Goal: Task Accomplishment & Management: Complete application form

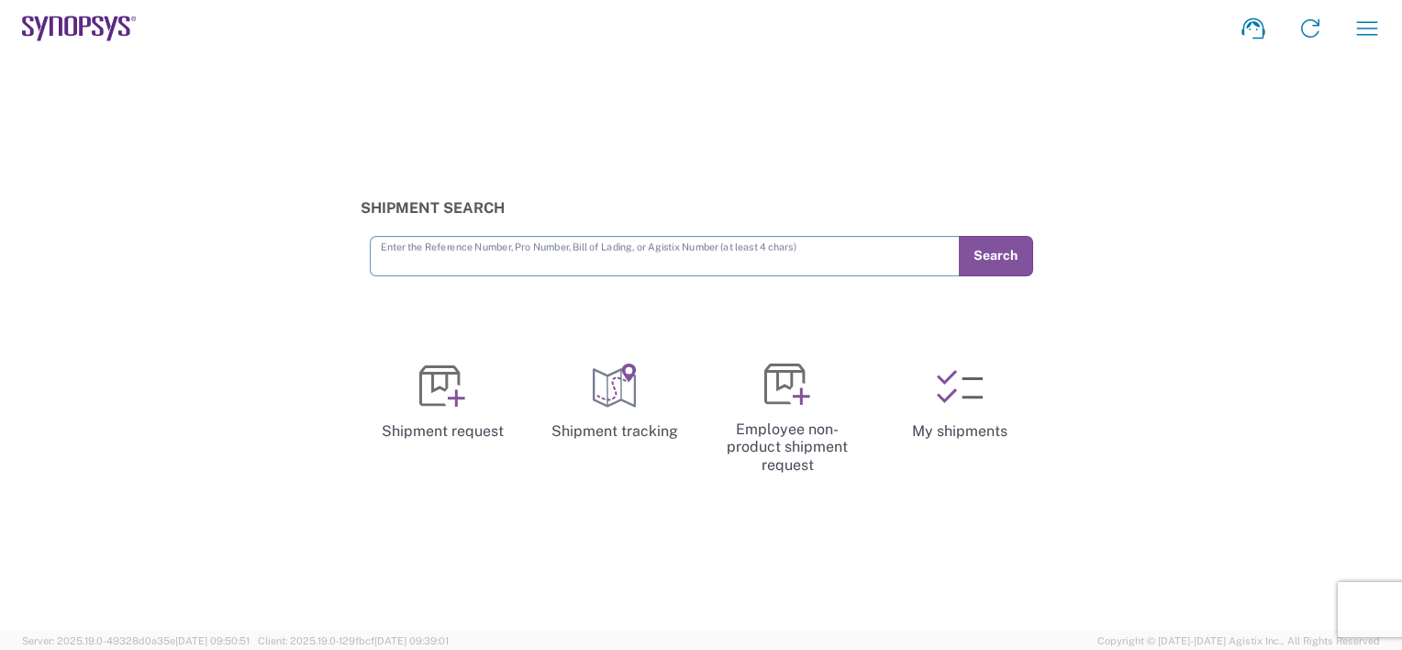
click at [738, 264] on input "text" at bounding box center [665, 255] width 568 height 32
click at [726, 266] on input "text" at bounding box center [665, 255] width 568 height 32
type input "56851606"
click at [1006, 244] on button "Search" at bounding box center [995, 256] width 75 height 40
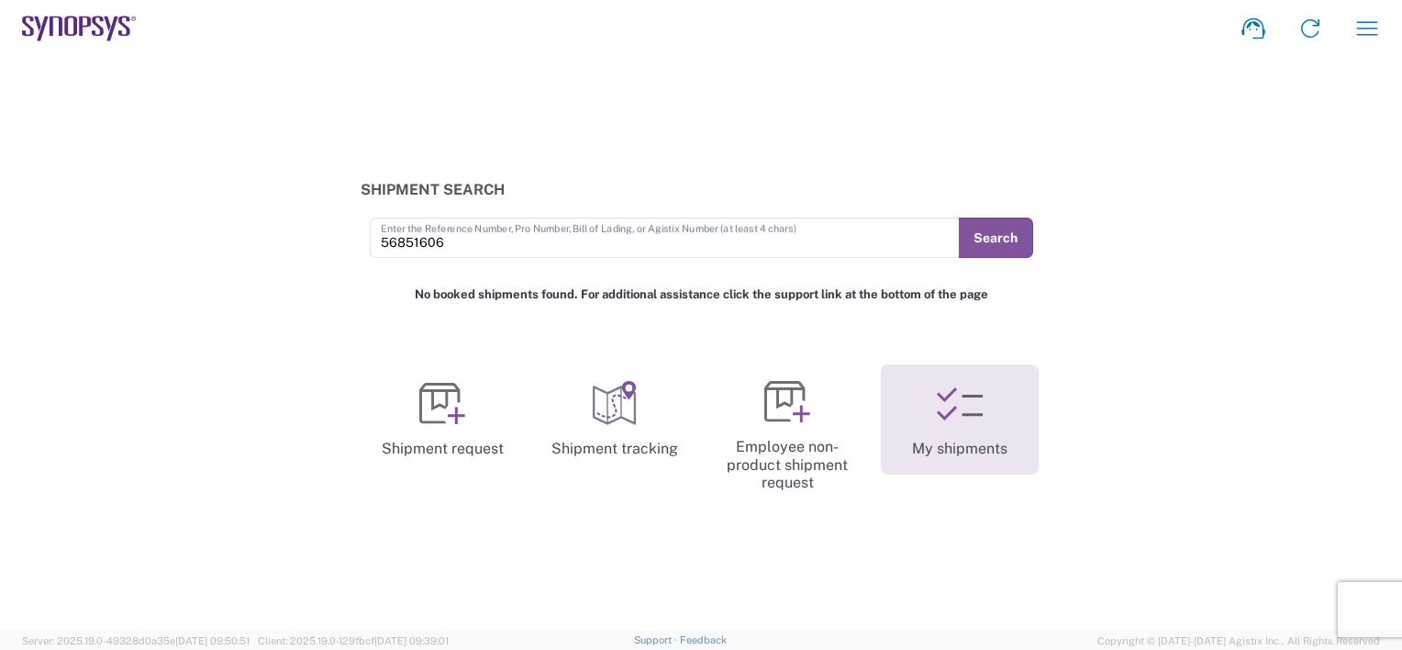
click at [950, 420] on icon at bounding box center [960, 404] width 46 height 46
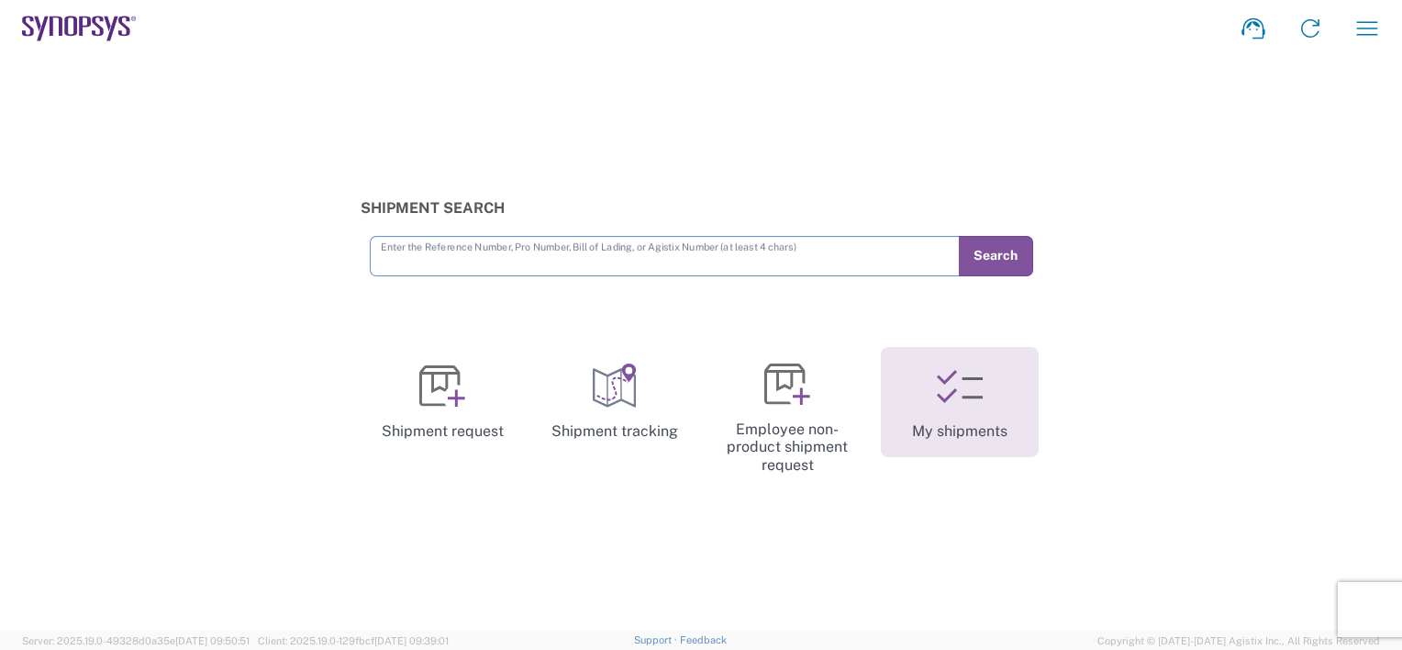
click at [966, 389] on icon at bounding box center [960, 386] width 46 height 46
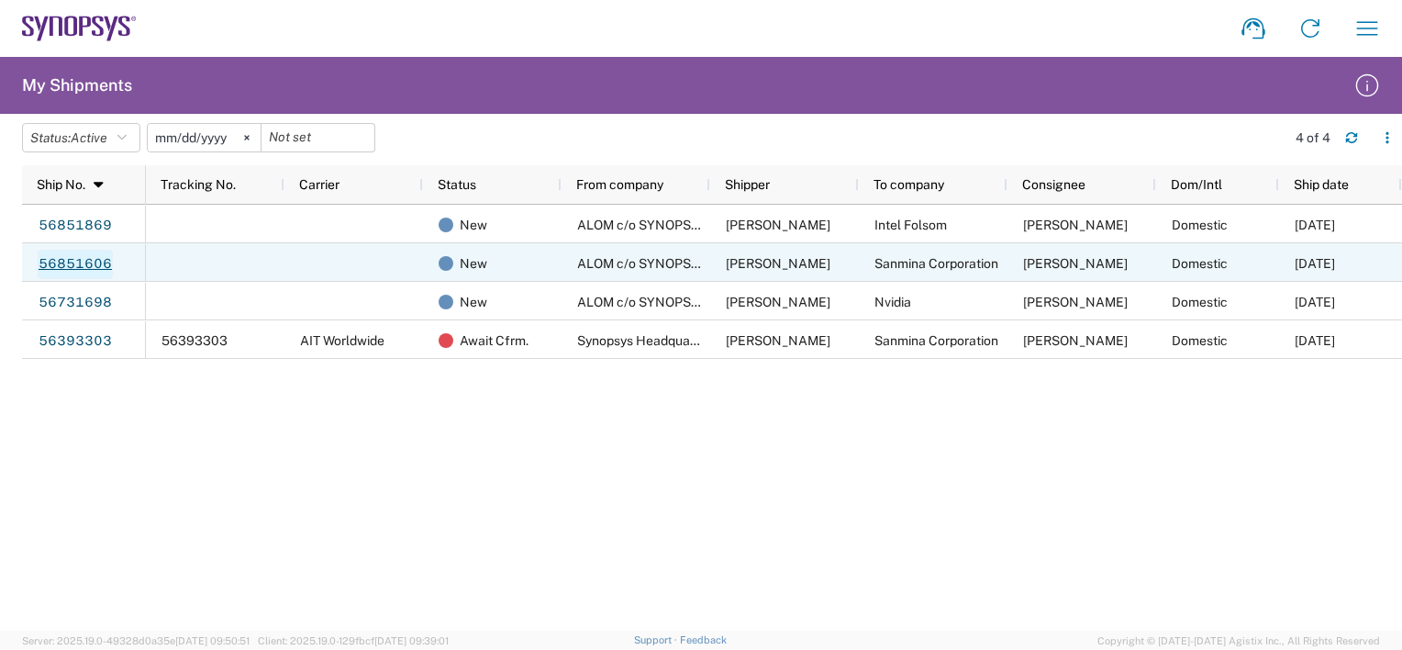
click at [62, 263] on link "56851606" at bounding box center [75, 264] width 75 height 29
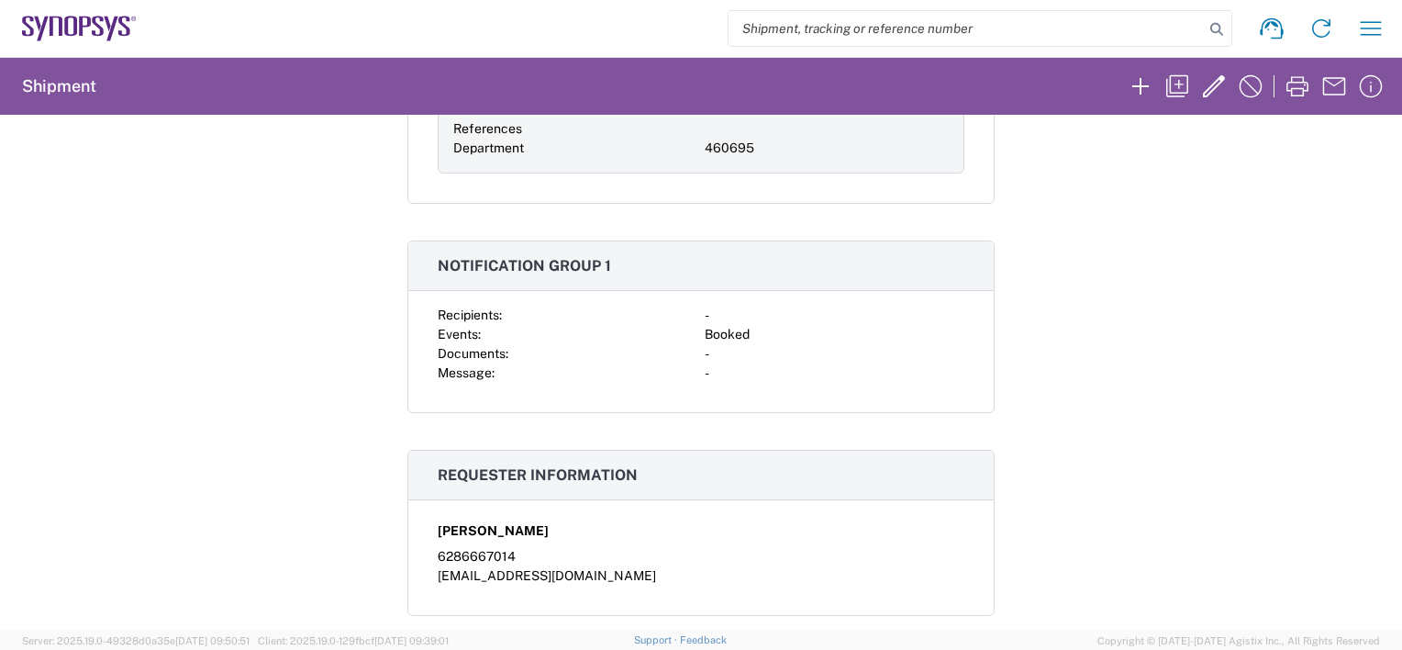
scroll to position [92, 0]
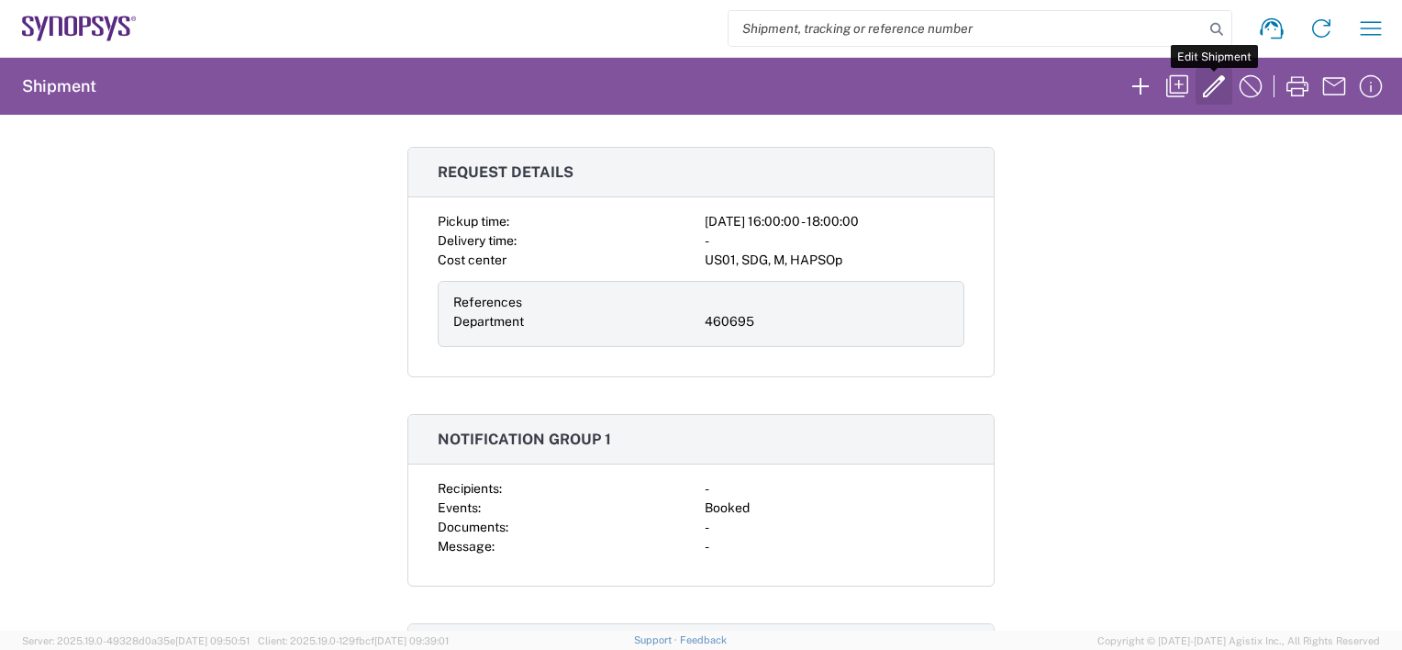
click at [1222, 78] on icon "button" at bounding box center [1214, 86] width 22 height 22
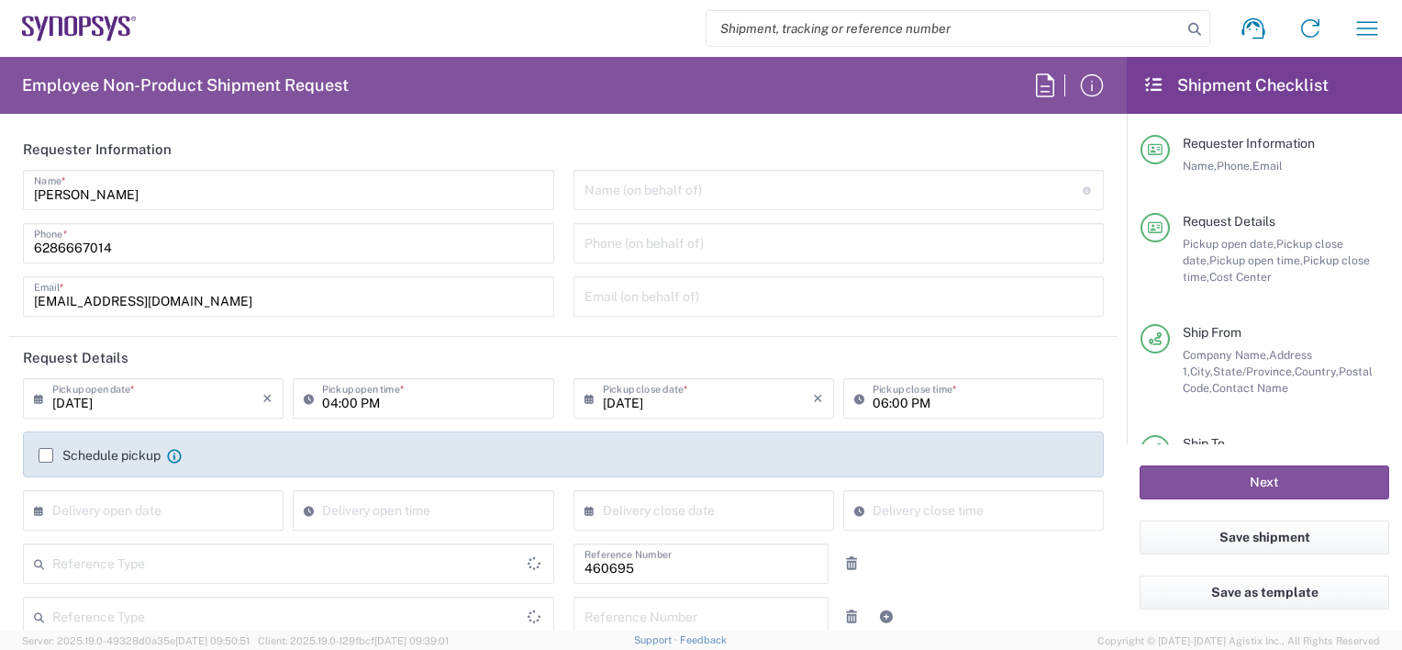
type input "Department"
type input "California"
type input "United States"
type input "Pallet(s) Standard (Not Stackable)"
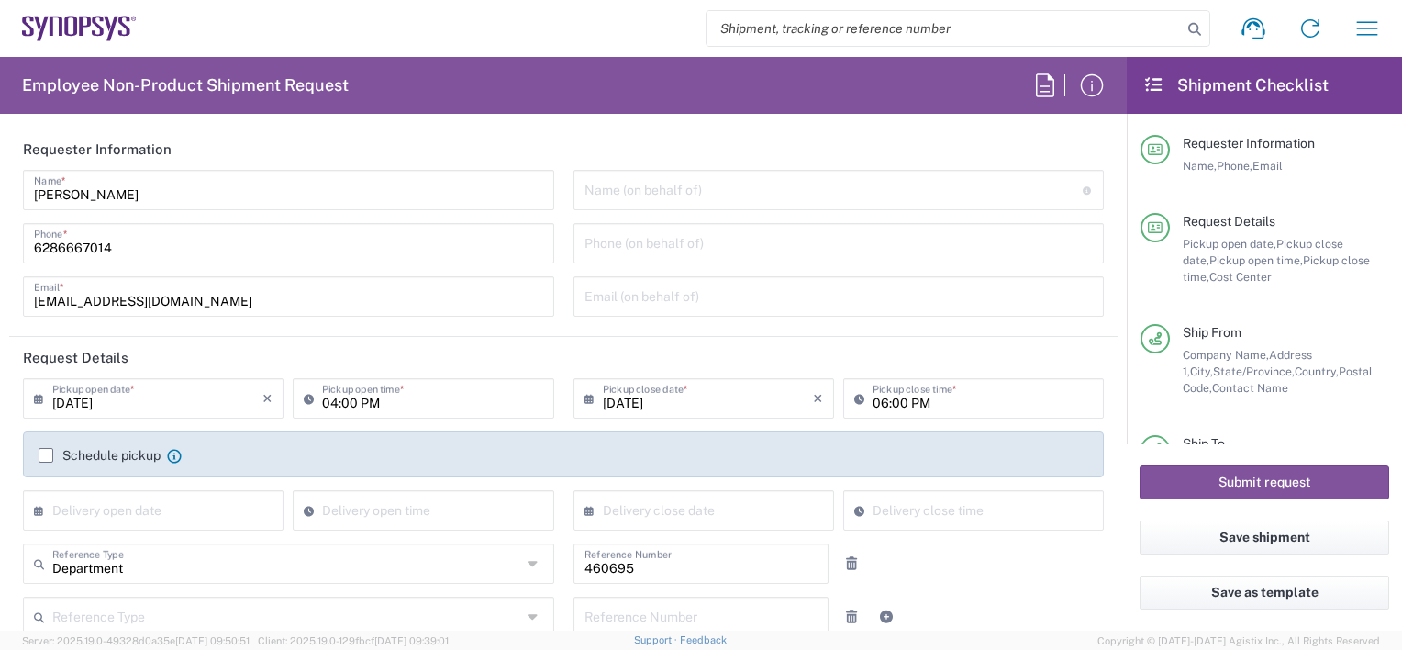
type input "US01, SDG, M, HAPSOp 460695"
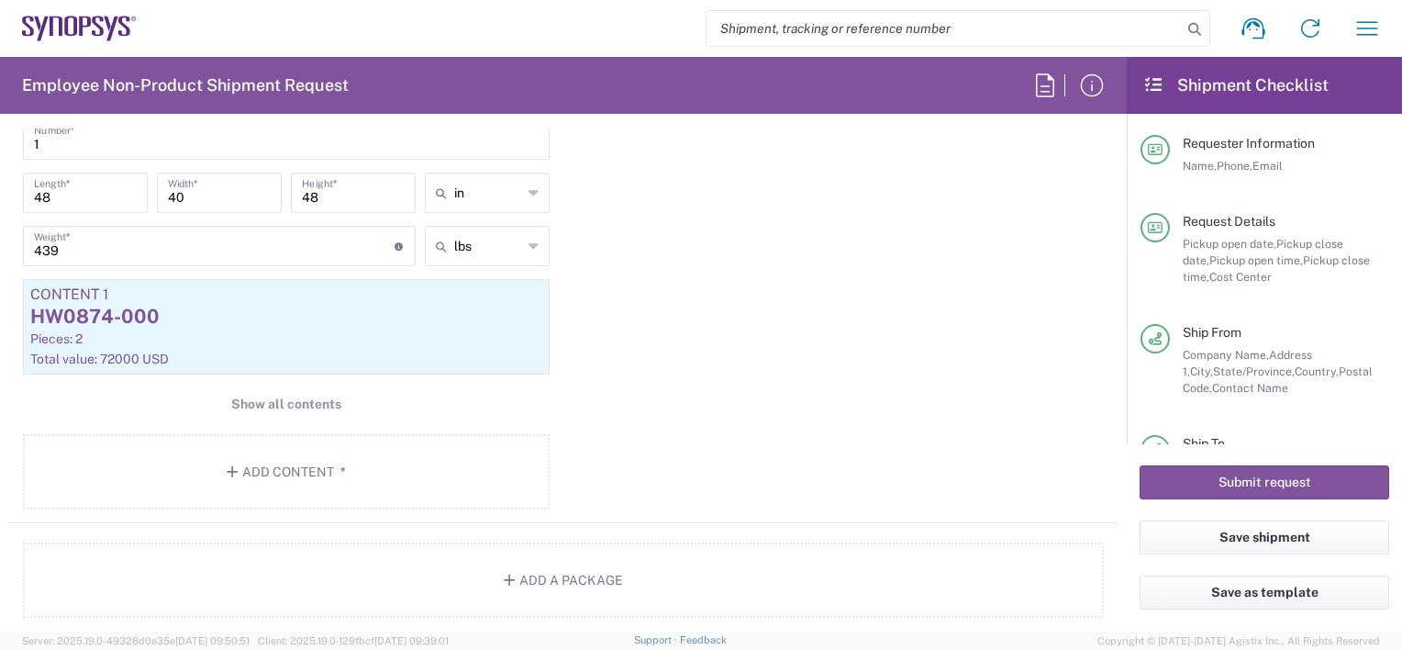
scroll to position [1835, 0]
click at [264, 398] on span "Show all contents" at bounding box center [286, 403] width 110 height 17
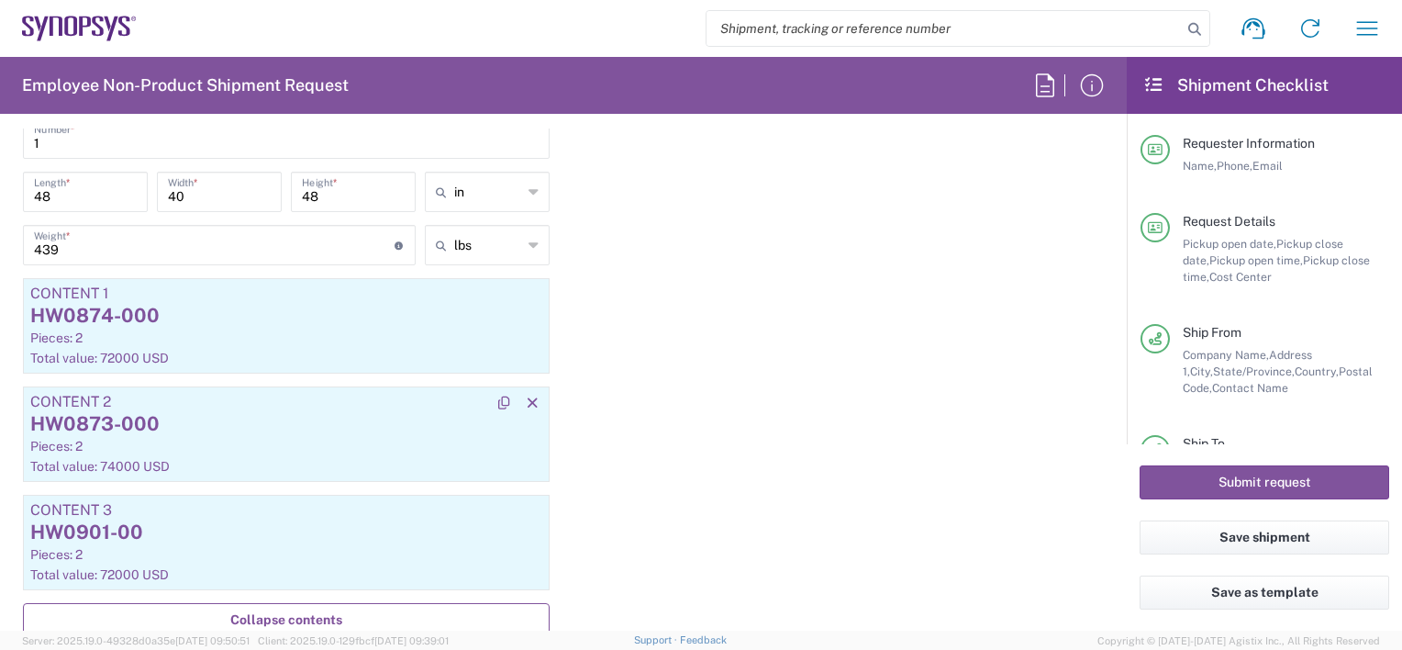
click at [217, 440] on div "Pieces: 2" at bounding box center [286, 446] width 512 height 17
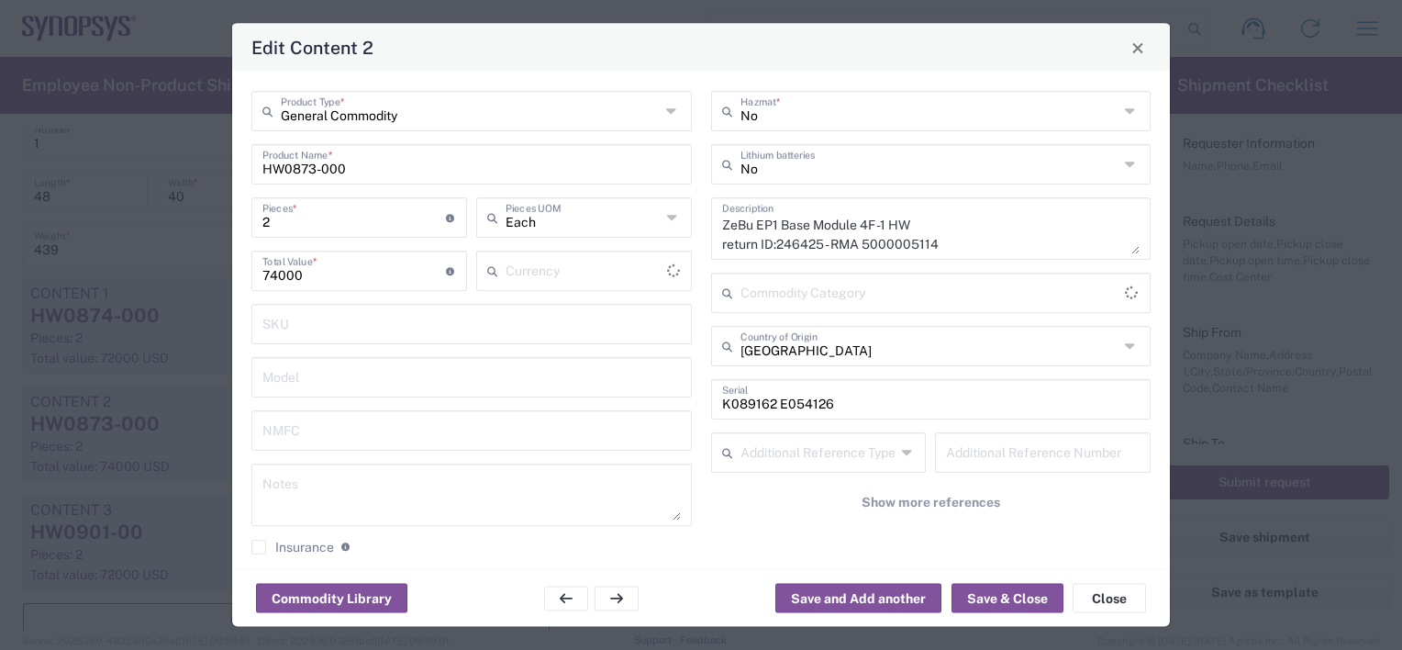
type input "US Dollar"
drag, startPoint x: 277, startPoint y: 213, endPoint x: 233, endPoint y: 213, distance: 44.0
click at [233, 213] on div "General Commodity Product Type * HW0873-000 Product Name * 2 Pieces * Number of…" at bounding box center [701, 320] width 938 height 497
type input "1"
click at [368, 244] on div "1 Pieces * Number of pieces inside all the packages" at bounding box center [359, 223] width 225 height 53
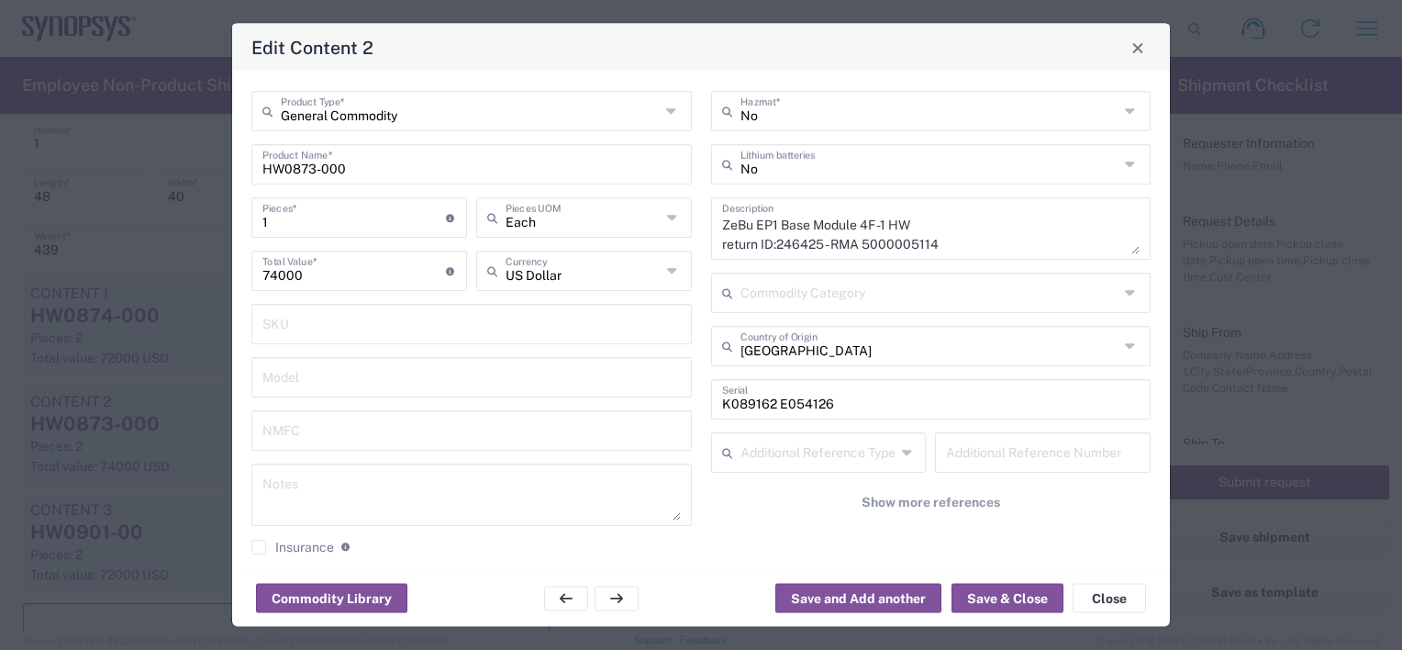
click at [316, 242] on div "1 Pieces * Number of pieces inside all the packages" at bounding box center [359, 223] width 225 height 53
click at [328, 220] on input "1" at bounding box center [353, 216] width 183 height 32
type input "1"
click at [305, 278] on input "74000" at bounding box center [353, 269] width 183 height 32
drag, startPoint x: 320, startPoint y: 275, endPoint x: 154, endPoint y: 266, distance: 166.3
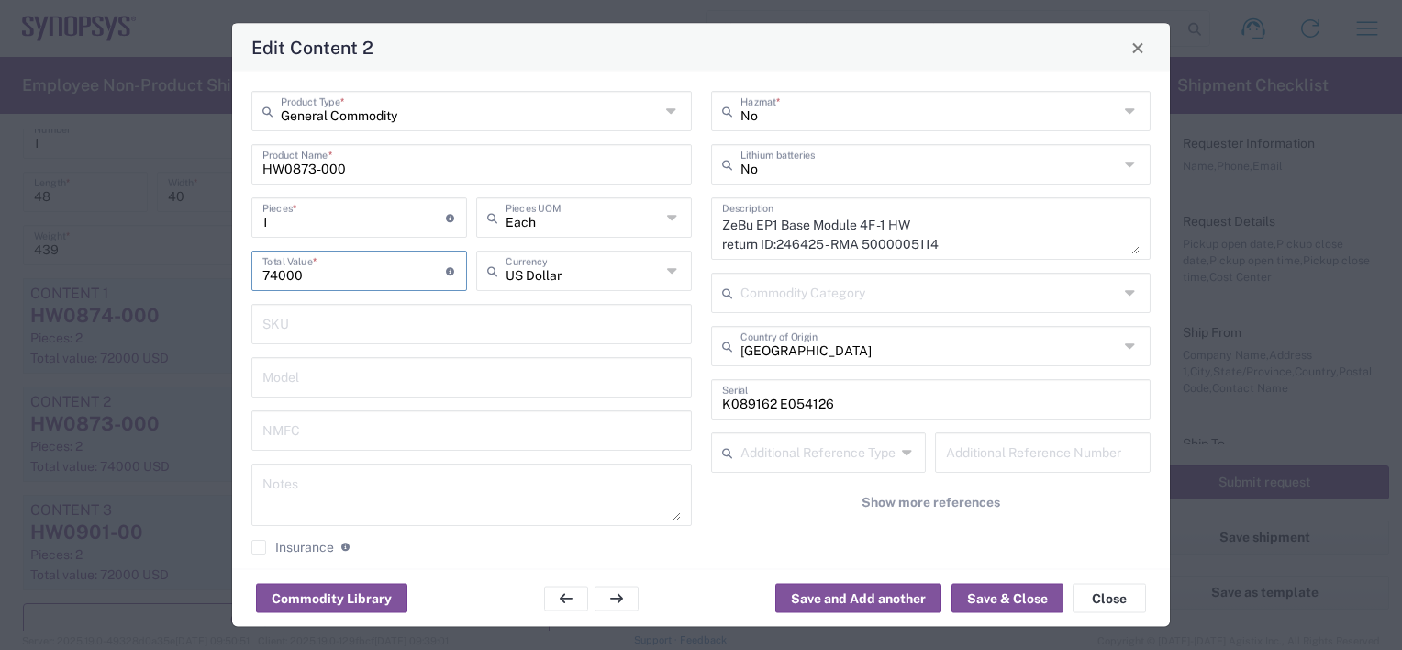
click at [163, 273] on div "Edit Content 2 General Commodity Product Type * HW0873-000 Product Name * 1 Pie…" at bounding box center [701, 325] width 1402 height 650
type input "36000"
drag, startPoint x: 941, startPoint y: 235, endPoint x: 635, endPoint y: 198, distance: 308.6
click at [635, 198] on div "General Commodity Product Type * HW0873-000 Product Name * 1 Pieces * Number of…" at bounding box center [701, 329] width 918 height 477
type textarea "return ID: 246426 - RMA 5000005113 return ID: 246428 - RMA 5000005110"
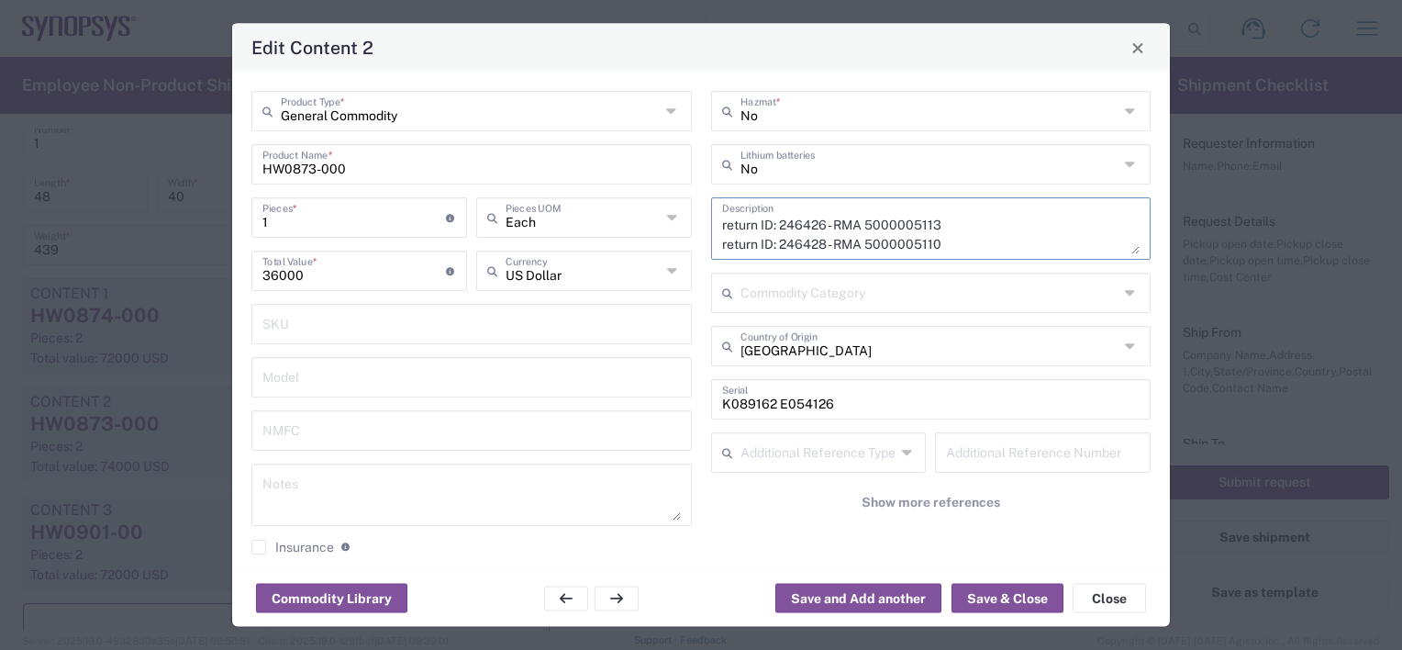
click at [851, 398] on input "K089162 E054126" at bounding box center [931, 398] width 418 height 32
type input "K089162 E054126"
click at [981, 245] on textarea "ZeBu EP1 Base Module 4F -1 HW return ID:246425 - RMA 5000005114 return ID: 2464…" at bounding box center [931, 228] width 418 height 51
drag, startPoint x: 981, startPoint y: 245, endPoint x: 972, endPoint y: 239, distance: 11.2
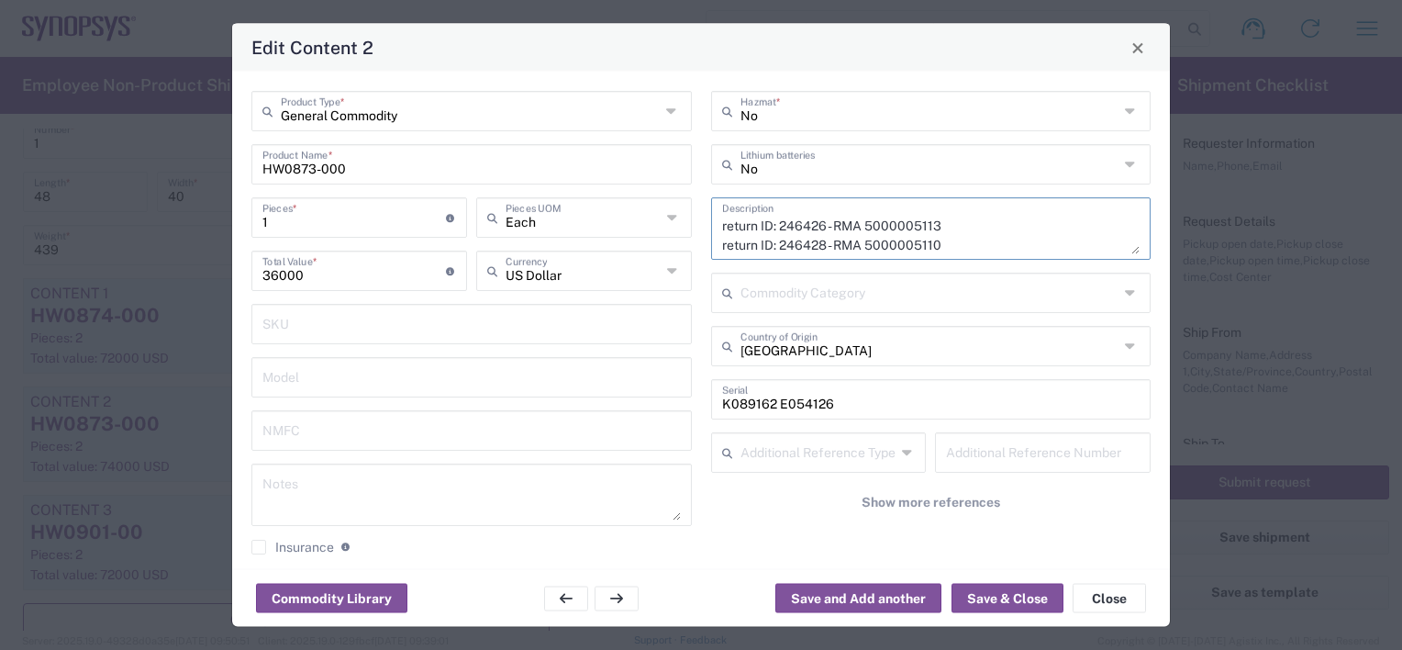
click at [868, 242] on textarea "ZeBu EP1 Base Module 4F -1 HW return ID:246425 - RMA 5000005114 return ID: 2464…" at bounding box center [931, 228] width 418 height 51
click at [980, 235] on textarea "ZeBu EP1 Base Module 4F -1 HW return ID:246425 - RMA 5000005114 return ID: 2464…" at bounding box center [931, 228] width 418 height 51
drag, startPoint x: 952, startPoint y: 245, endPoint x: 628, endPoint y: 250, distance: 324.8
click at [647, 250] on div "General Commodity Product Type * HW0873-000 Product Name * 1 Pieces * Number of…" at bounding box center [701, 329] width 918 height 477
drag, startPoint x: 718, startPoint y: 242, endPoint x: 862, endPoint y: 272, distance: 147.0
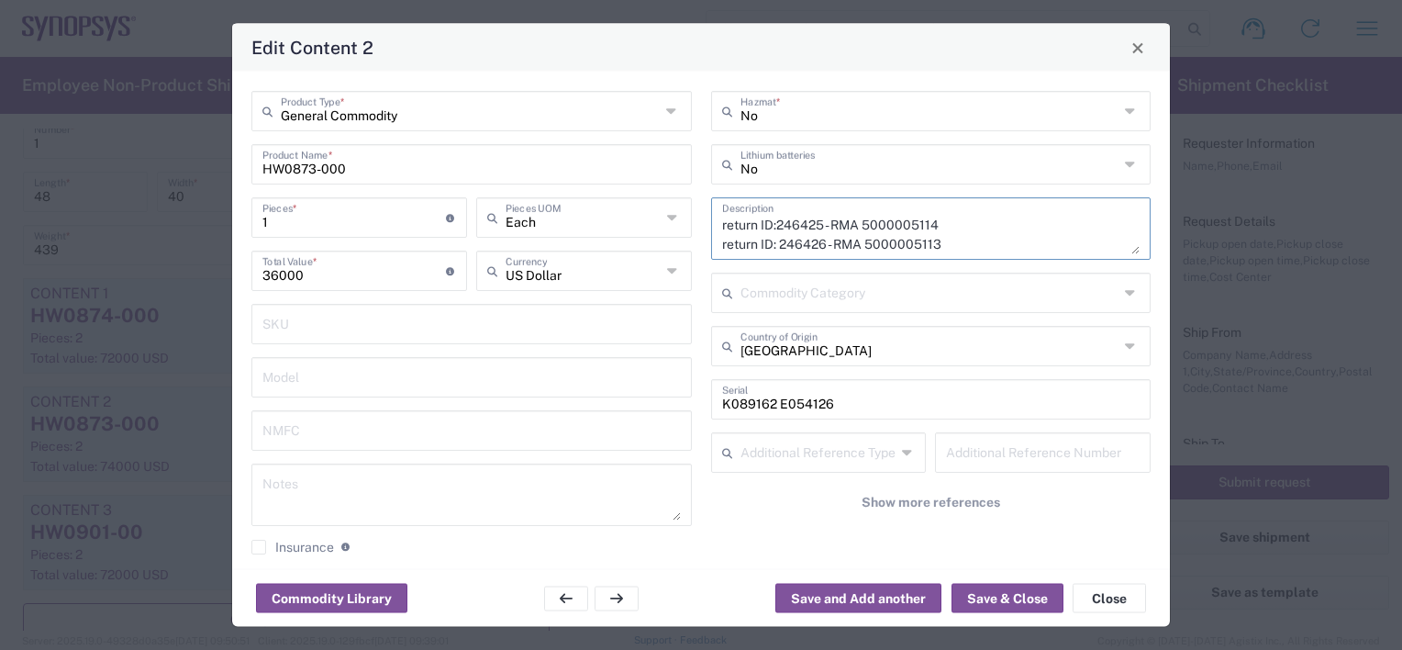
click at [862, 272] on div "No Hazmat * No Lithium batteries ZeBu EP1 Base Module 4F -1 HW return ID:246425…" at bounding box center [931, 329] width 460 height 477
type textarea "ZeBu EP1 Base Module 4F -1 HW"
drag, startPoint x: 773, startPoint y: 401, endPoint x: 487, endPoint y: 389, distance: 285.6
click at [504, 394] on div "General Commodity Product Type * HW0873-000 Product Name * 1 Pieces * Number of…" at bounding box center [701, 329] width 918 height 477
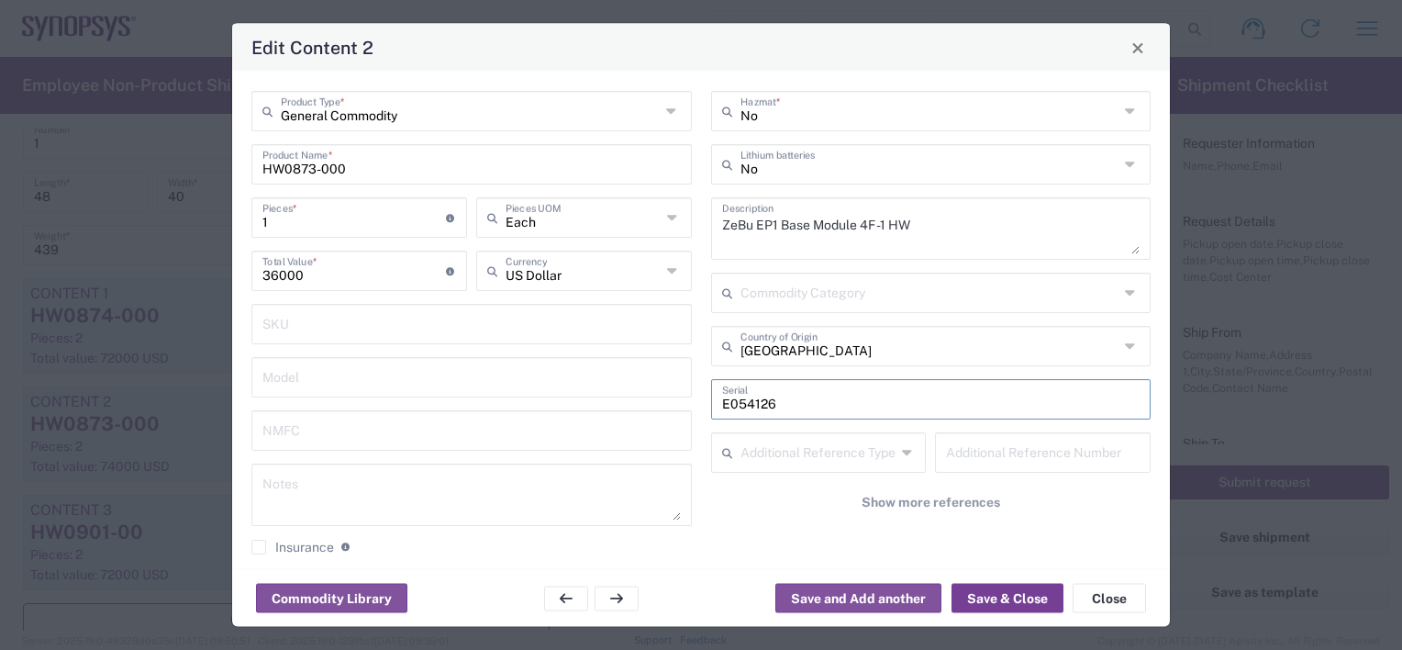
type input "E054126"
click at [998, 599] on button "Save & Close" at bounding box center [1007, 598] width 112 height 29
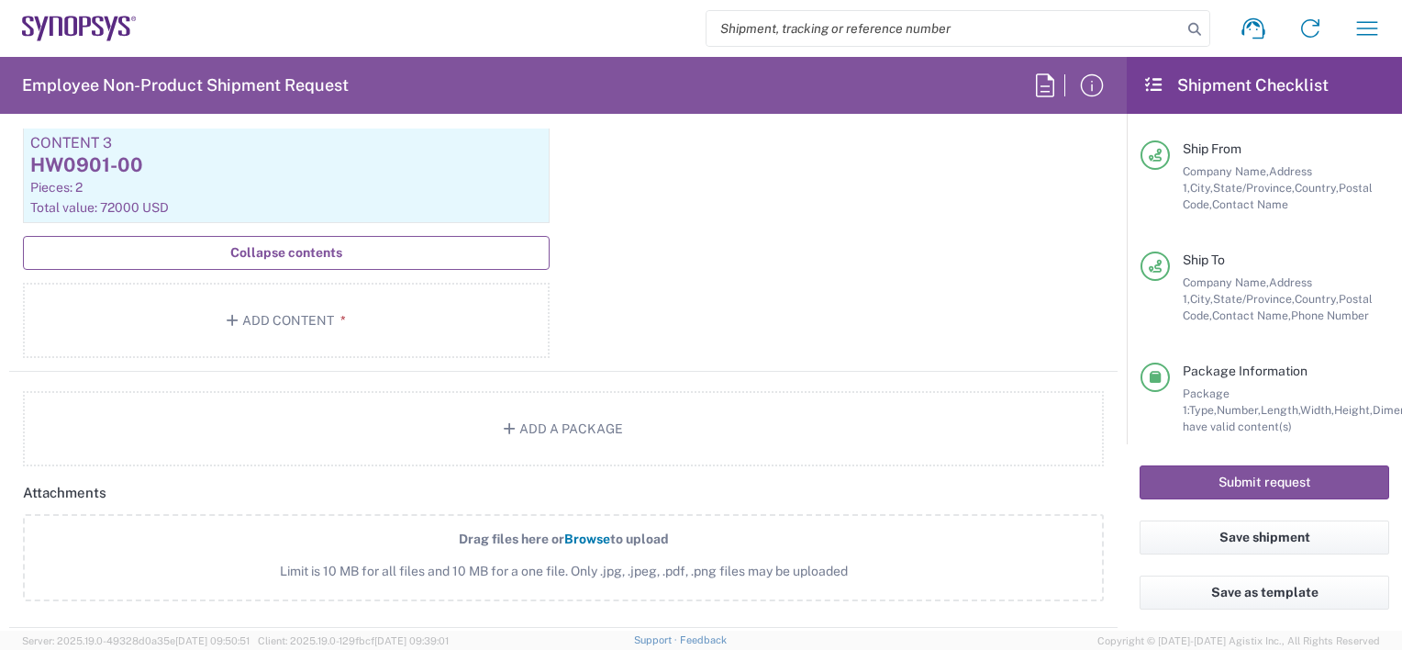
scroll to position [211, 0]
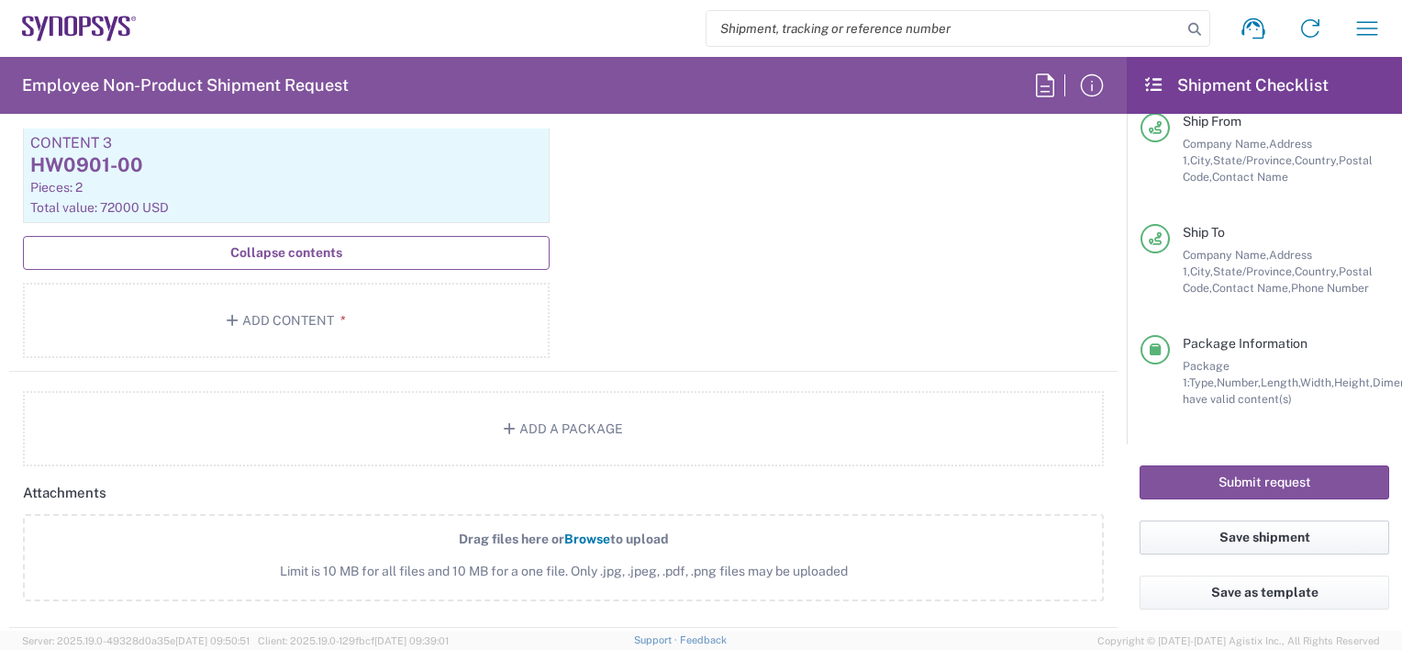
click at [1310, 536] on button "Save shipment" at bounding box center [1265, 537] width 250 height 34
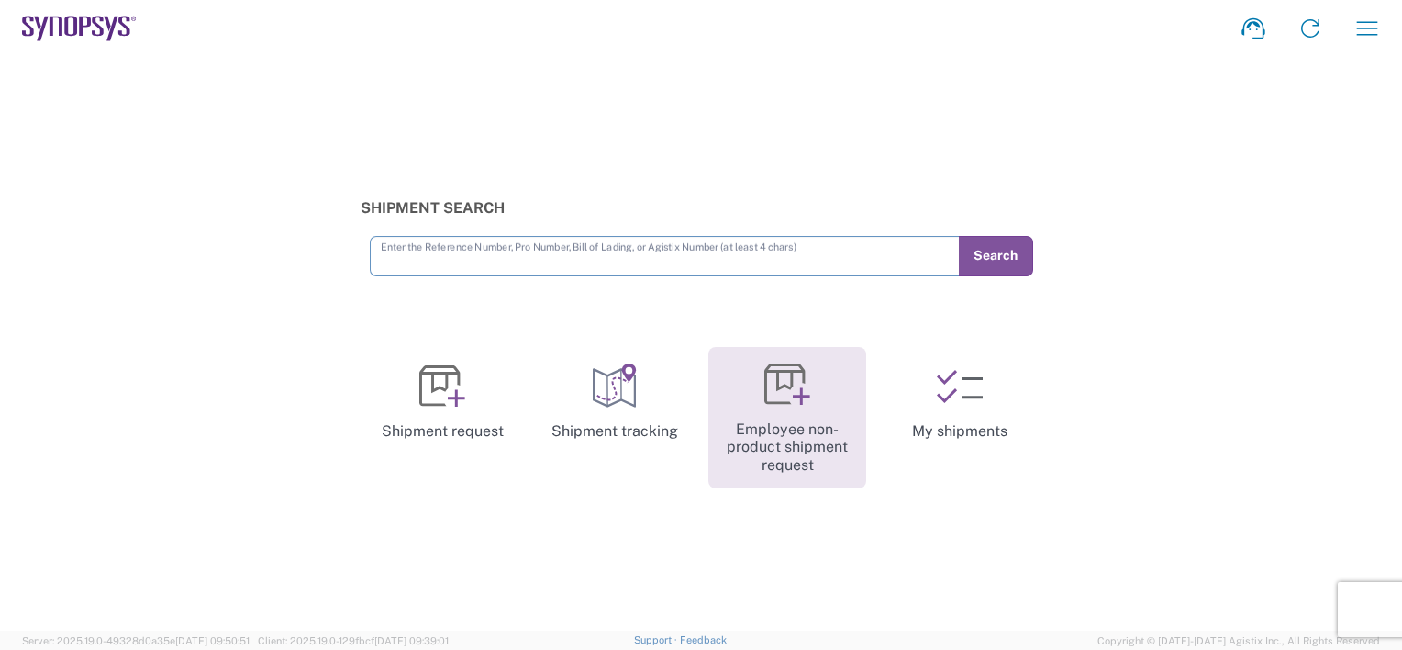
click at [777, 407] on link "Employee non-product shipment request" at bounding box center [787, 418] width 158 height 142
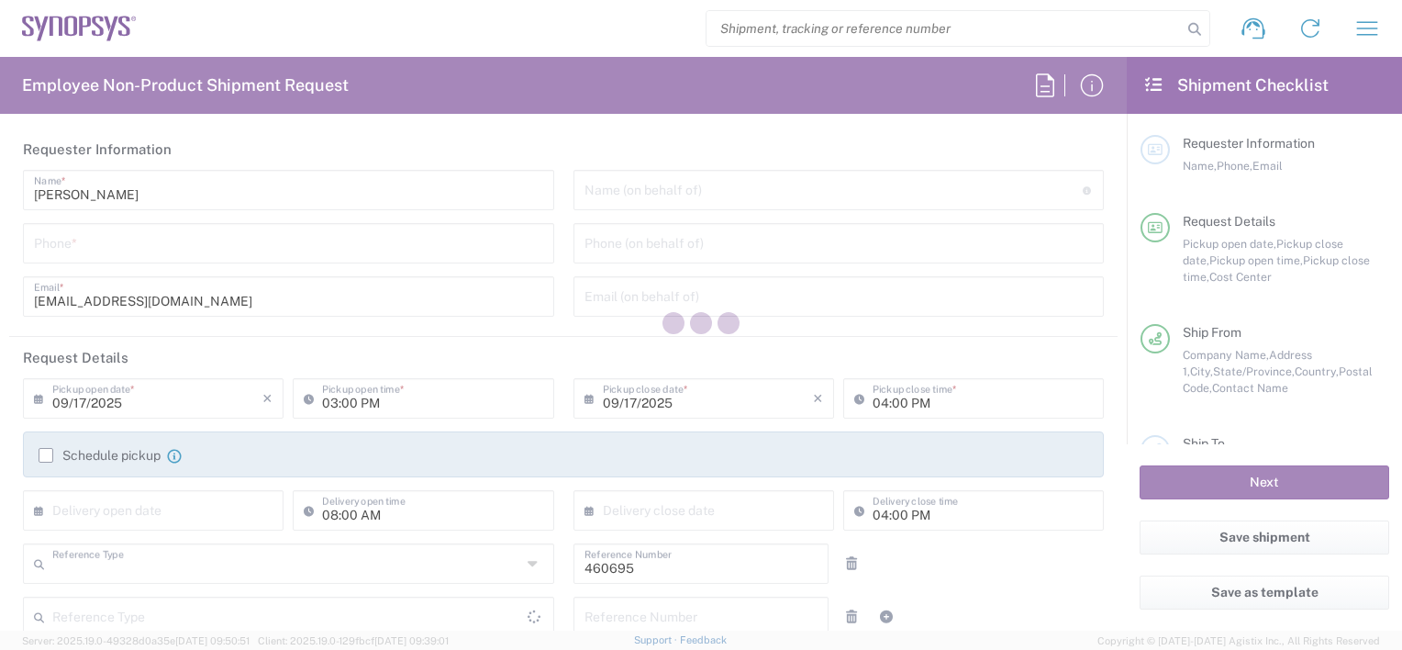
type input "Department"
type input "Delivered at Place"
type input "California"
type input "US01, SDG, M, HAPSOp 460695"
type input "United States"
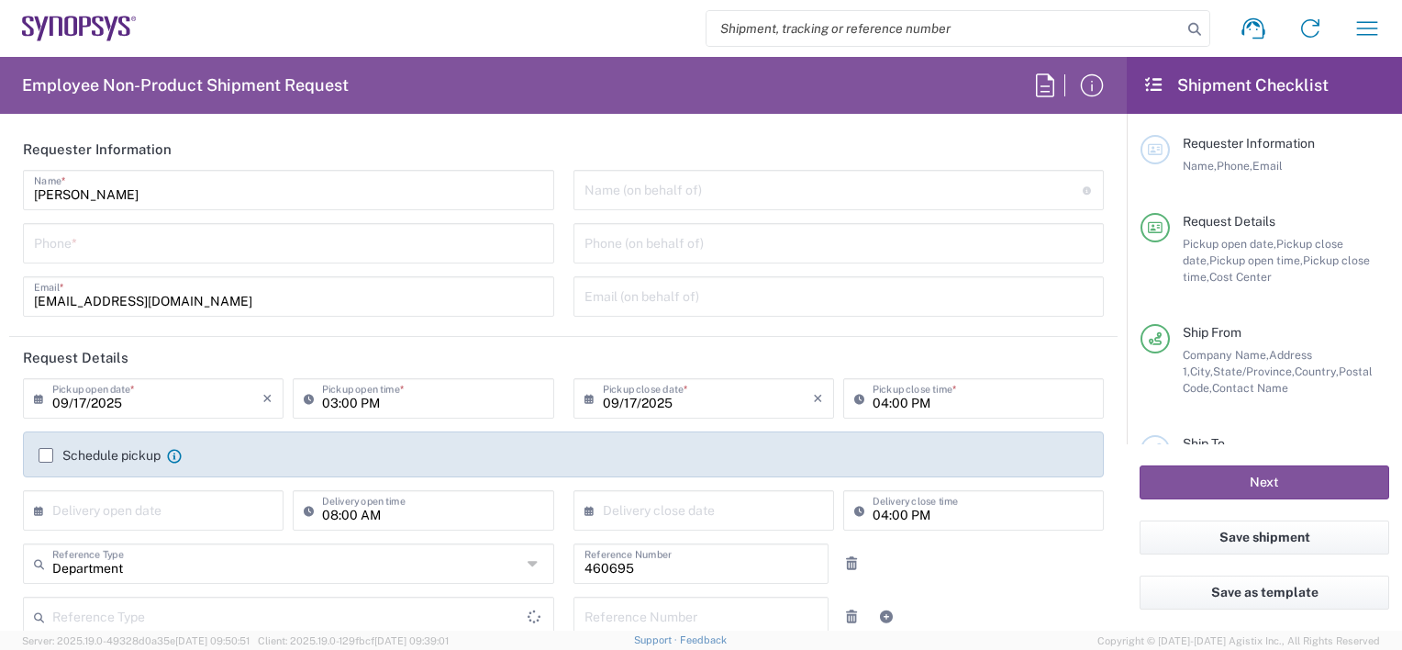
type input "United States"
click at [155, 253] on input "tel" at bounding box center [288, 242] width 509 height 32
type input "Headquarters USSV"
type input "6286667014"
type input "faizi.440@gmail.com"
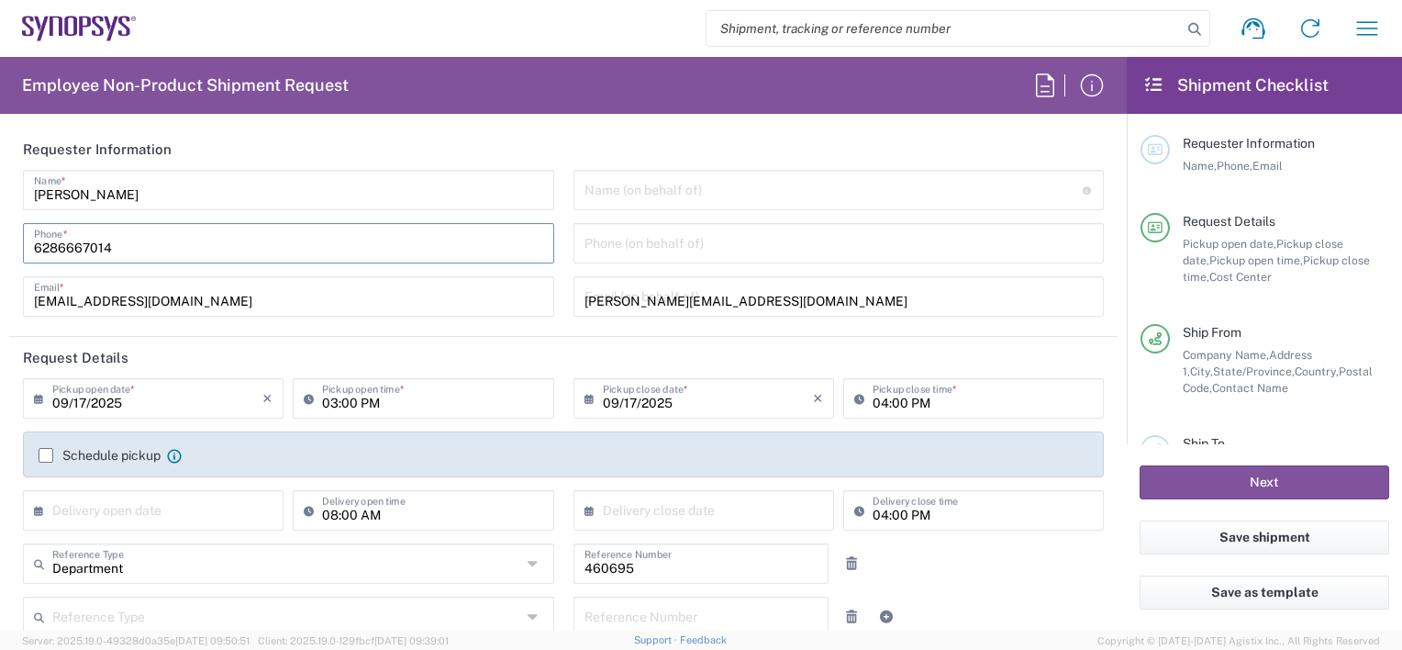
type input "6286667014"
type input "5409 Valley View Road"
type input "El Sobrante"
type input "94803"
type input "6286667014"
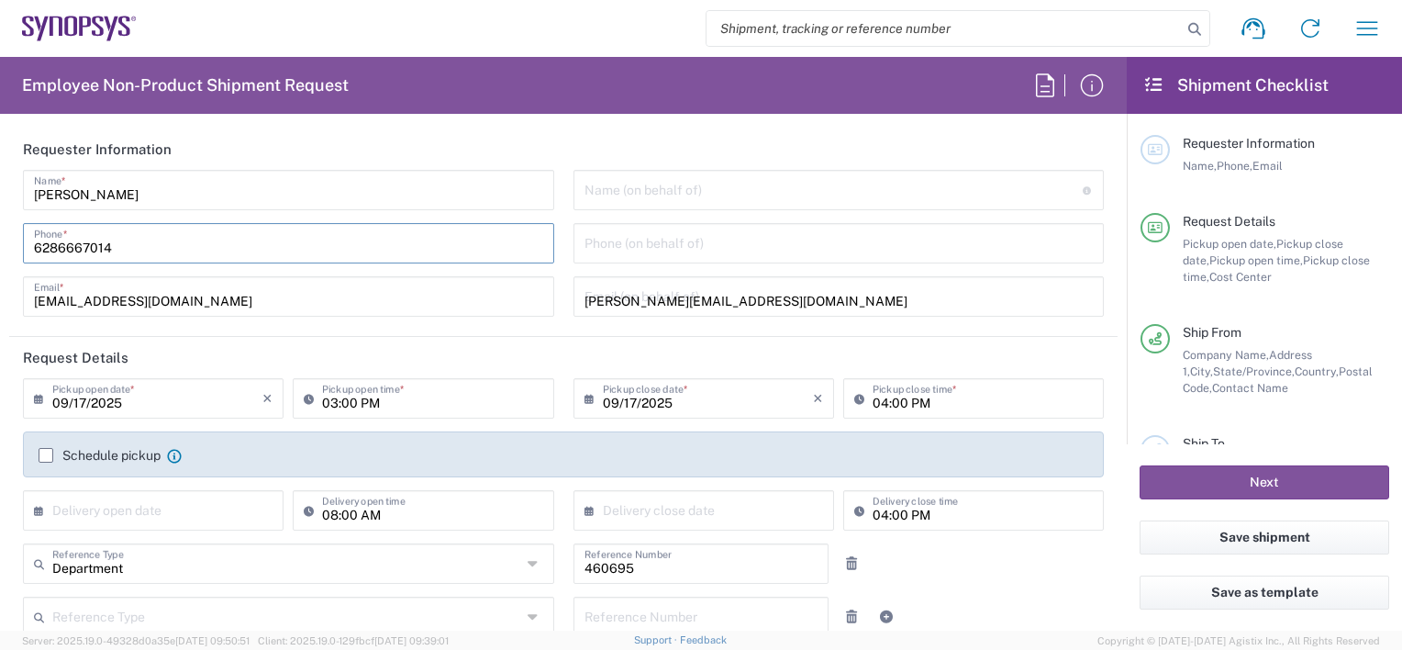
type input "faizi.440@gmail.com"
type input "FAIZAN UL HAQ QURESHI"
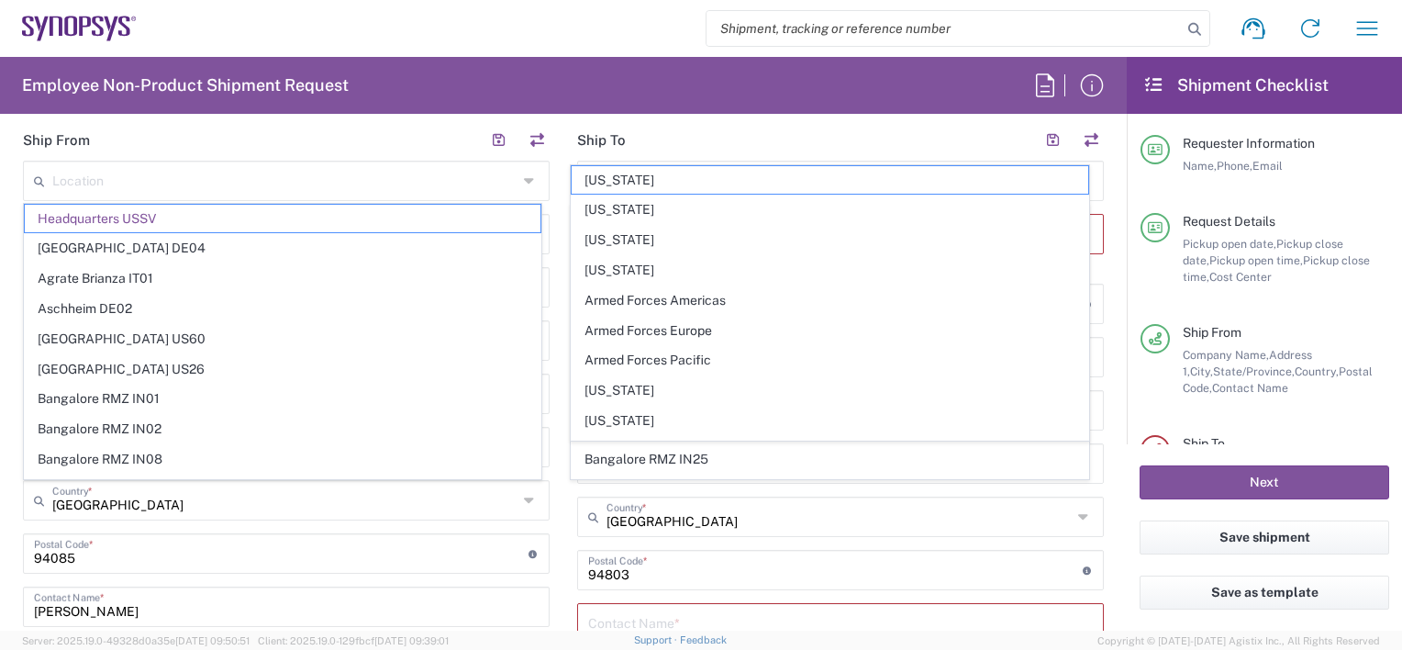
click at [1104, 528] on form "Requester Information Faizan Qureshi Name * 6286667014 Phone * faizanq@synopsys…" at bounding box center [563, 379] width 1127 height 502
type input "Headquarters USSV"
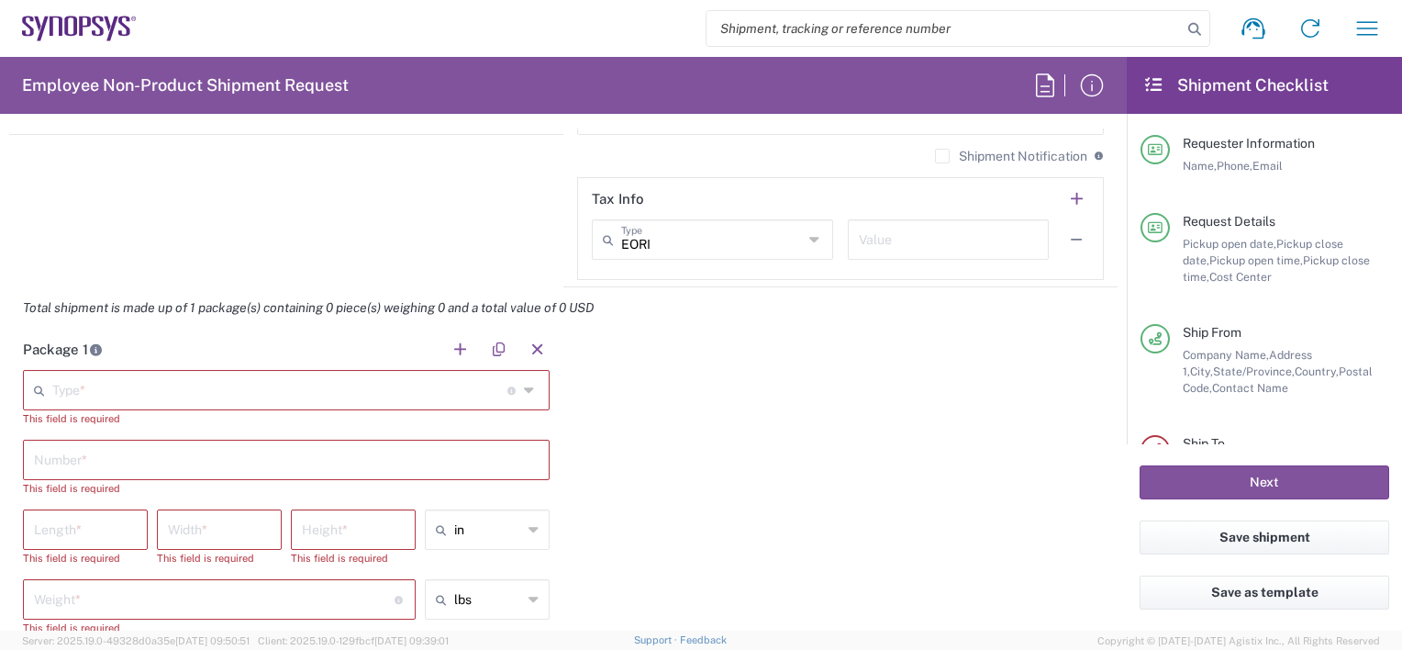
scroll to position [1560, 0]
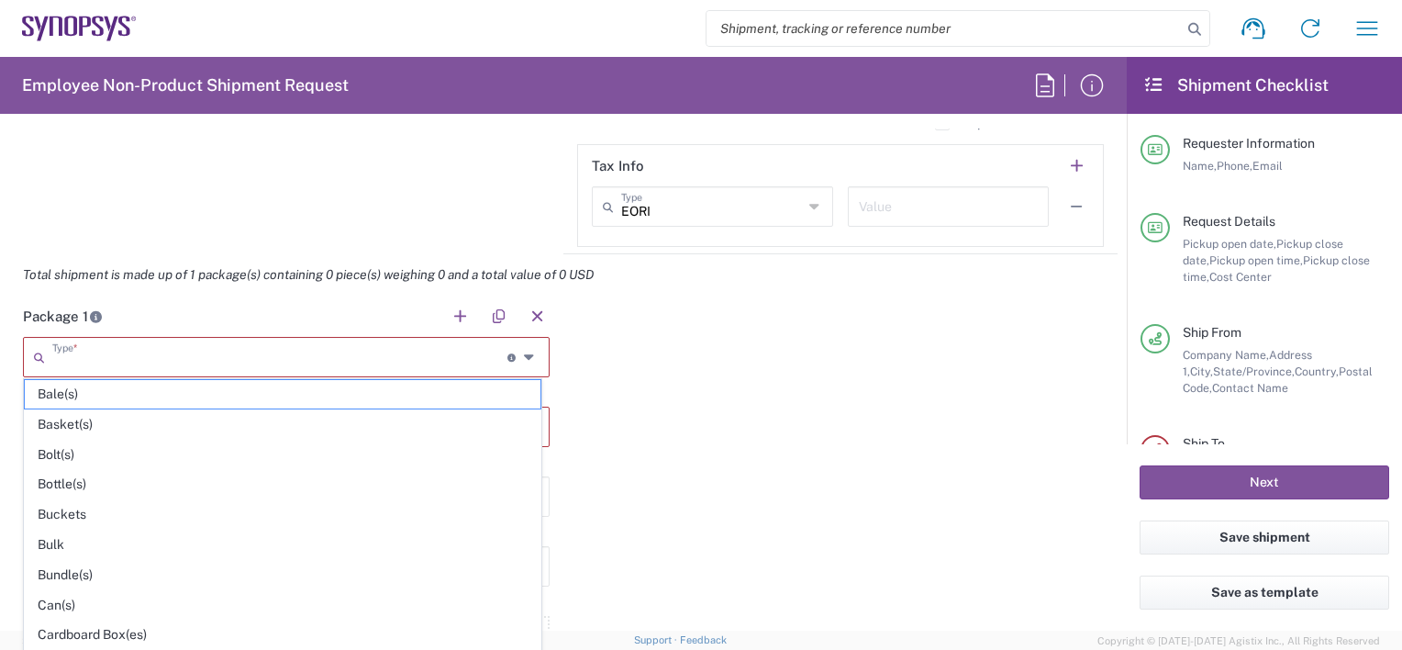
click at [211, 357] on input "text" at bounding box center [279, 355] width 455 height 32
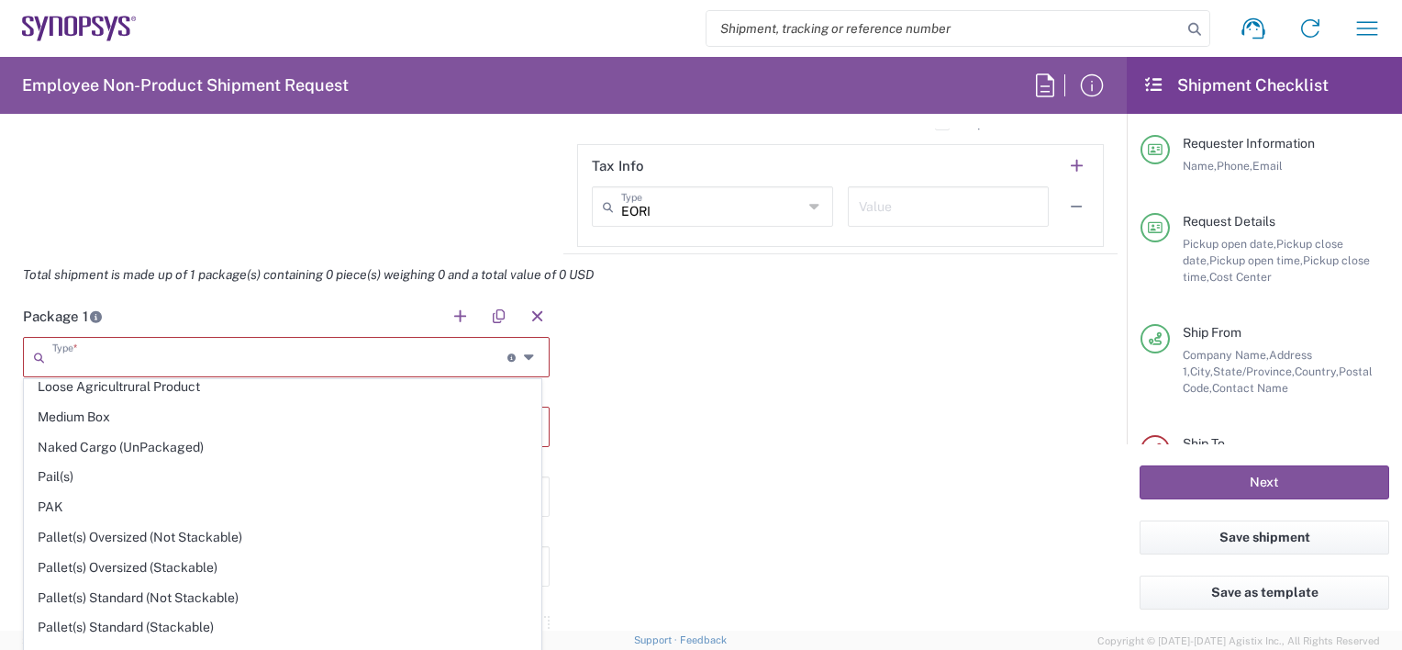
scroll to position [854, 0]
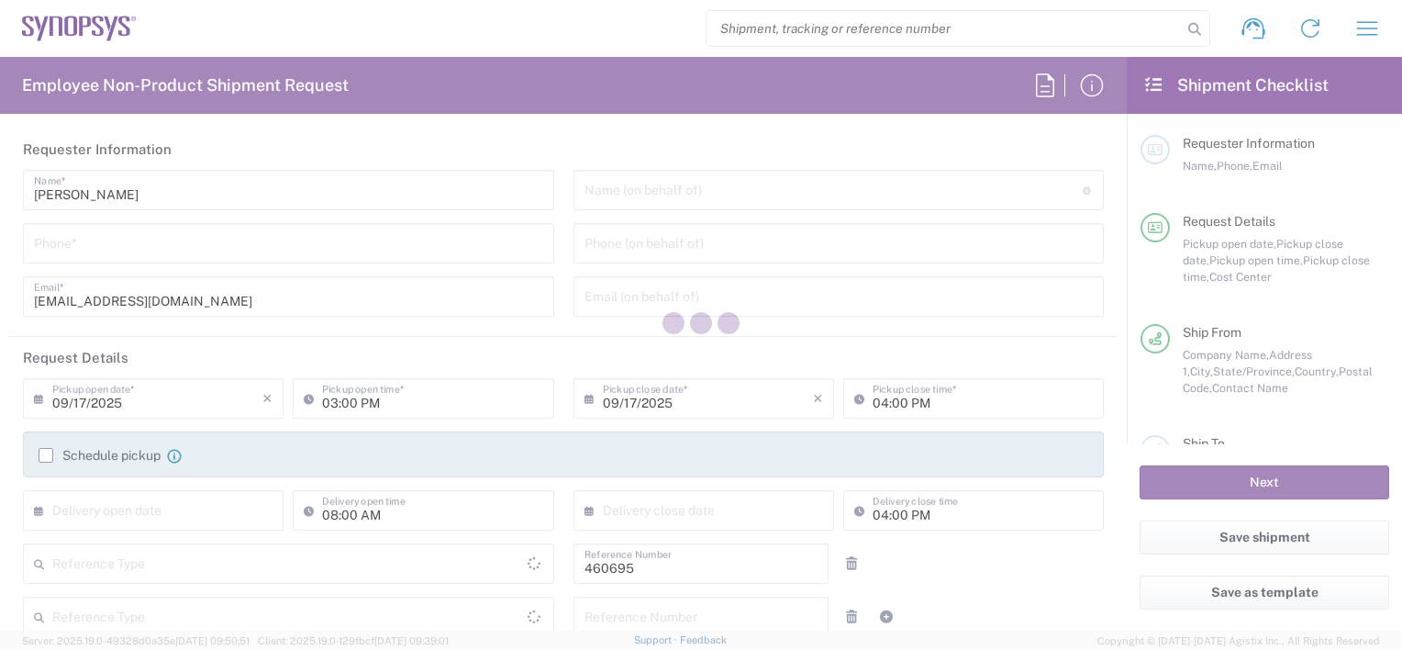
type input "Department"
type input "[GEOGRAPHIC_DATA]"
type input "US01, SDG, M, HAPSOp 460695"
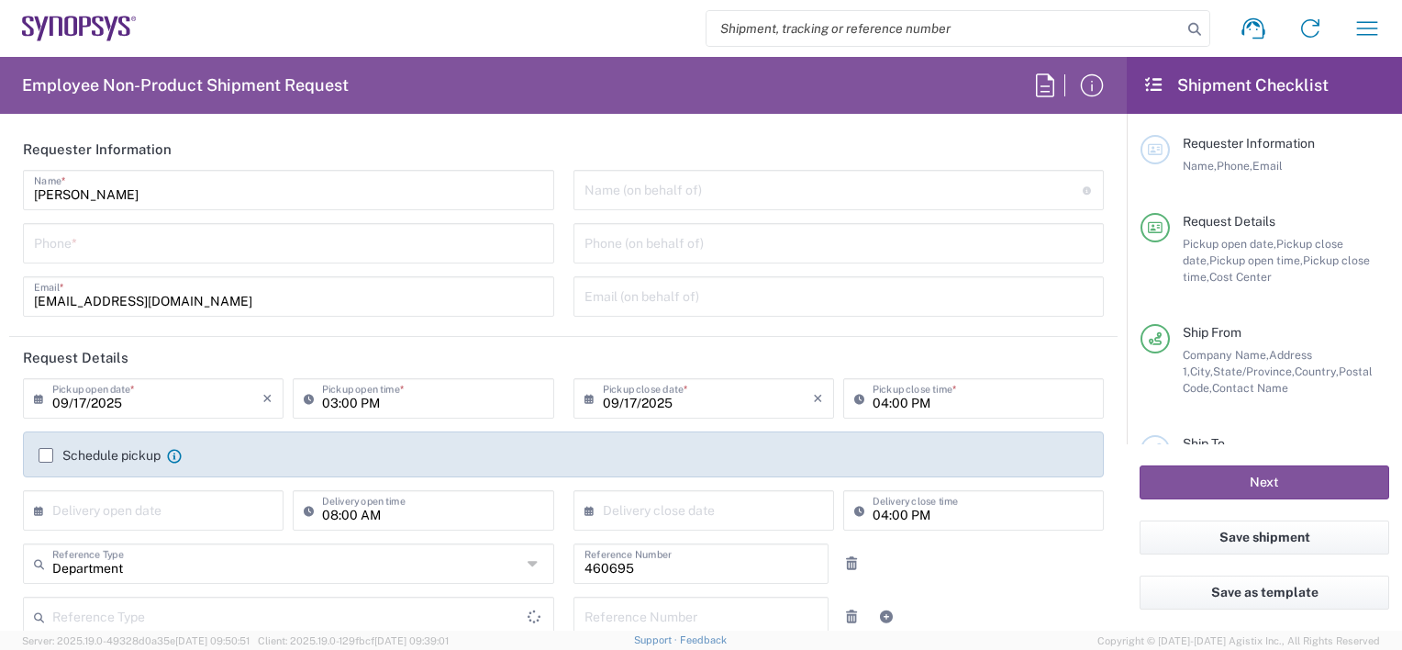
type input "Delivered at Place"
type input "[US_STATE]"
type input "[GEOGRAPHIC_DATA]"
click at [75, 22] on icon at bounding box center [70, 27] width 13 height 20
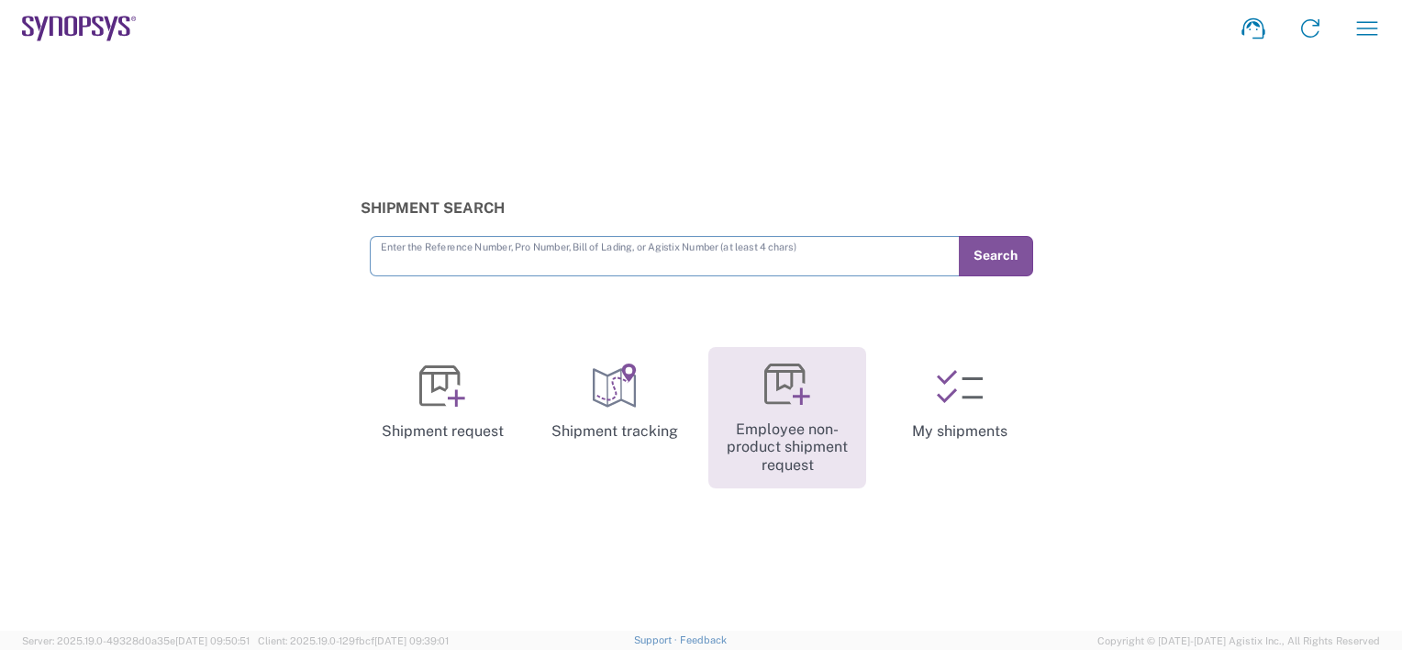
click at [783, 390] on icon at bounding box center [787, 384] width 46 height 46
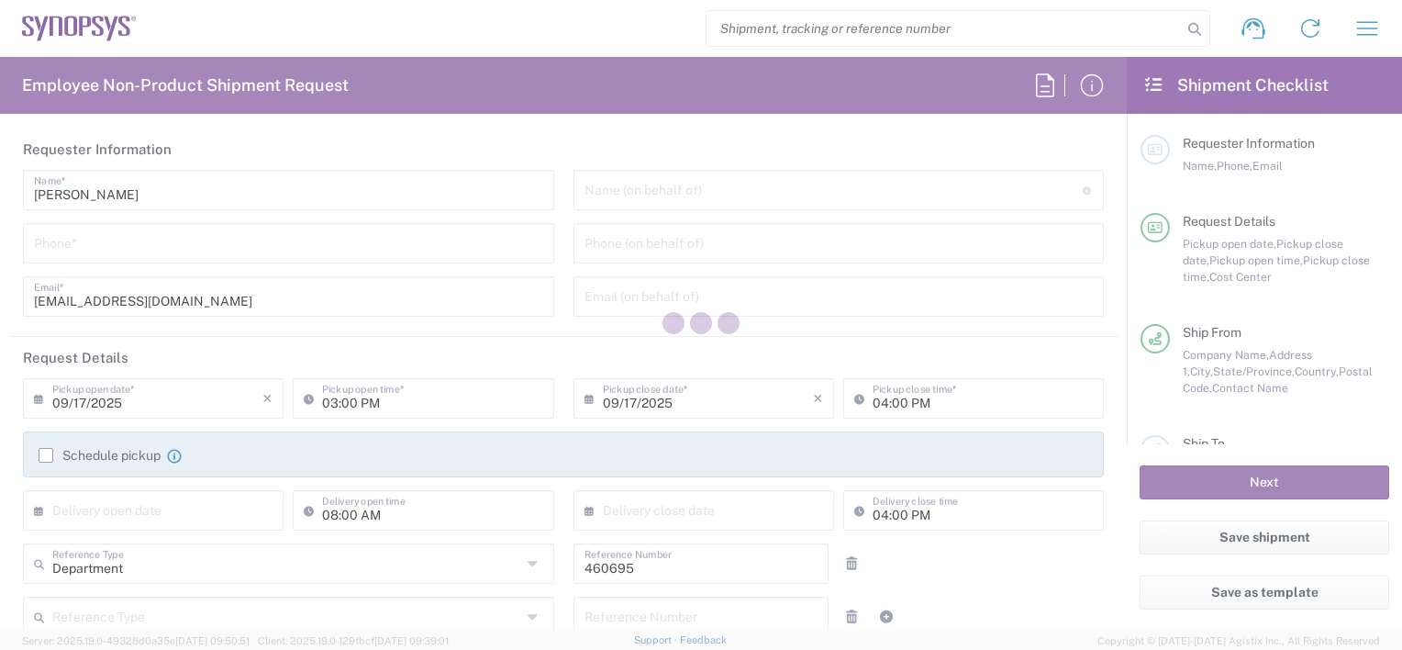
type input "US01, SDG, M, HAPSOp 460695"
type input "California"
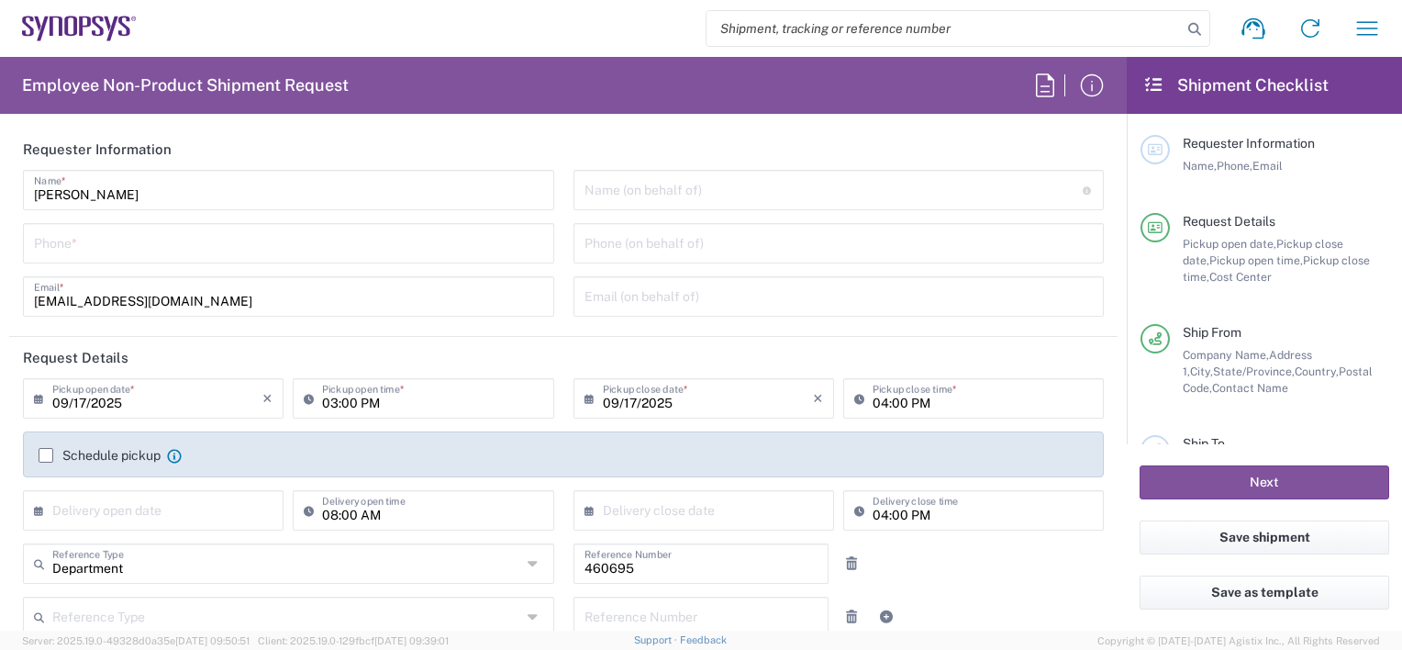
click at [66, 22] on icon at bounding box center [70, 27] width 13 height 20
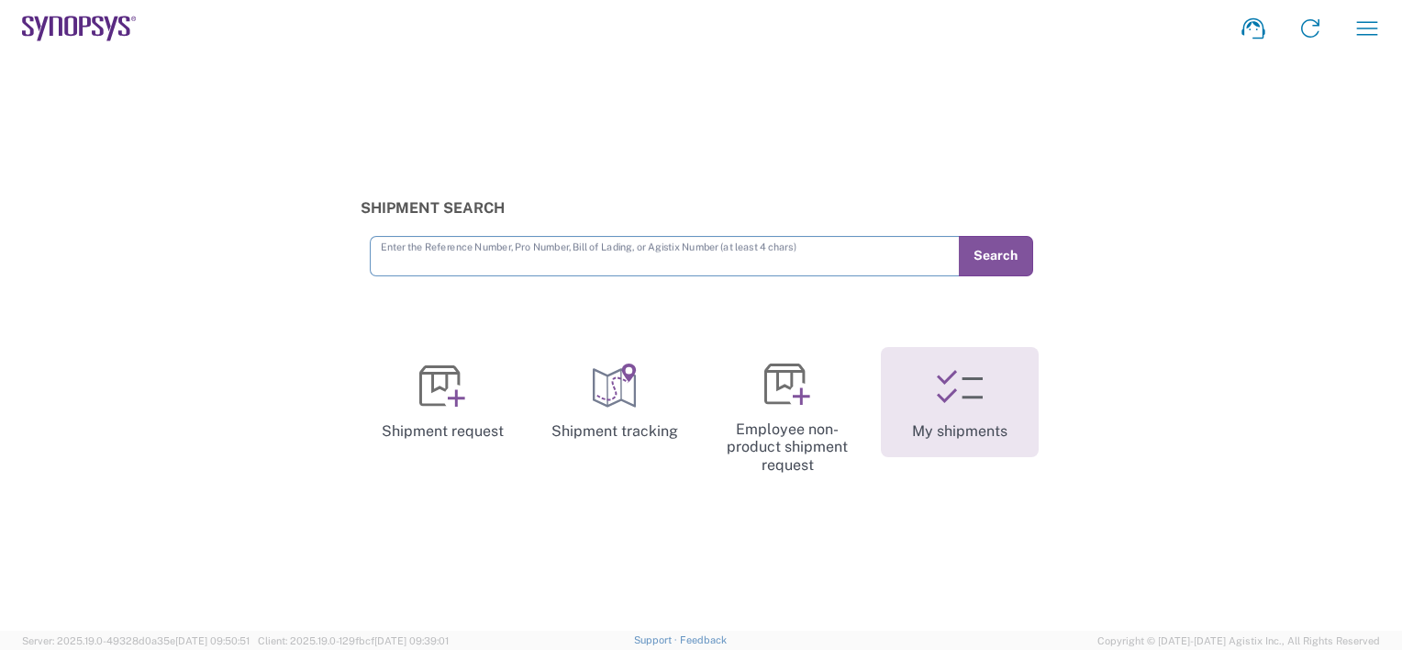
click at [961, 410] on link "My shipments" at bounding box center [960, 402] width 158 height 110
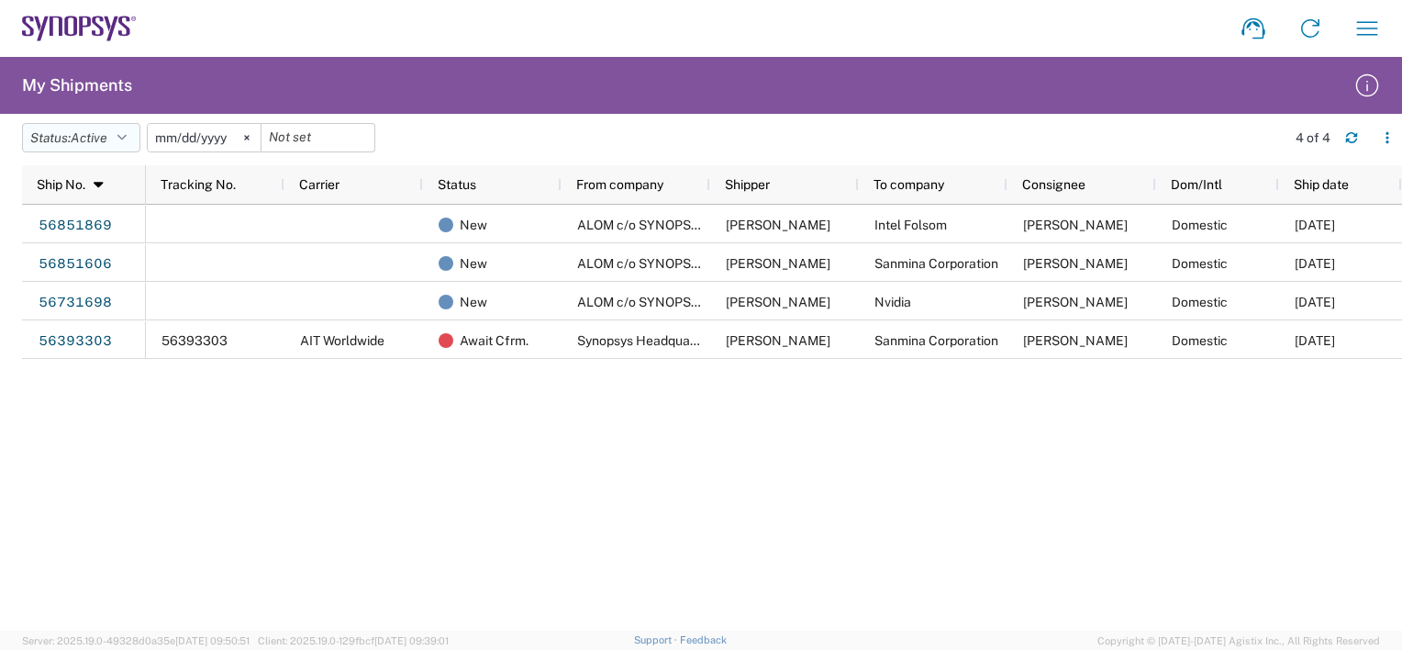
click at [127, 140] on icon "button" at bounding box center [121, 137] width 9 height 13
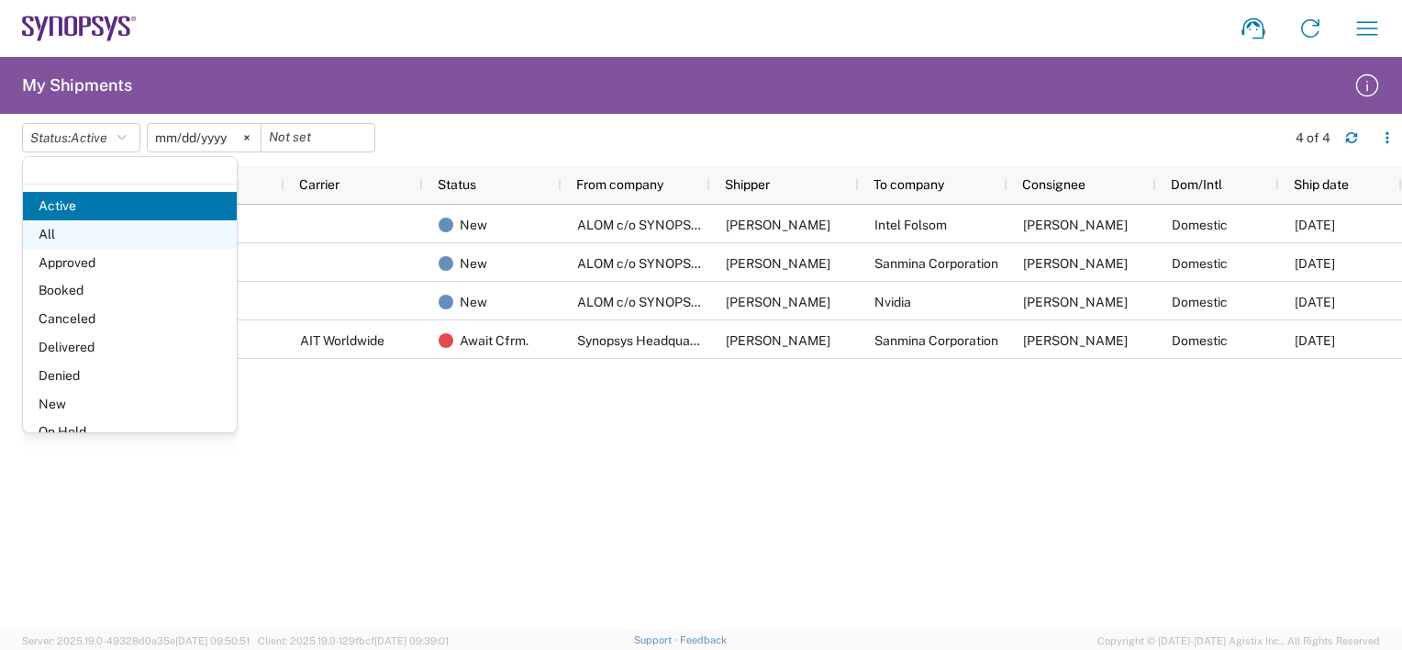
click at [84, 239] on span "All" at bounding box center [130, 234] width 214 height 28
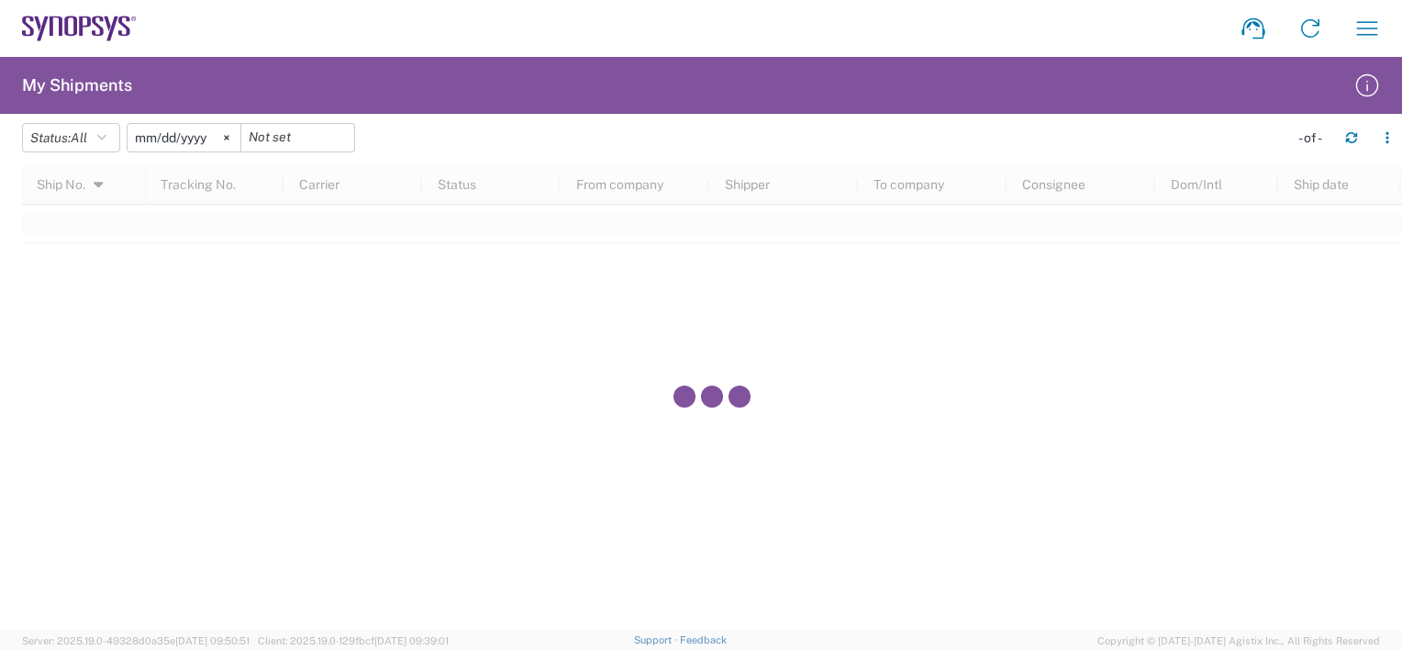
click at [198, 139] on input "2025-05-17" at bounding box center [184, 138] width 113 height 28
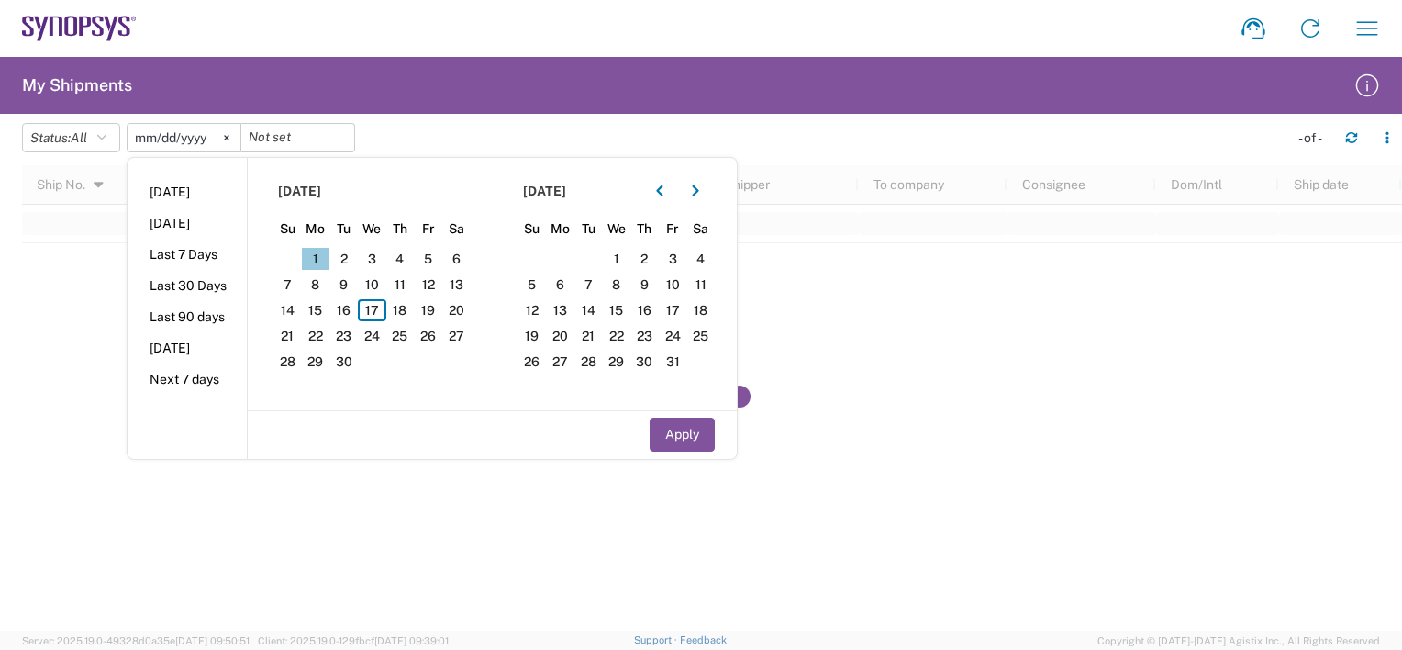
click at [327, 260] on span "1" at bounding box center [316, 259] width 28 height 22
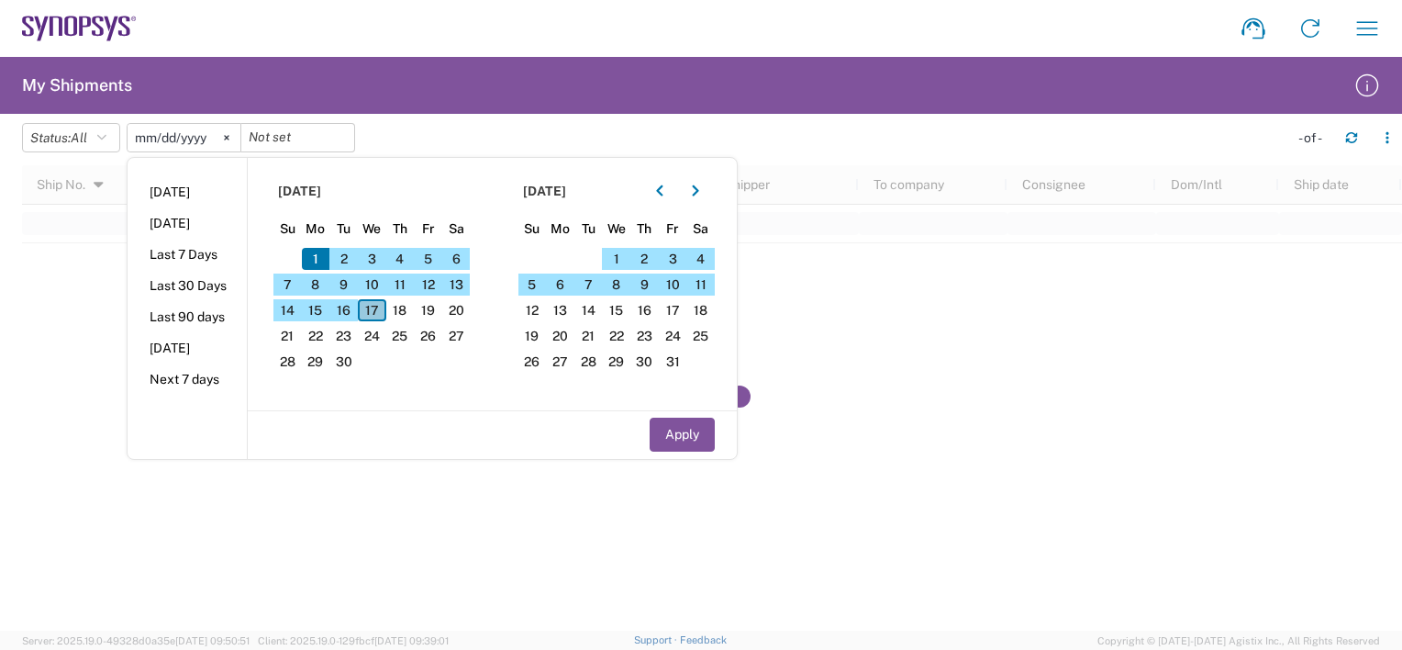
click at [373, 312] on span "17" at bounding box center [372, 310] width 28 height 22
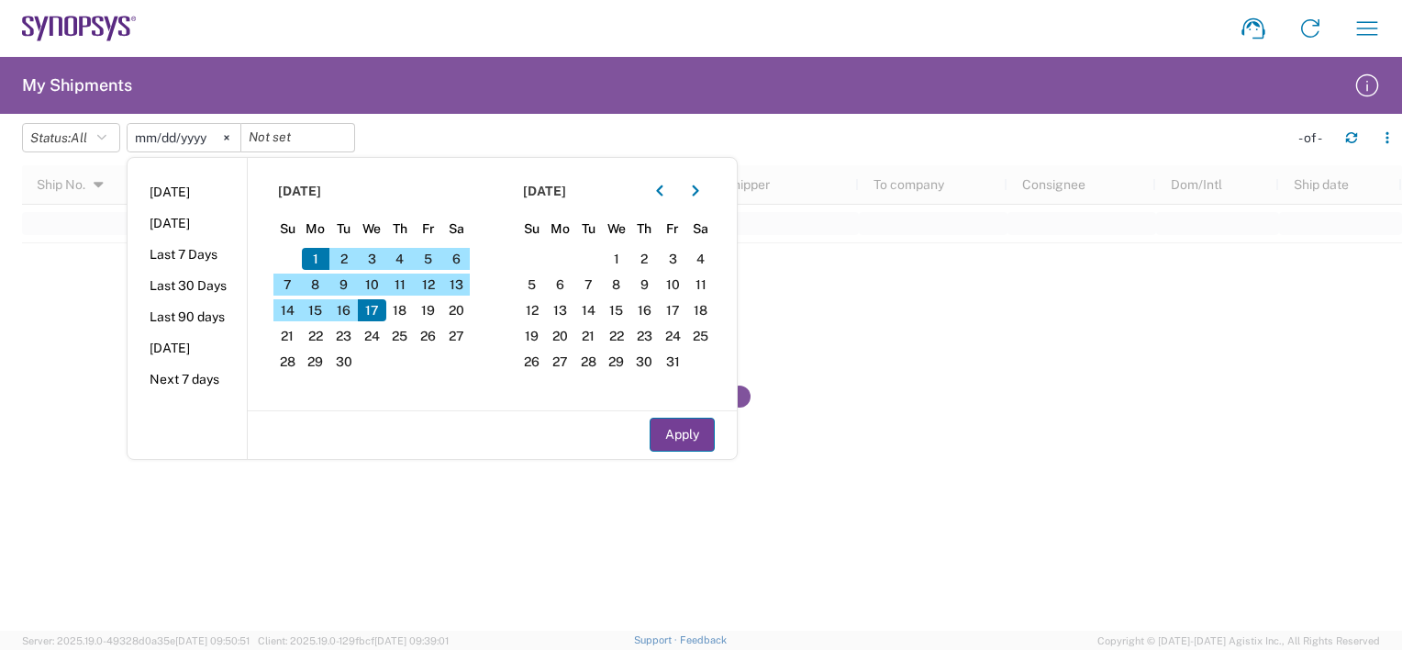
click at [676, 438] on button "Apply" at bounding box center [682, 434] width 65 height 34
type input "2025-09-01"
type input "2025-09-17"
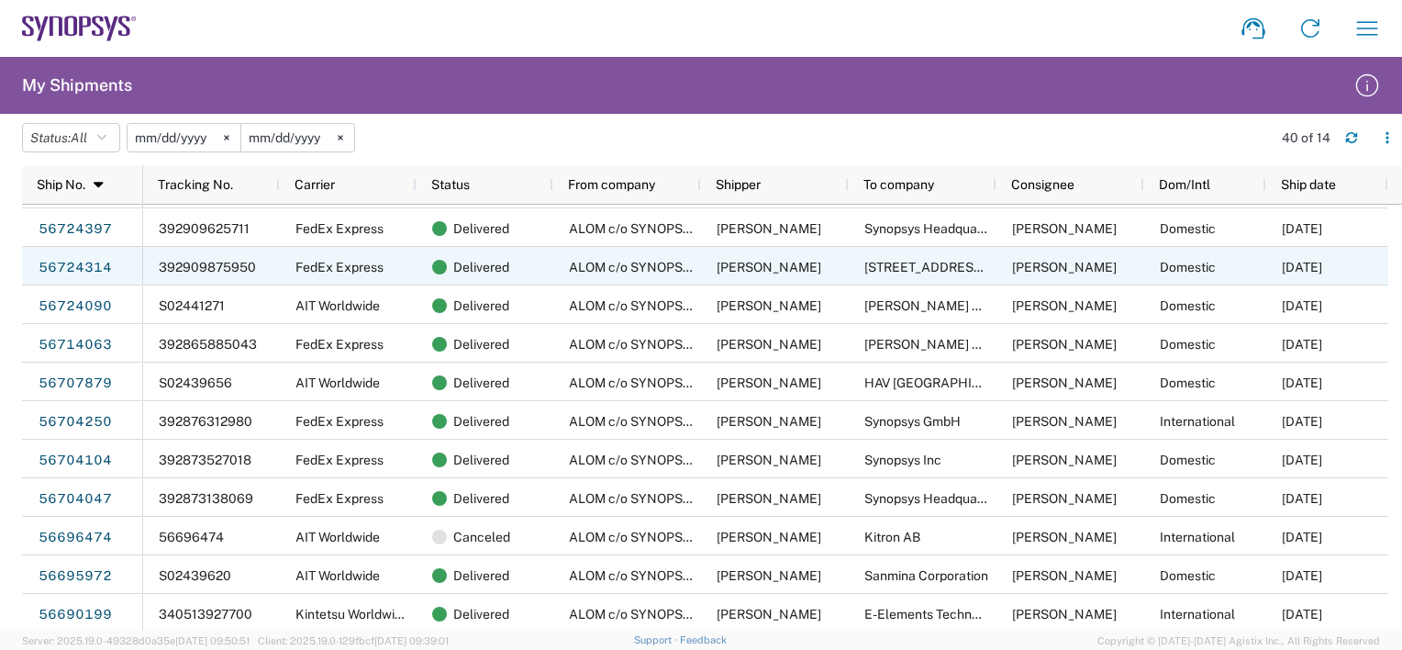
scroll to position [114, 0]
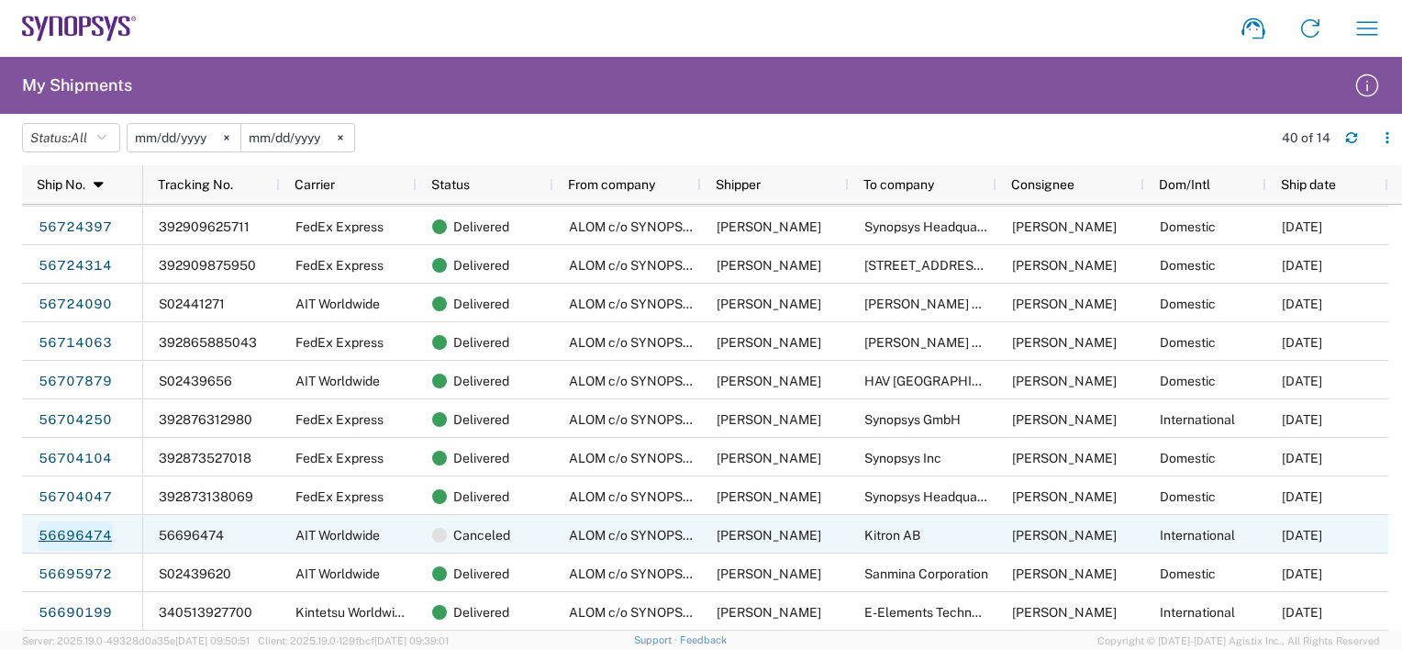
click at [83, 536] on link "56696474" at bounding box center [75, 535] width 75 height 29
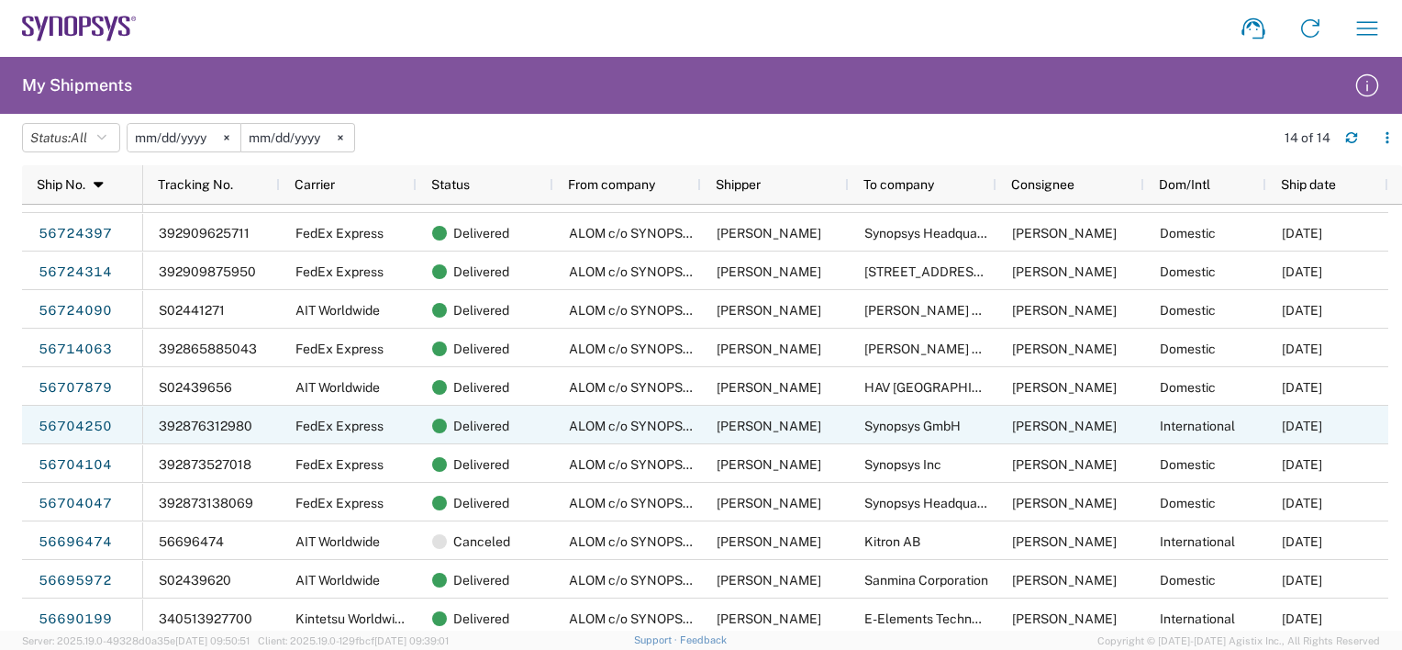
scroll to position [114, 0]
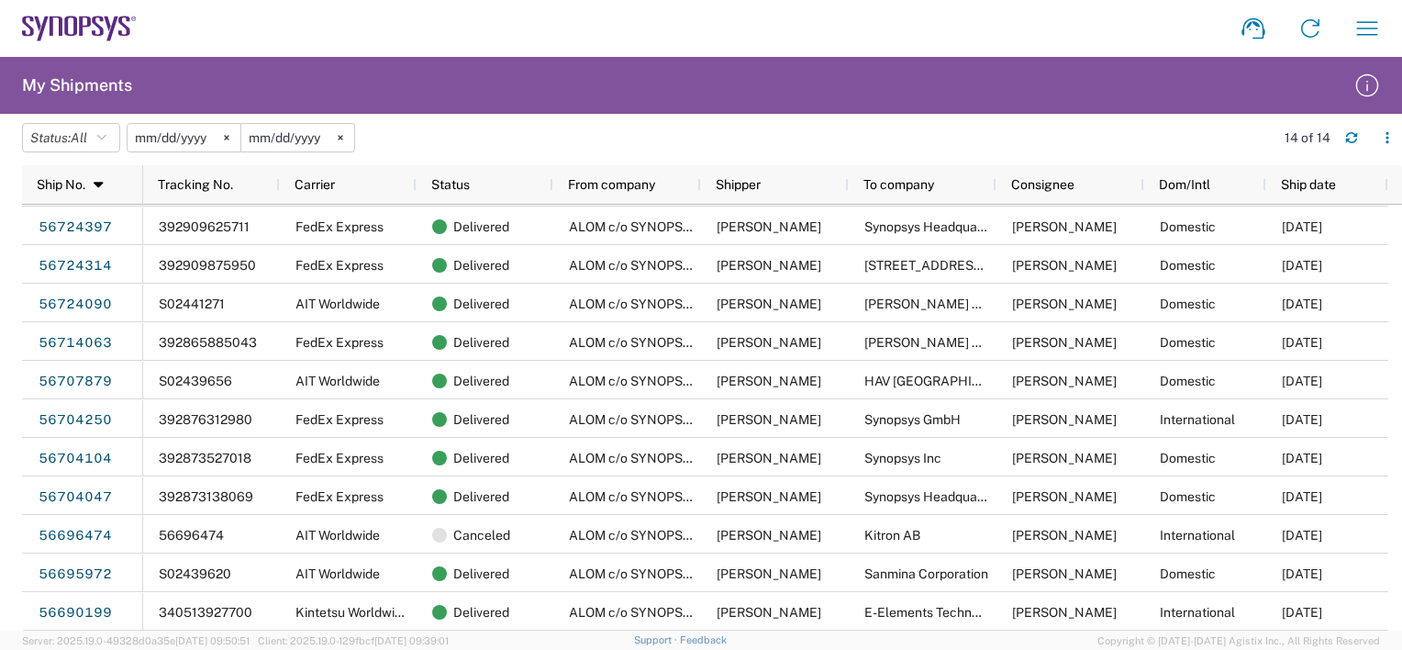
click at [194, 139] on input "2025-09-01" at bounding box center [184, 138] width 113 height 28
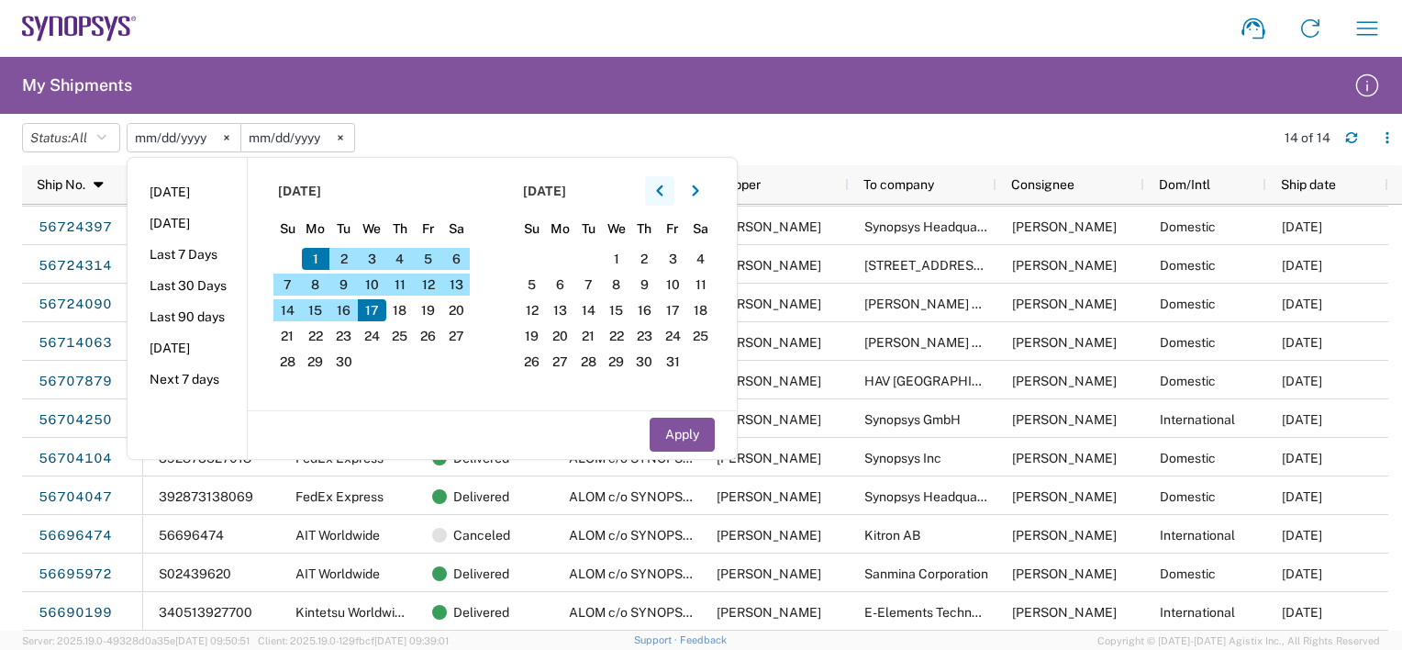
click at [663, 191] on icon "button" at bounding box center [659, 190] width 7 height 13
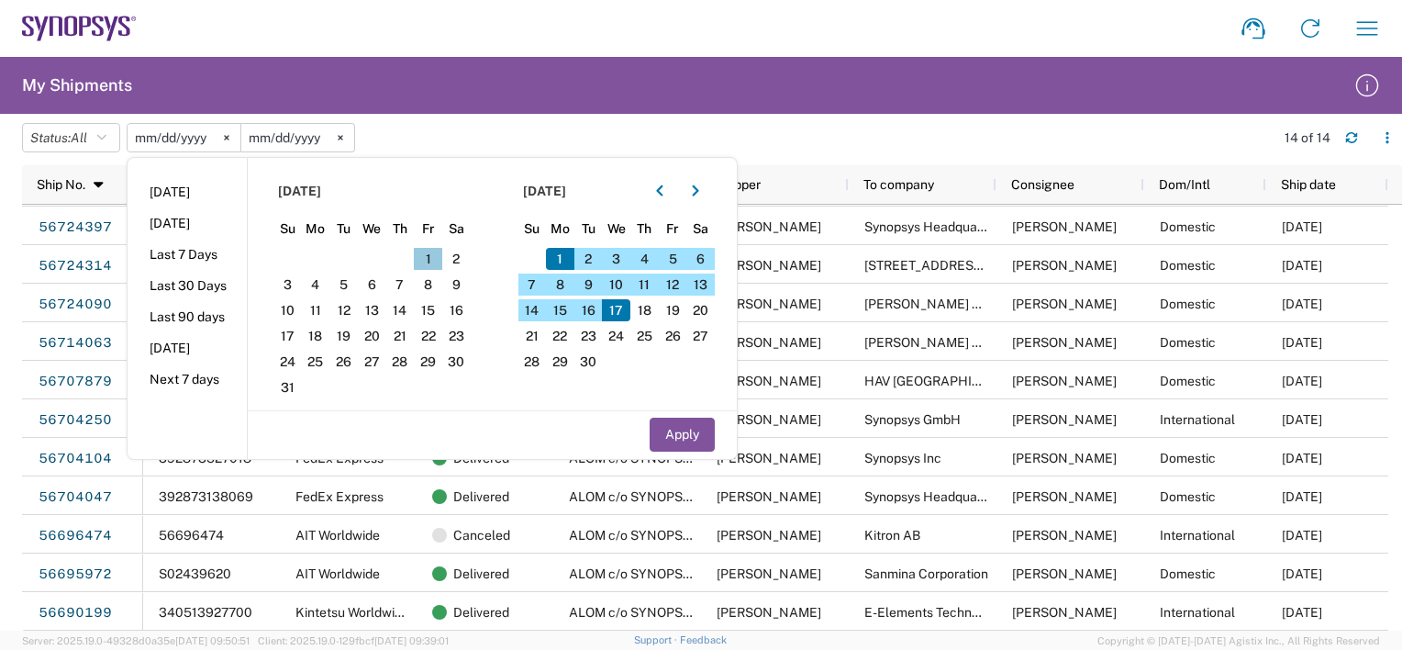
click at [435, 253] on span "1" at bounding box center [428, 259] width 28 height 22
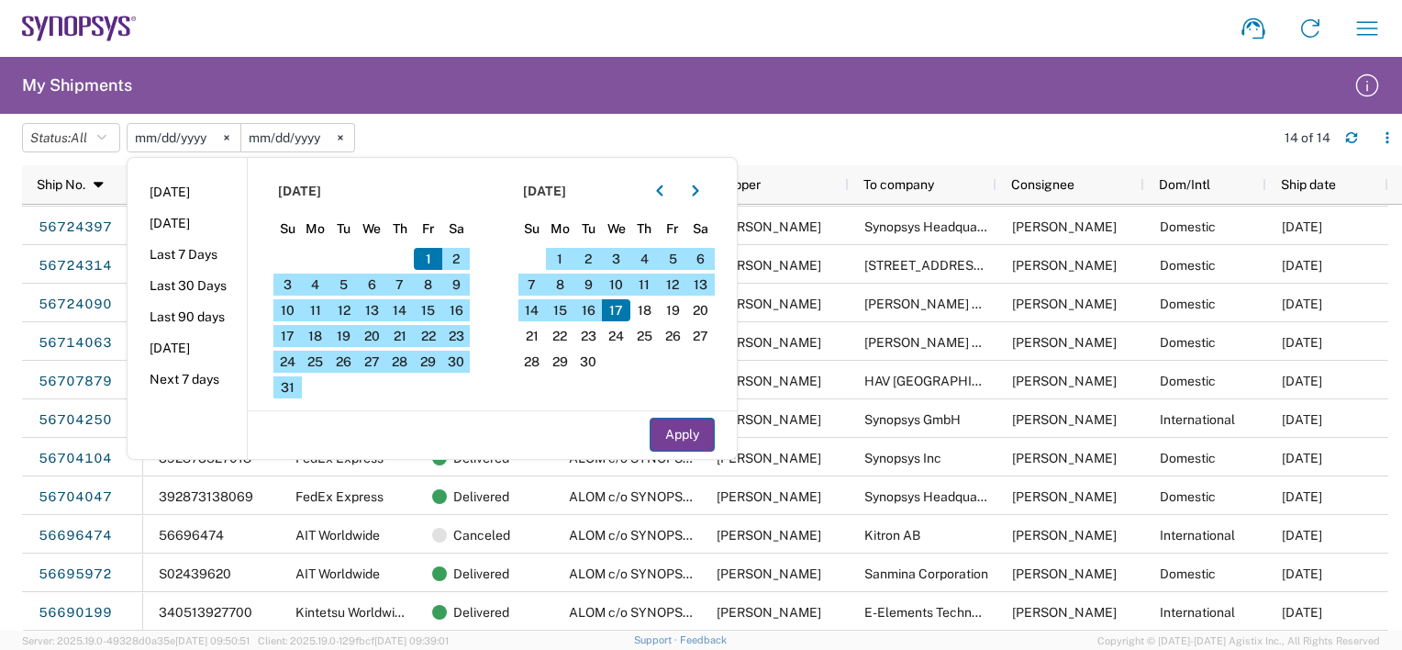
click at [667, 434] on button "Apply" at bounding box center [682, 434] width 65 height 34
type input "2025-08-01"
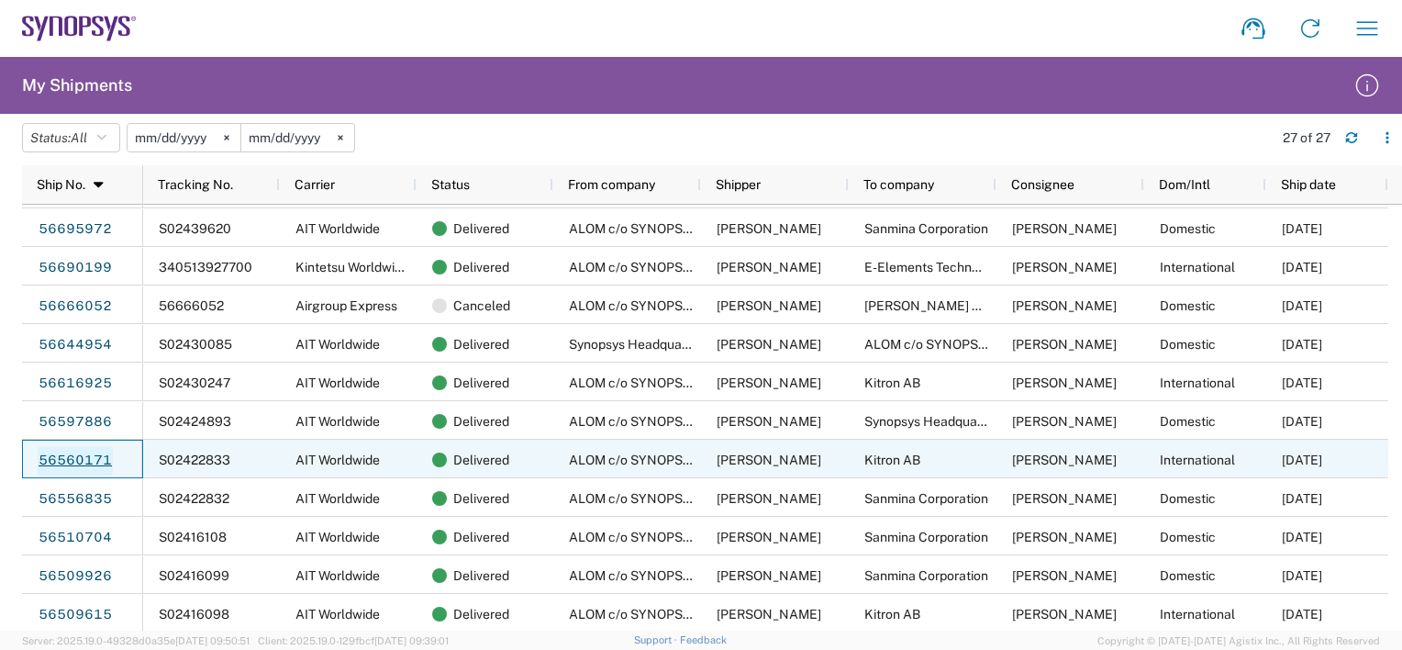
click at [88, 454] on link "56560171" at bounding box center [75, 460] width 75 height 29
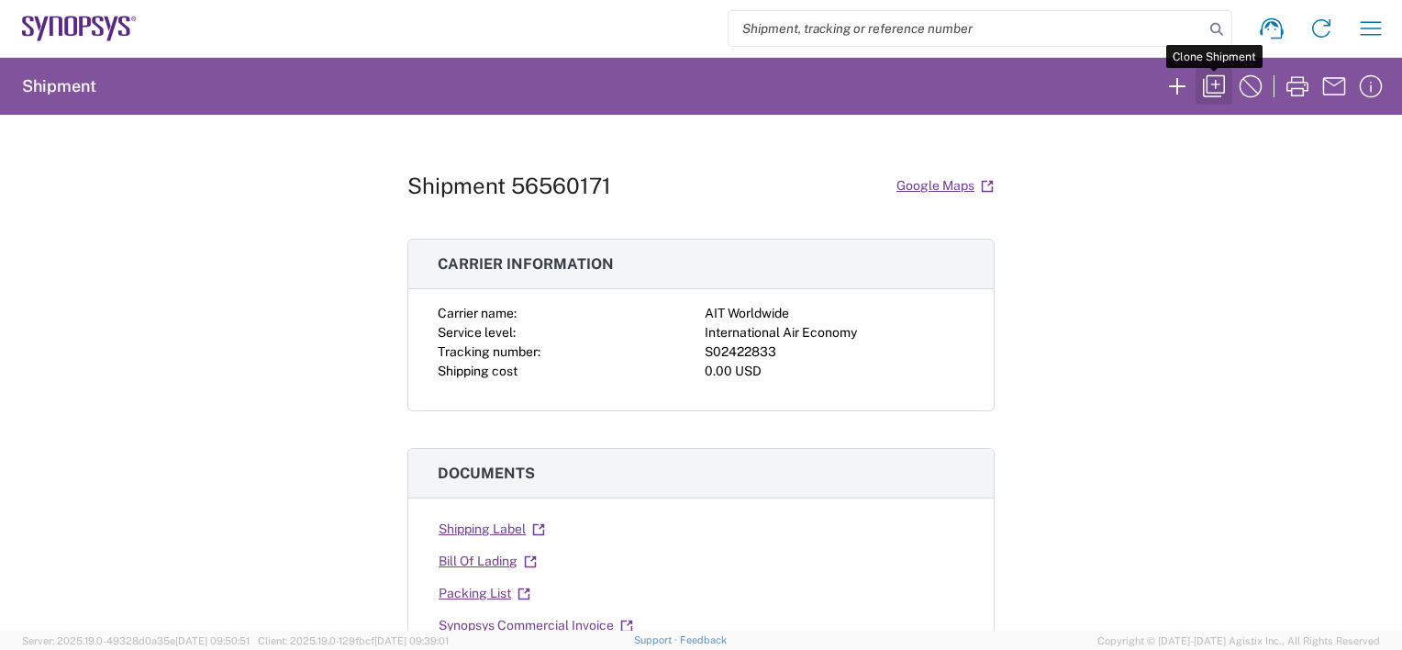
click at [1224, 74] on icon "button" at bounding box center [1213, 86] width 29 height 29
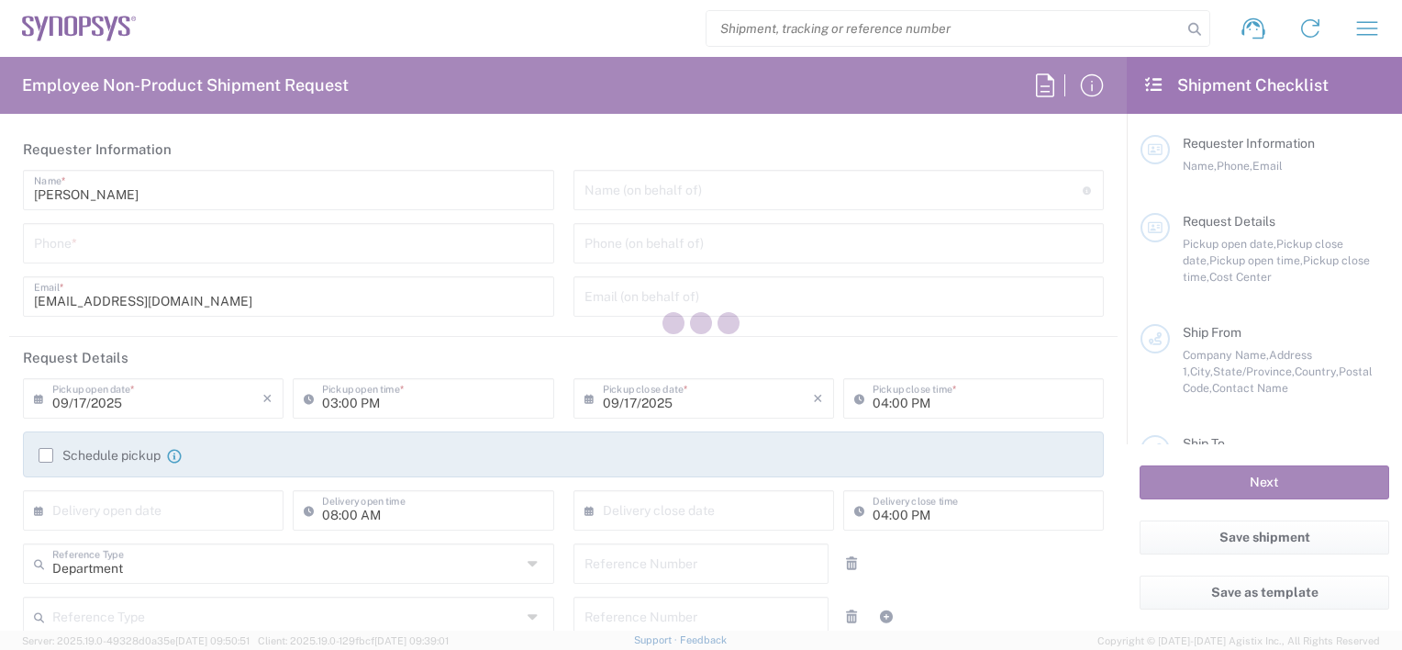
type input "6286667014"
type input "02:00 PM"
type input "05:00 PM"
type input "724-85272655"
type textarea "Please help ship these 13 RMA's to Kitron K096504 K094912 K087190 K130621 K1306…"
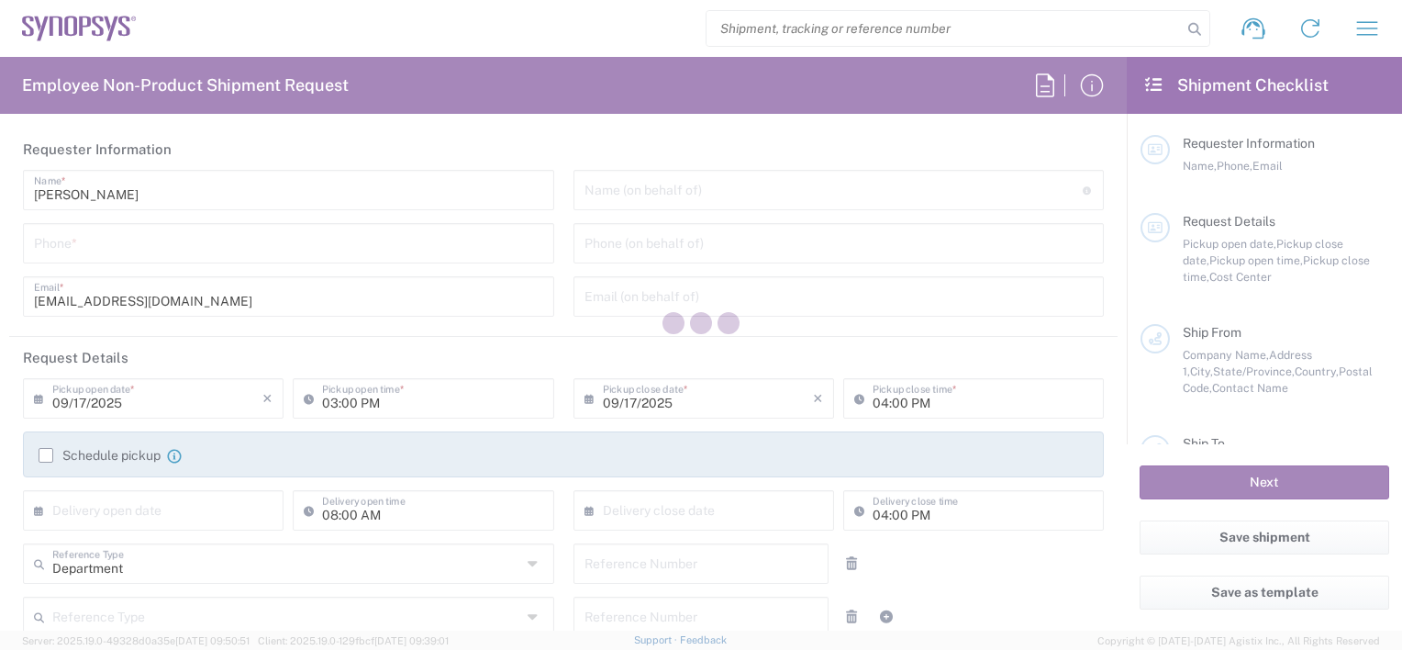
type textarea "mathias@synopsys.com, faizanq@synopsys.com, inventory-team@synopsys.com, rafael…"
type input "ALOM c/o SYNOPSYS"
type input "48105 Warm Springs Blvd."
type input "Fremont"
type input "California"
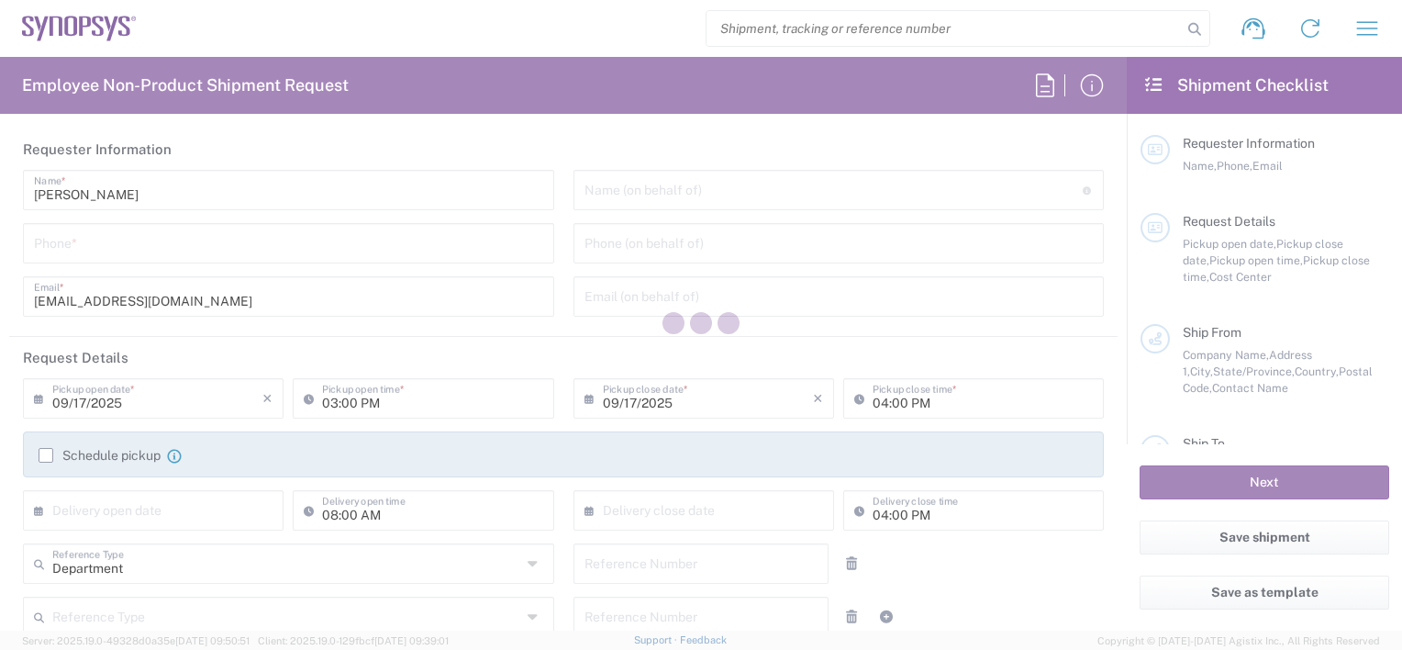
type input "94539"
type input "Nirali Trivedi"
type input "4086498039"
type input "synopsyssupport@alom.com"
type input "Kitron AB"
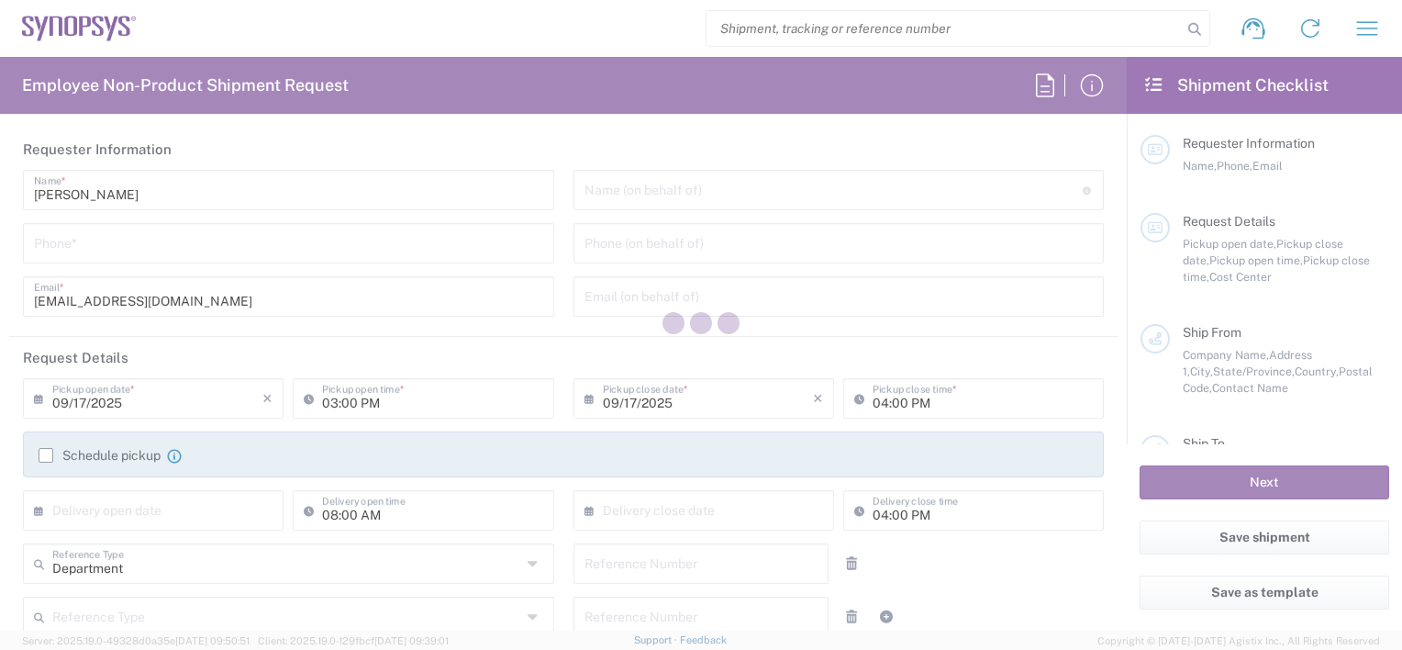
type input "MOBELVAGEN 5"
type input "JONKOPING"
type input "Sweden"
type input "556 52"
type input "Marcus Warhag"
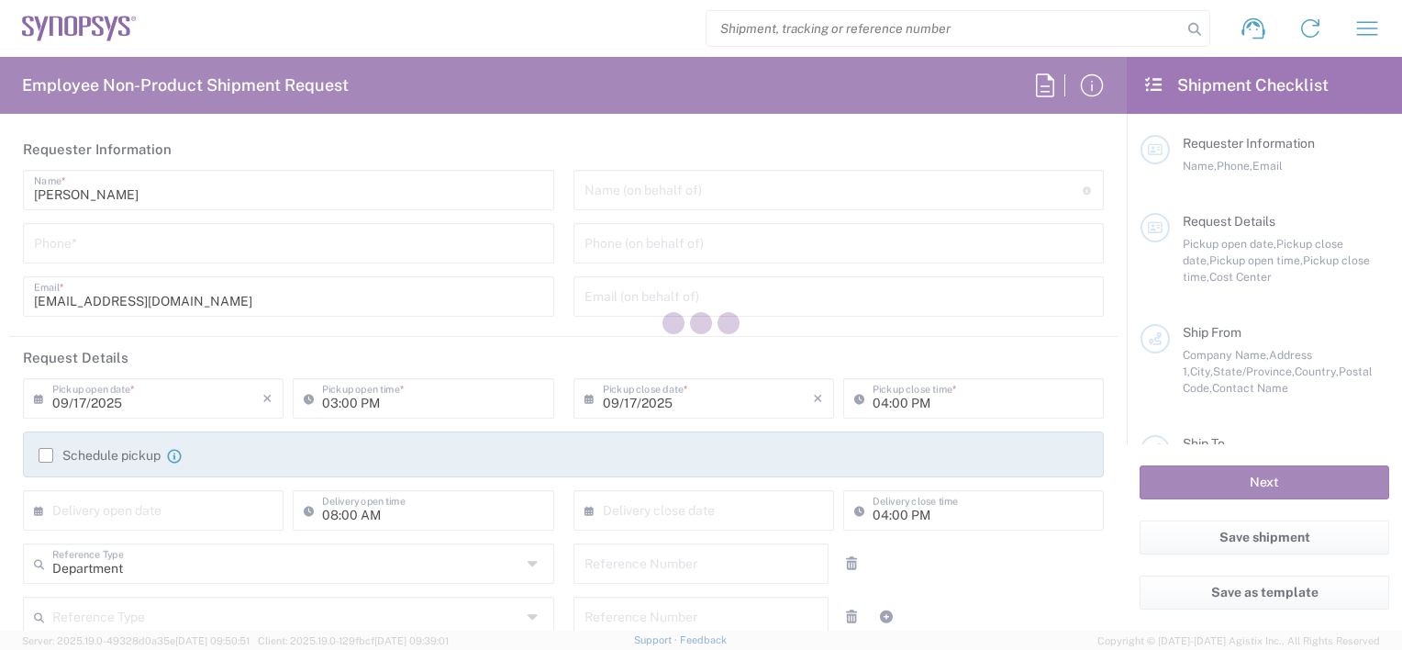
type input "+46362902165"
type input "marcus.warhag@kitron.com"
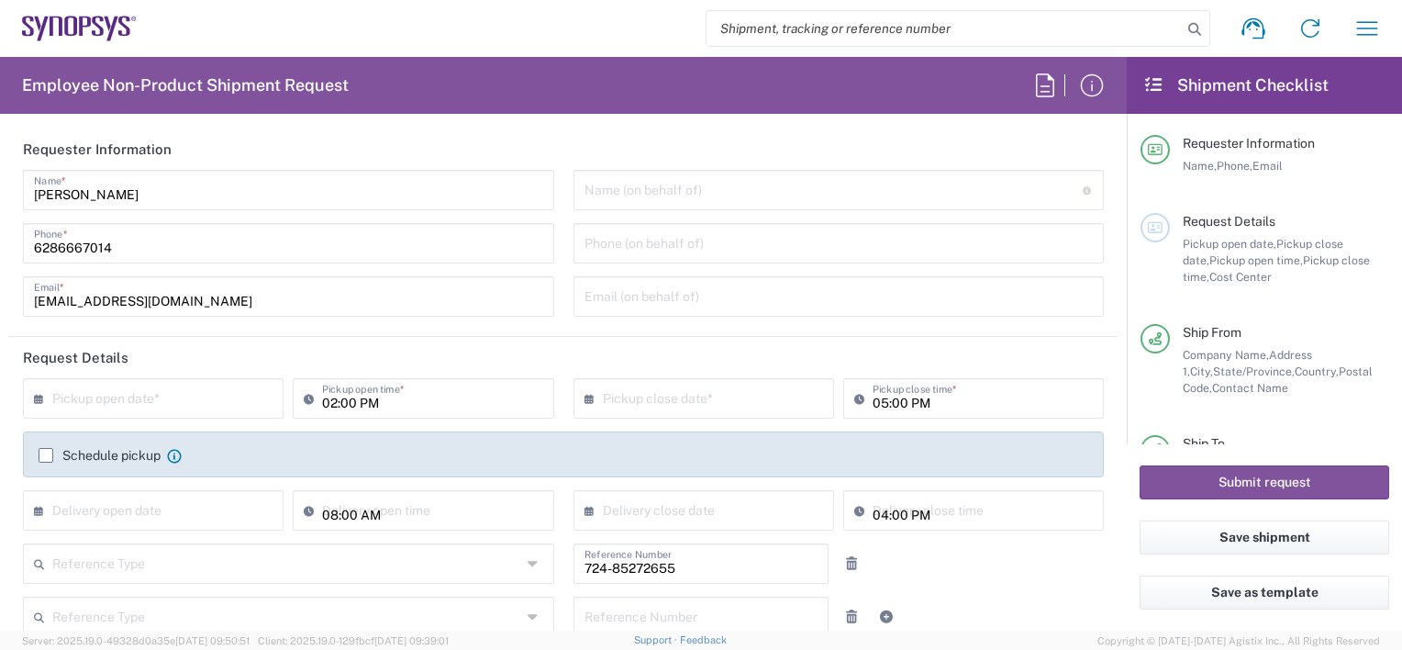
type input "US01, SDG, M, HAPSOp 460695"
type input "Jönköpings län"
type input "Pallet(s) Standard (Not Stackable)"
type input "California"
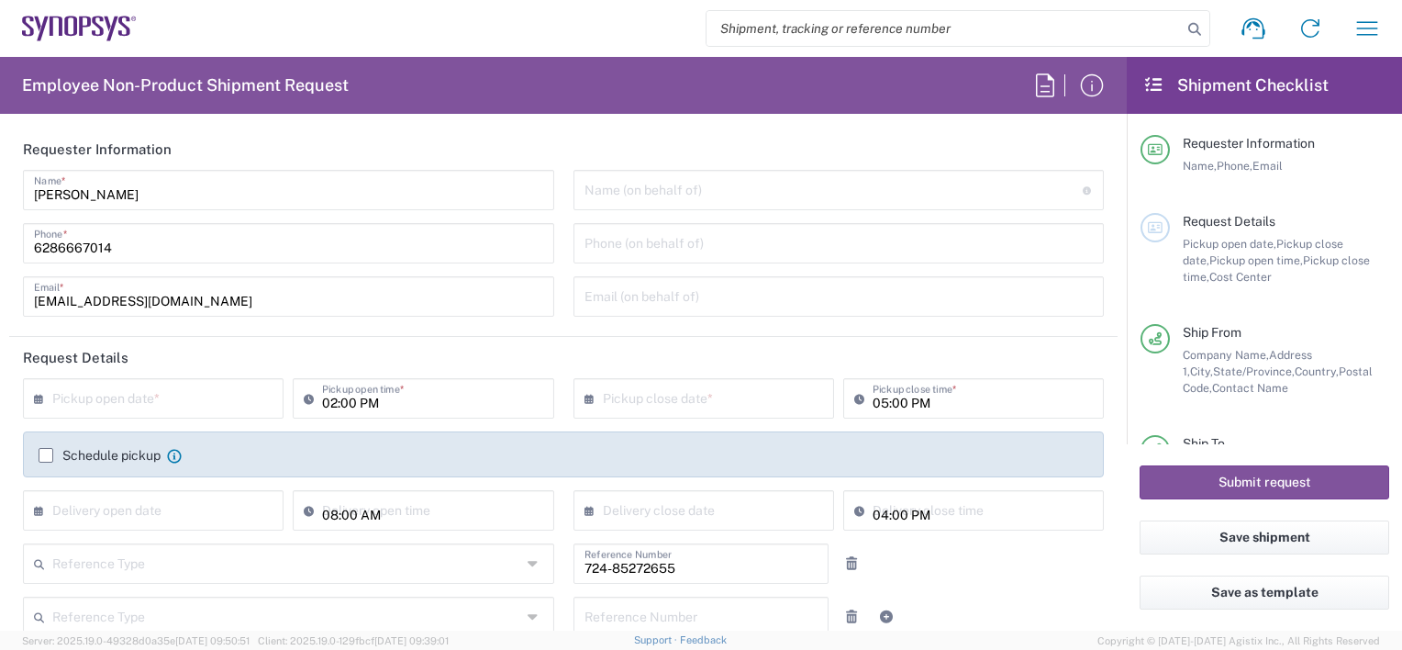
type input "Skåne län"
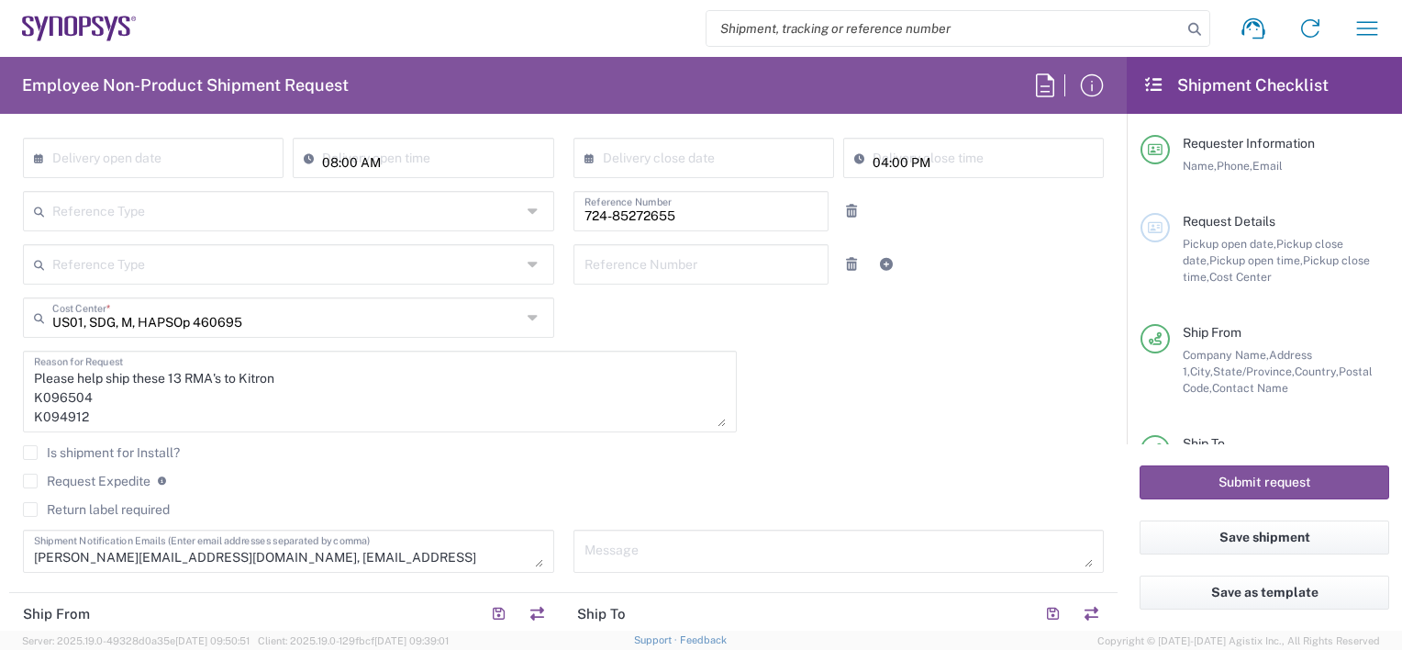
scroll to position [367, 0]
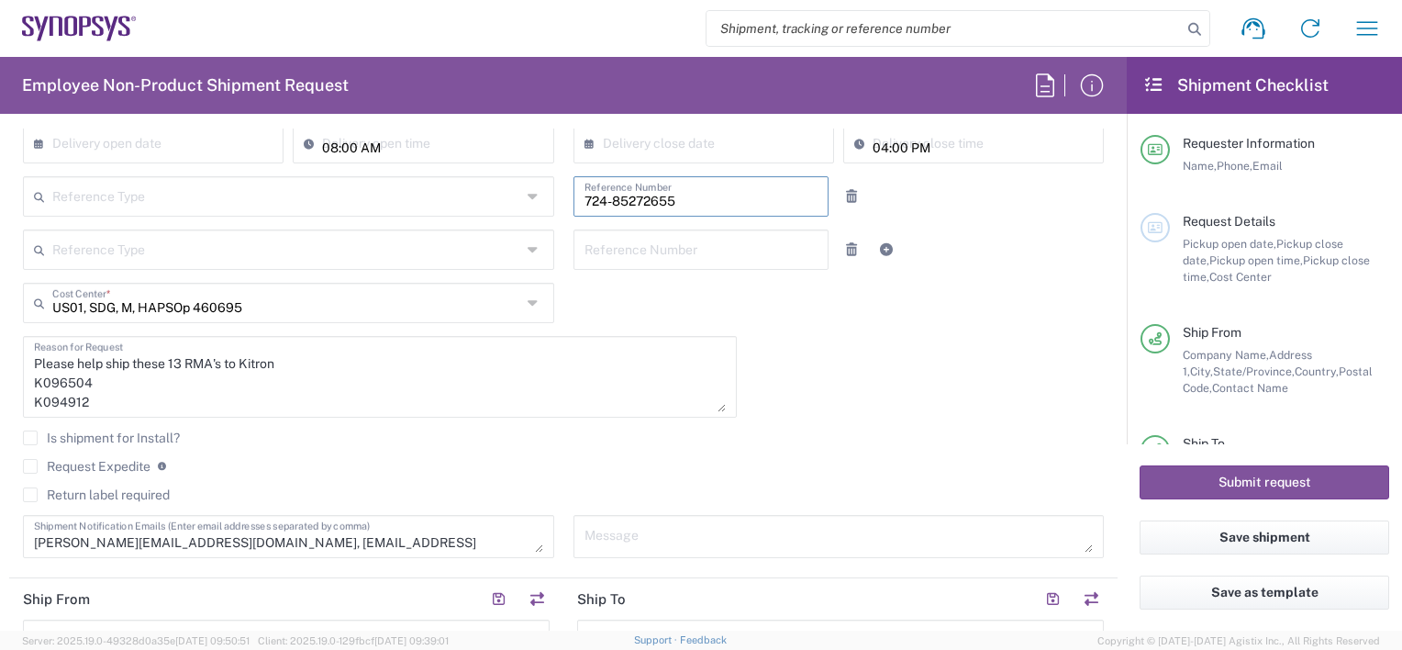
drag, startPoint x: 644, startPoint y: 201, endPoint x: 602, endPoint y: 200, distance: 42.2
click at [635, 201] on input "724-85272655" at bounding box center [701, 195] width 234 height 32
type input "7"
click at [28, 378] on div "Please help ship these 13 RMA's to Kitron K096504 K094912 K087190 K130621 K1306…" at bounding box center [380, 377] width 714 height 82
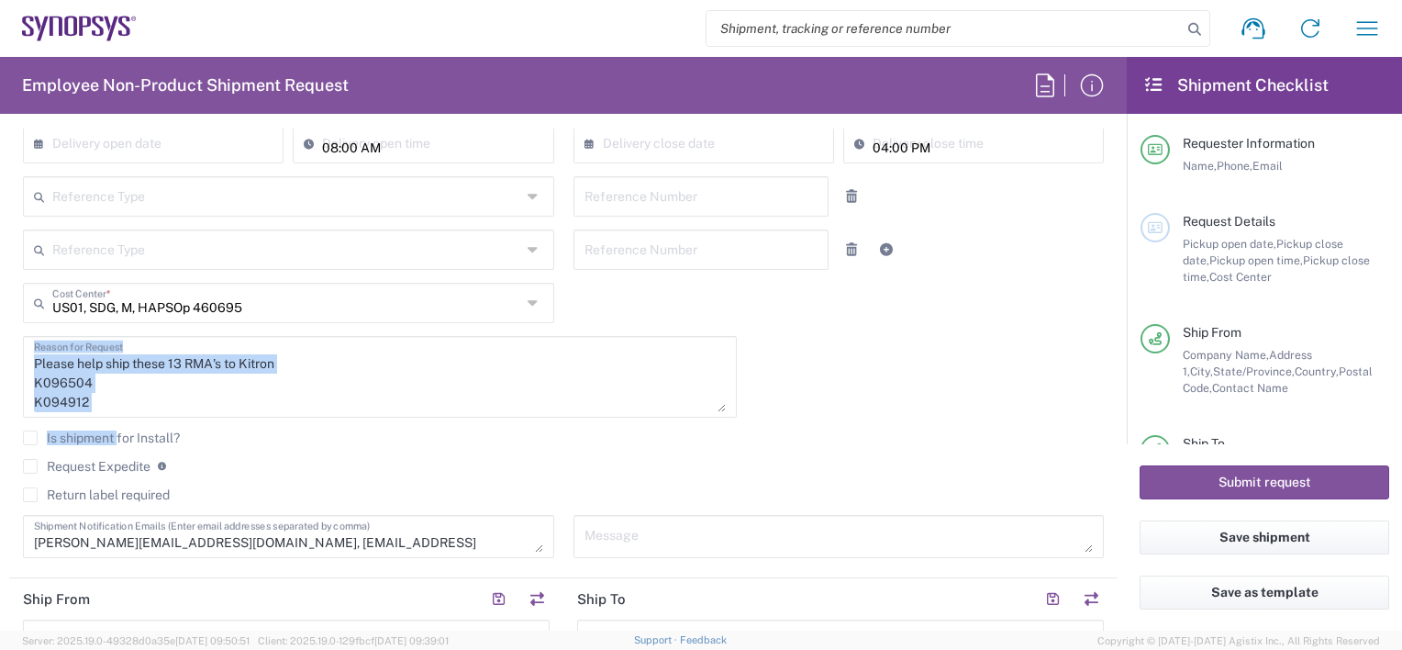
drag, startPoint x: 28, startPoint y: 381, endPoint x: 73, endPoint y: 384, distance: 45.1
click at [117, 444] on div "× Pickup open date * Cancel Apply 02:00 PM Pickup open time * × Pickup close da…" at bounding box center [564, 291] width 1100 height 560
click at [106, 388] on textarea "Please help ship these 13 RMA's to Kitron K096504 K094912 K087190 K130621 K1306…" at bounding box center [380, 376] width 692 height 71
click at [129, 391] on textarea "Please help ship these 13 RMA's to Kitron K096504 K094912 K087190 K130621 K1306…" at bounding box center [380, 376] width 692 height 71
click at [158, 391] on textarea "Please help ship these 13 RMA's to Kitron K096504 K094912 K087190 K130621 K1306…" at bounding box center [380, 376] width 692 height 71
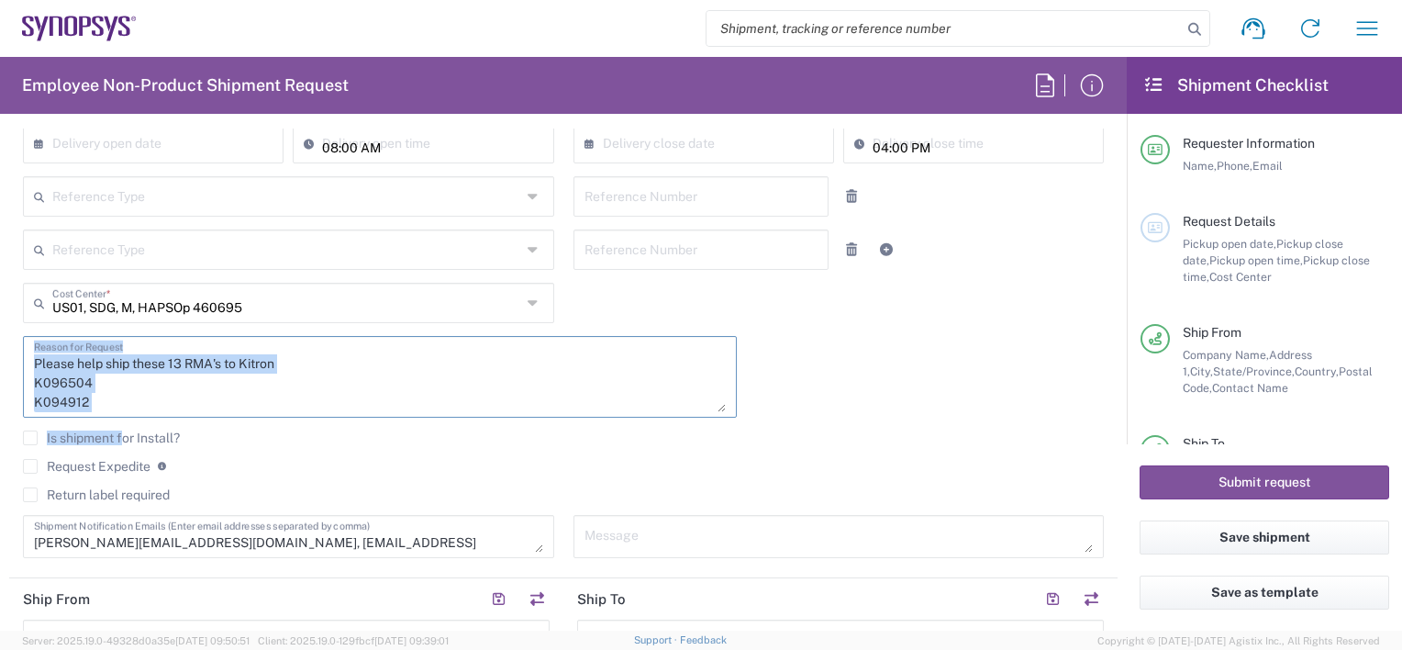
click at [158, 391] on textarea "Please help ship these 13 RMA's to Kitron K096504 K094912 K087190 K130621 K1306…" at bounding box center [380, 376] width 692 height 71
click at [439, 391] on textarea "Please help ship these 13 RMA's to Kitron K096504 K094912 K087190 K130621 K1306…" at bounding box center [380, 376] width 692 height 71
click at [527, 373] on textarea "Please help ship these 13 RMA's to Kitron K096504 K094912 K087190 K130621 K1306…" at bounding box center [380, 376] width 692 height 71
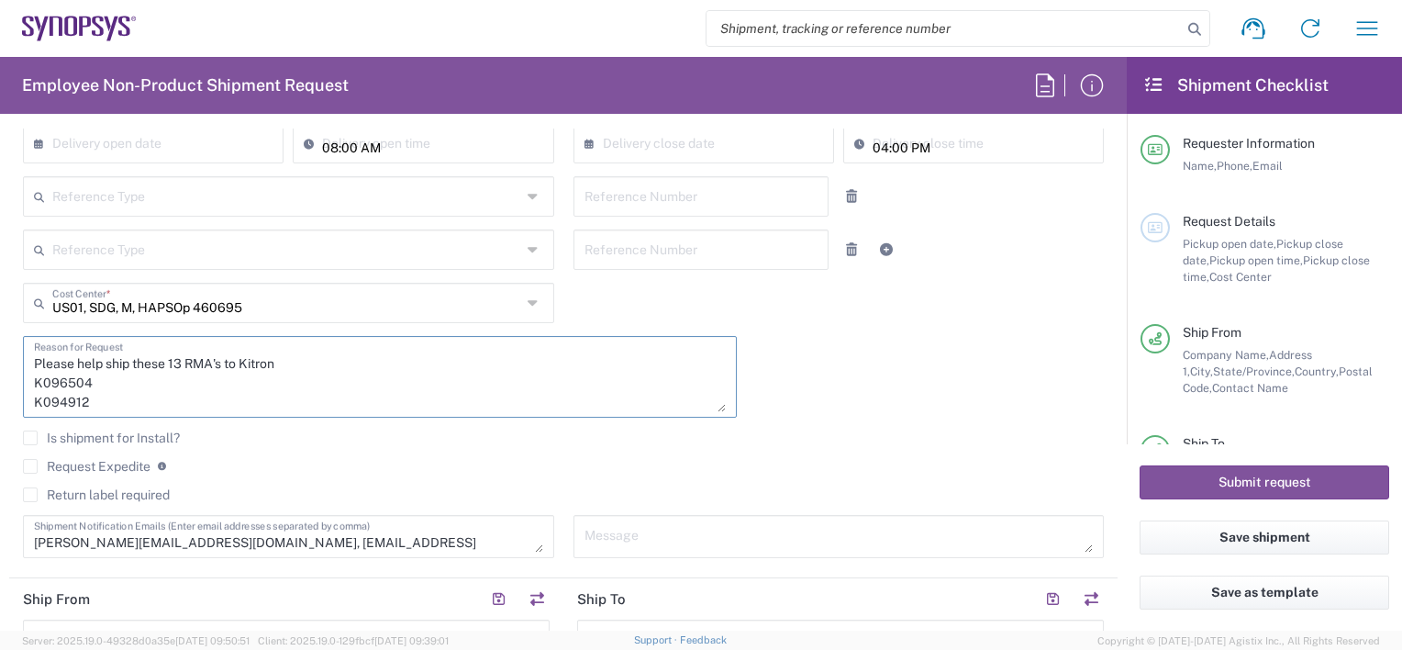
click at [316, 399] on textarea "Please help ship these 13 RMA's to Kitron K096504 K094912 K087190 K130621 K1306…" at bounding box center [380, 376] width 692 height 71
drag, startPoint x: 31, startPoint y: 382, endPoint x: 50, endPoint y: 382, distance: 18.3
click at [50, 382] on div "Please help ship these 13 RMA's to Kitron K096504 K094912 K087190 K130621 K1306…" at bounding box center [380, 377] width 714 height 82
click at [43, 381] on div "Please help ship these 13 RMA's to Kitron K096504 K094912 K087190 K130621 K1306…" at bounding box center [380, 377] width 714 height 82
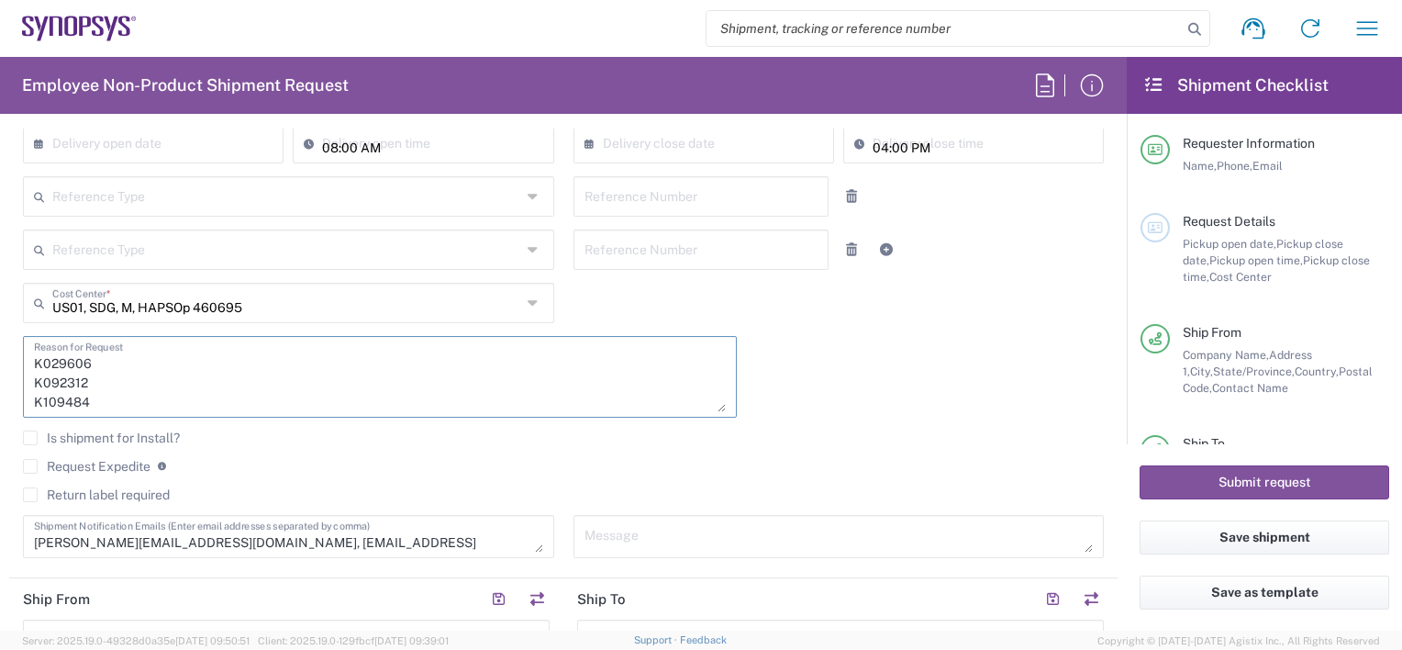
drag, startPoint x: 36, startPoint y: 378, endPoint x: 107, endPoint y: 444, distance: 97.4
click at [107, 444] on div "× Pickup open date * Cancel Apply 02:00 PM Pickup open time * × Pickup close da…" at bounding box center [564, 291] width 1100 height 560
paste textarea "32769 K089162"
click at [183, 359] on textarea "Please help ship these 13 RMA's to Kitron K032769 K089162" at bounding box center [380, 376] width 692 height 71
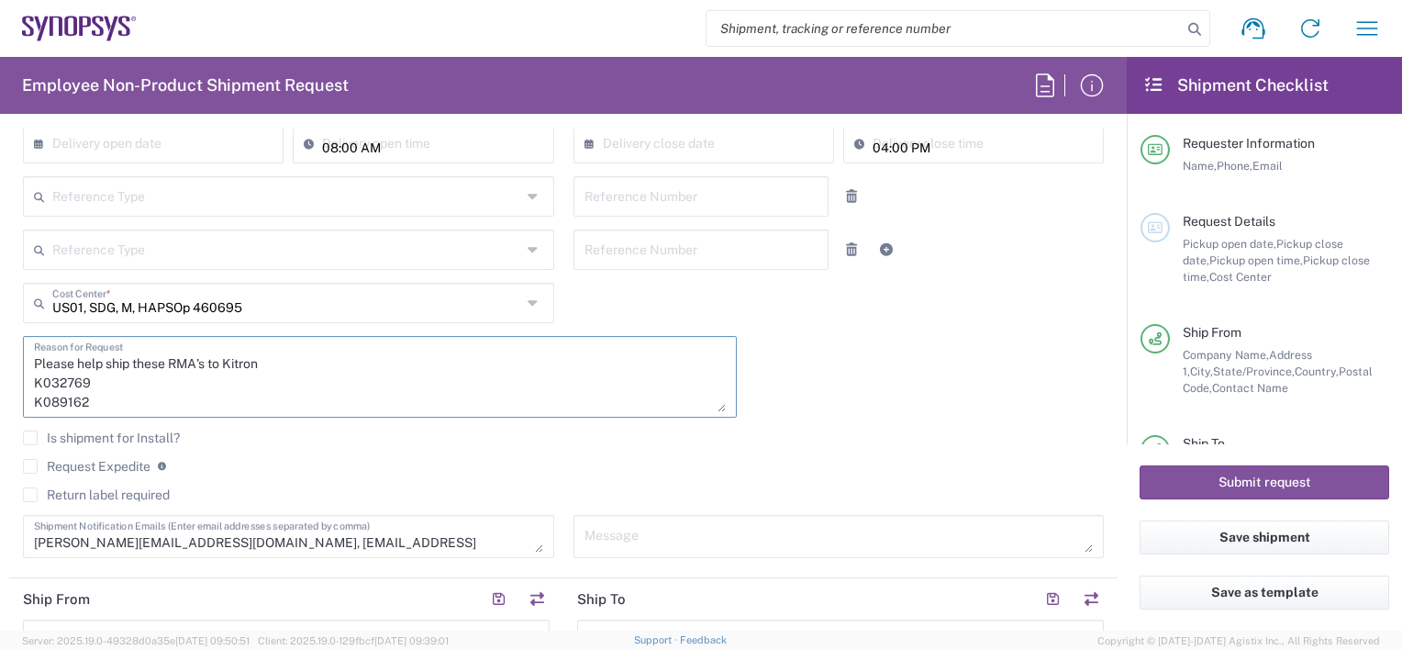
click at [294, 364] on textarea "Please help ship these RMA's to Kitron K032769 K089162" at bounding box center [380, 376] width 692 height 71
click at [309, 361] on textarea "Please help ship these RMA's to Kitron by 9/17/2025 K032769 K089162" at bounding box center [380, 376] width 692 height 71
type textarea "Please help ship these RMA's to Kitron by 9/18/2025 K032769 K089162"
click at [626, 448] on div "Is shipment for Install?" at bounding box center [563, 444] width 1081 height 28
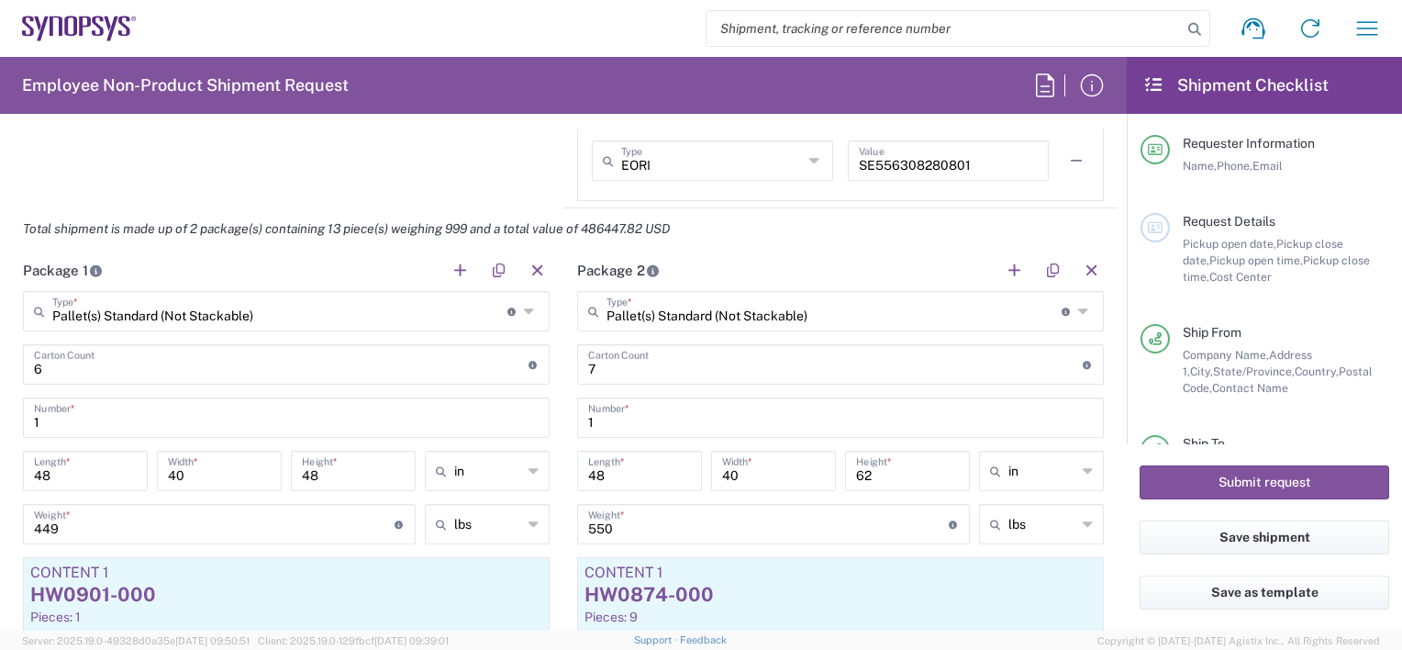
scroll to position [1560, 0]
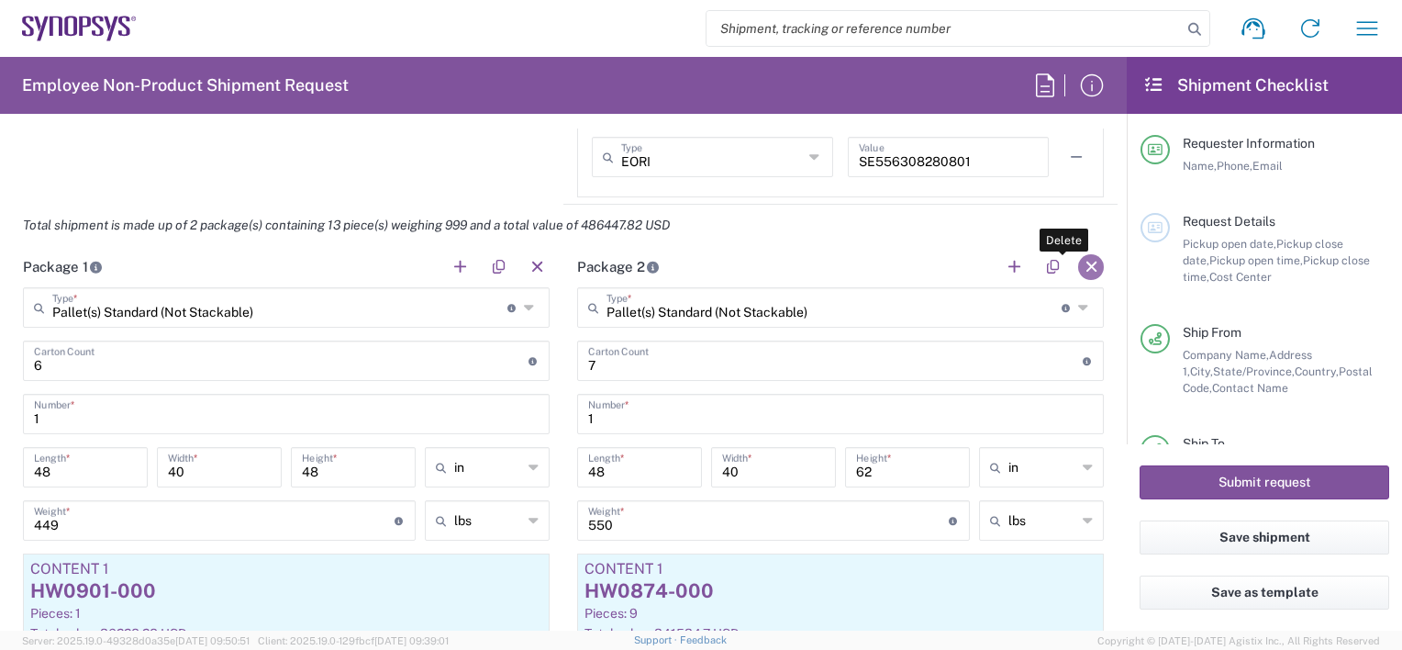
click at [1084, 261] on button "button" at bounding box center [1091, 267] width 26 height 26
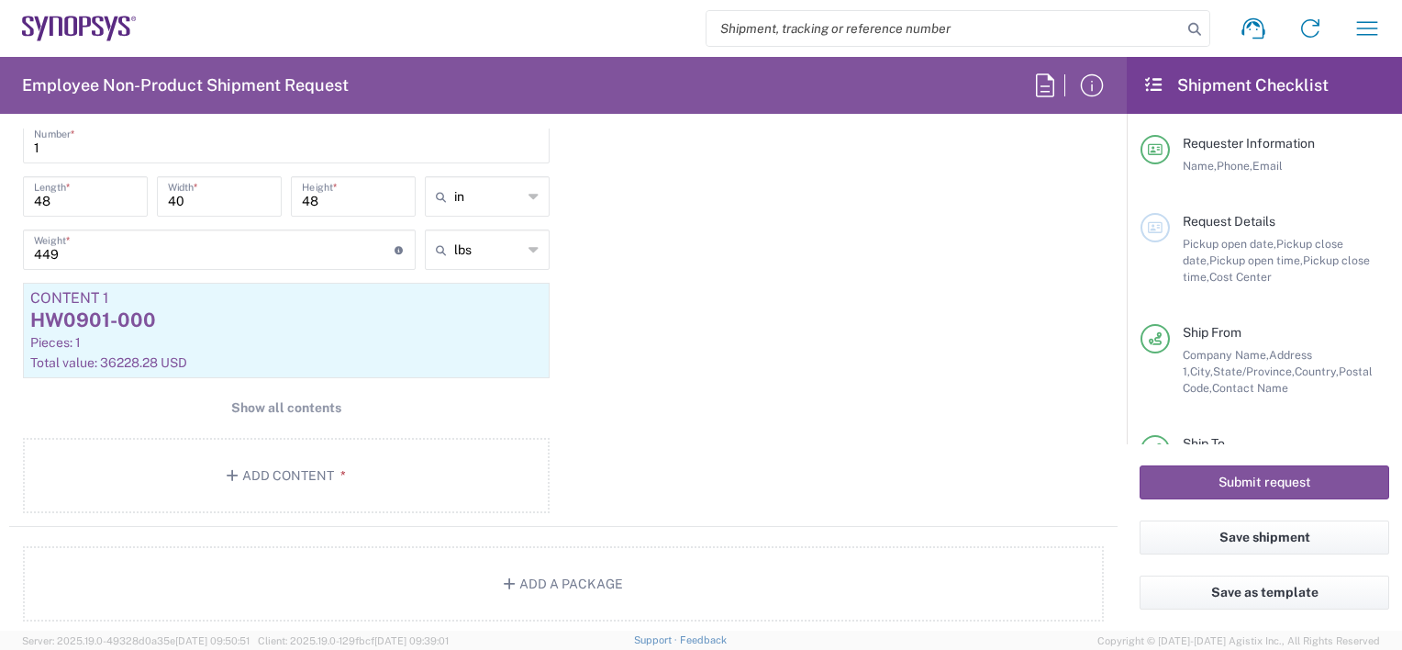
scroll to position [1835, 0]
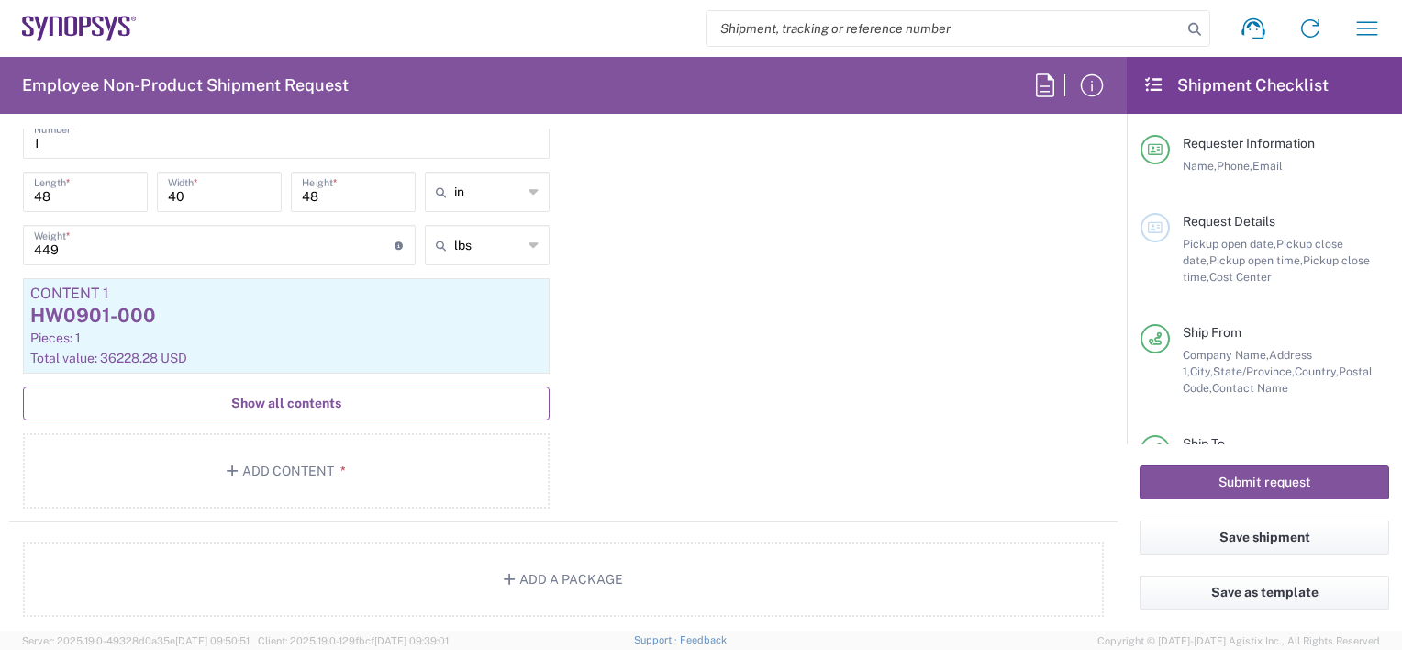
click at [258, 398] on span "Show all contents" at bounding box center [286, 403] width 110 height 17
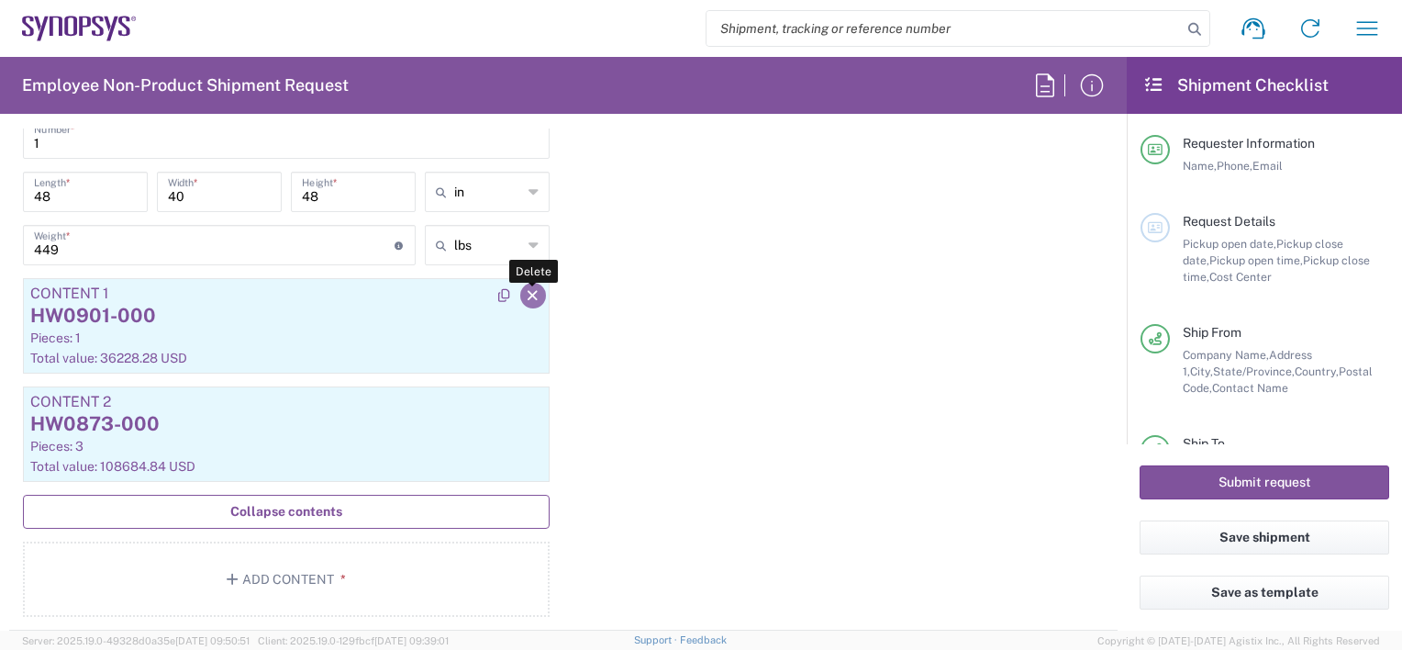
click at [525, 289] on icon "button" at bounding box center [533, 295] width 17 height 13
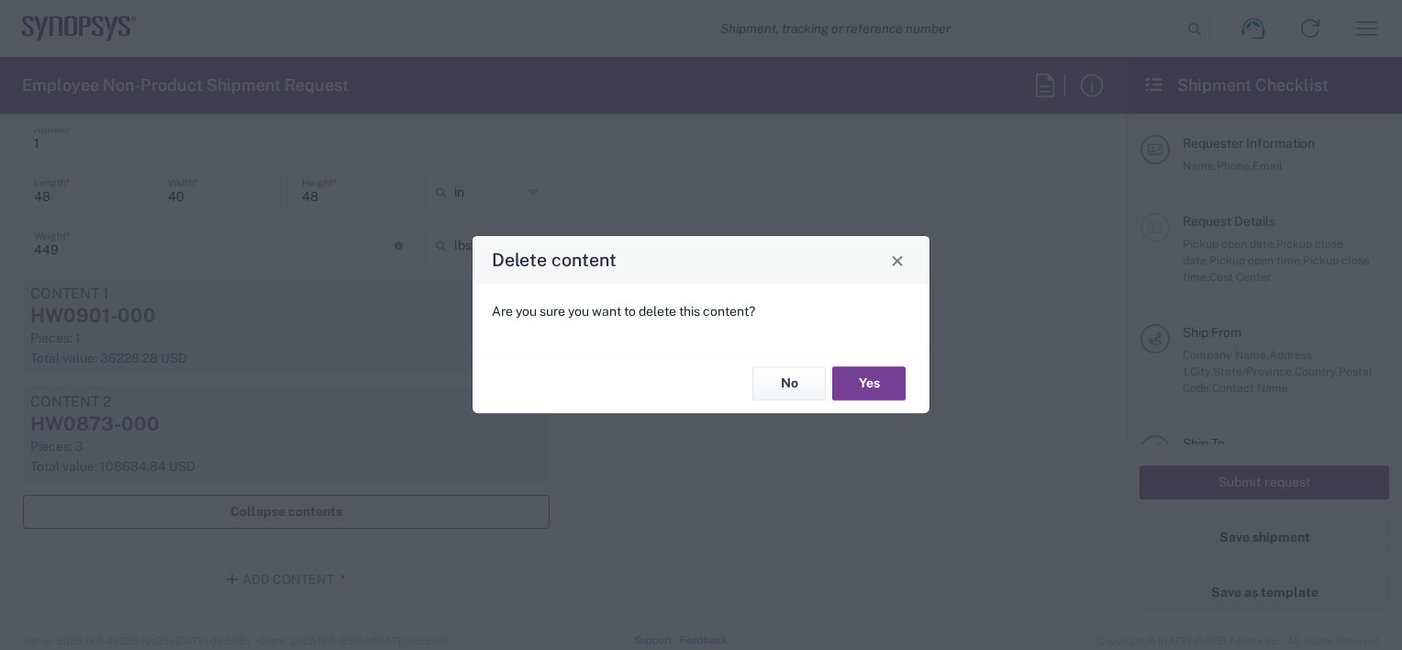
click at [855, 379] on button "Yes" at bounding box center [868, 383] width 73 height 34
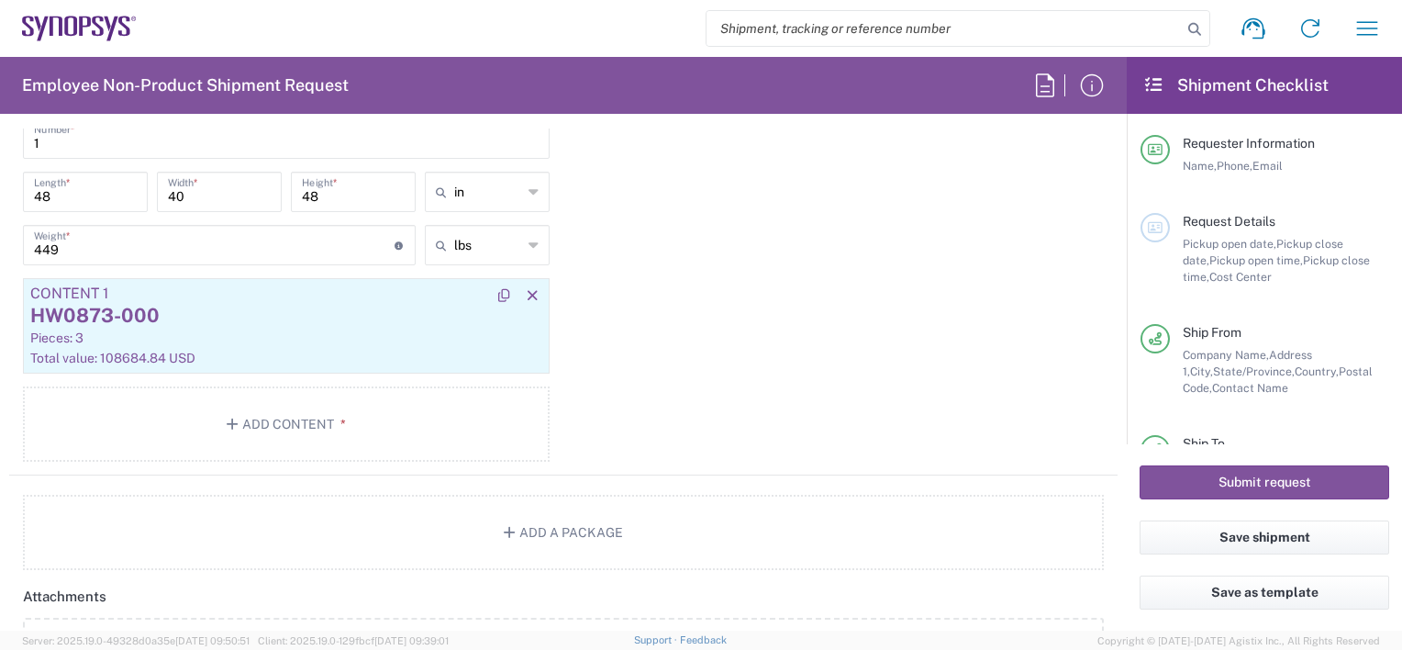
click at [245, 338] on div "Pieces: 3" at bounding box center [286, 337] width 512 height 17
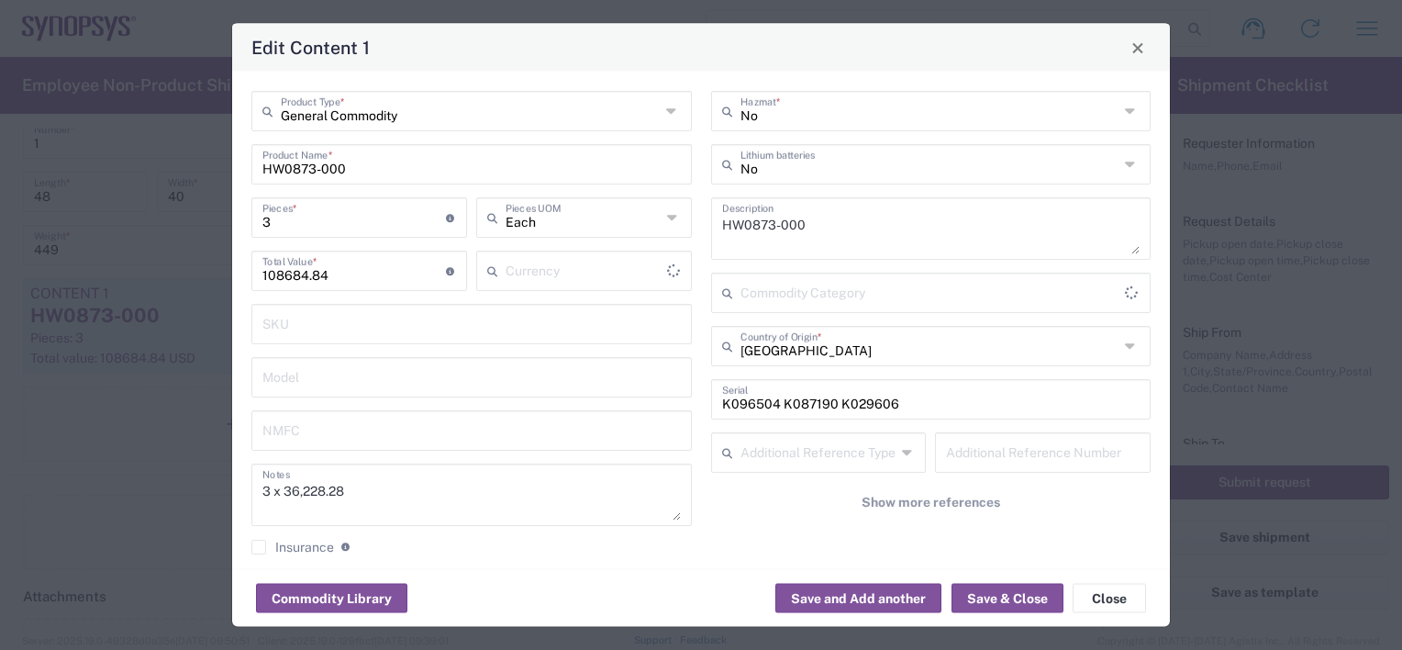
type input "US Dollar"
type input "BIS"
type input "NLR - No License Required"
drag, startPoint x: 349, startPoint y: 212, endPoint x: 212, endPoint y: 216, distance: 136.8
click at [212, 215] on div "Edit Content 1 General Commodity Product Type * HW0873-000 Product Name * 3 Pie…" at bounding box center [701, 325] width 1402 height 650
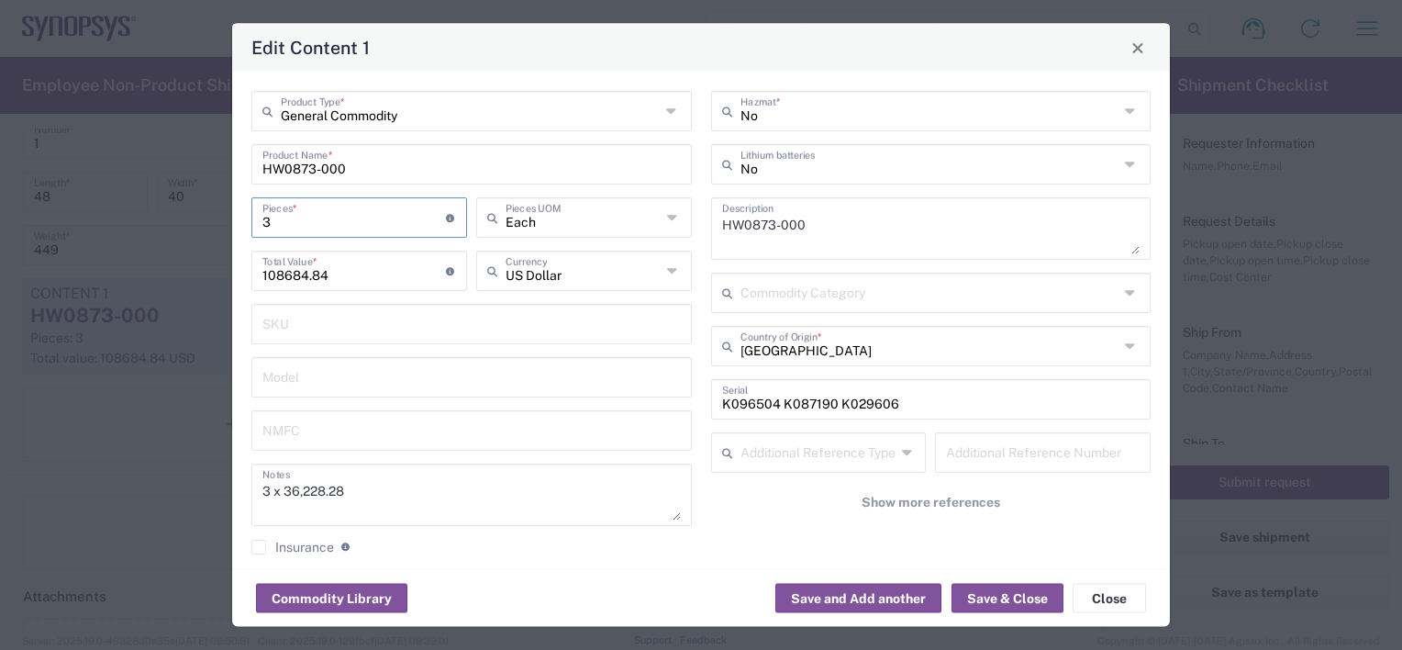
type input "1"
type input "36228.28"
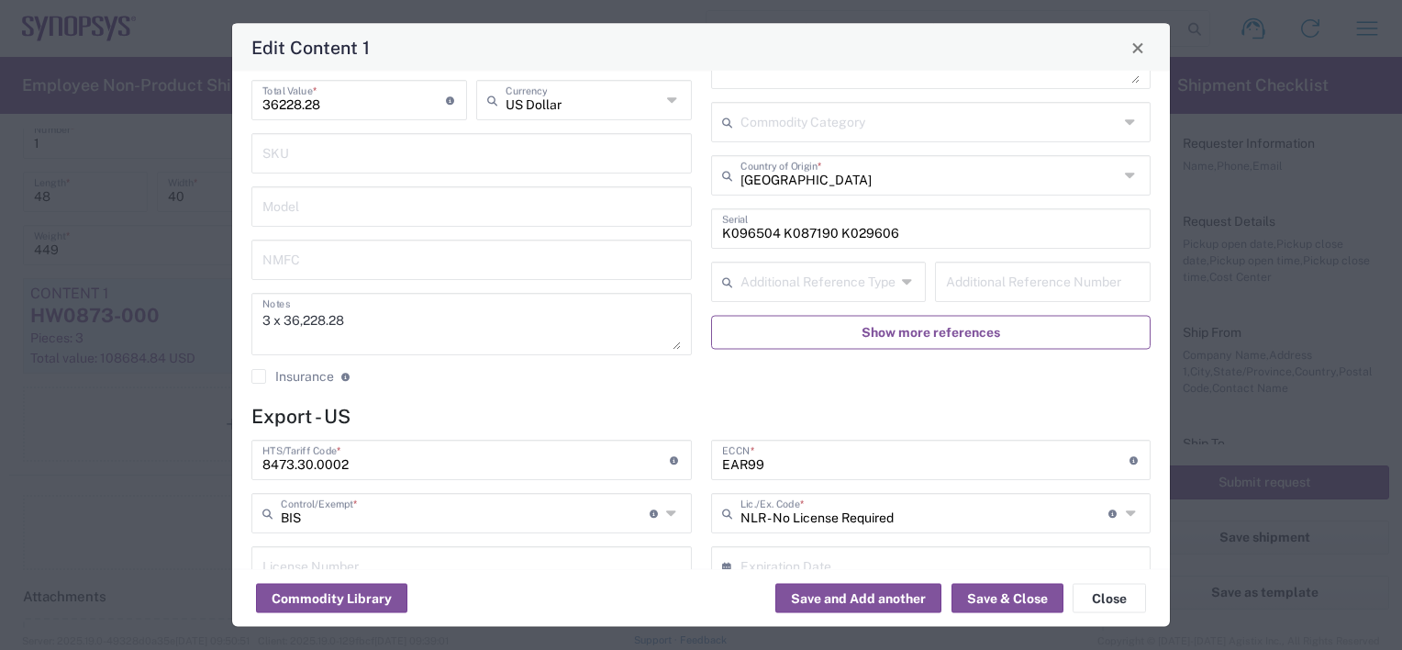
scroll to position [92, 0]
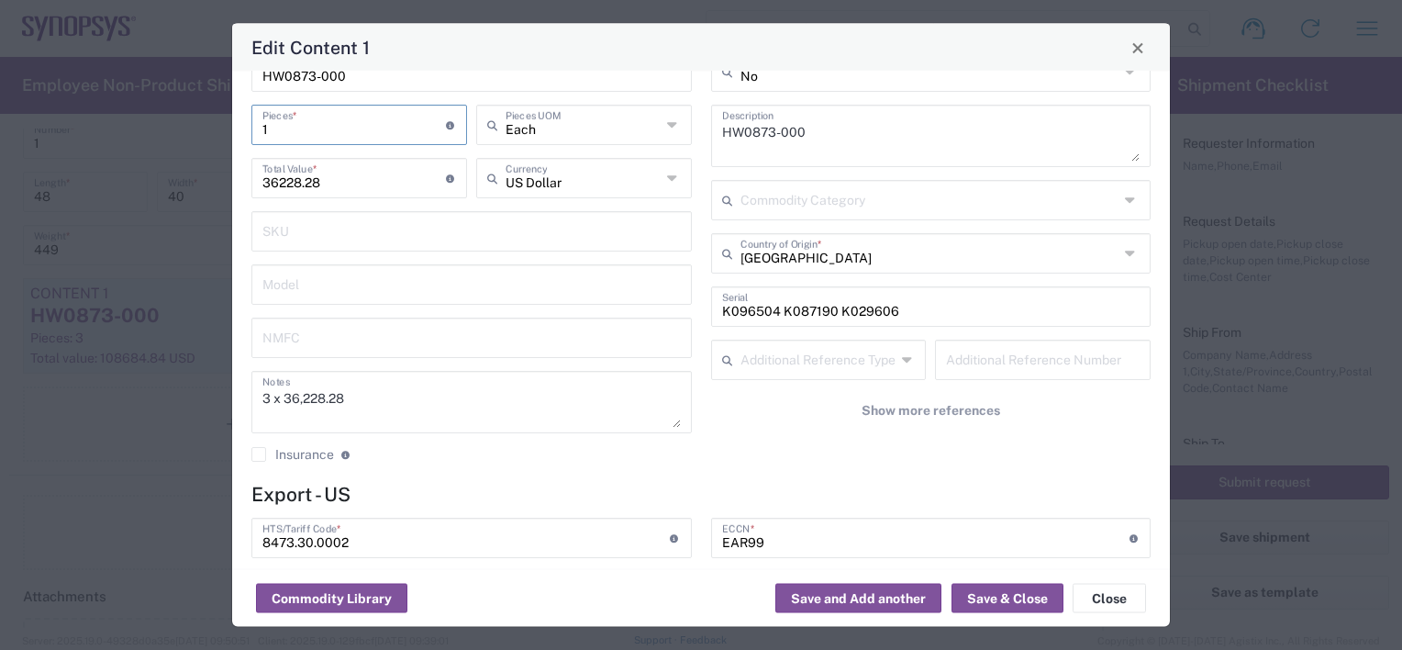
type input "1"
drag, startPoint x: 960, startPoint y: 319, endPoint x: 482, endPoint y: 317, distance: 478.0
click at [504, 317] on div "General Commodity Product Type * HW0873-000 Product Name * 1 Pieces * Number of…" at bounding box center [701, 237] width 918 height 477
paste input "32769 K089162"
type input "K032769 K089162"
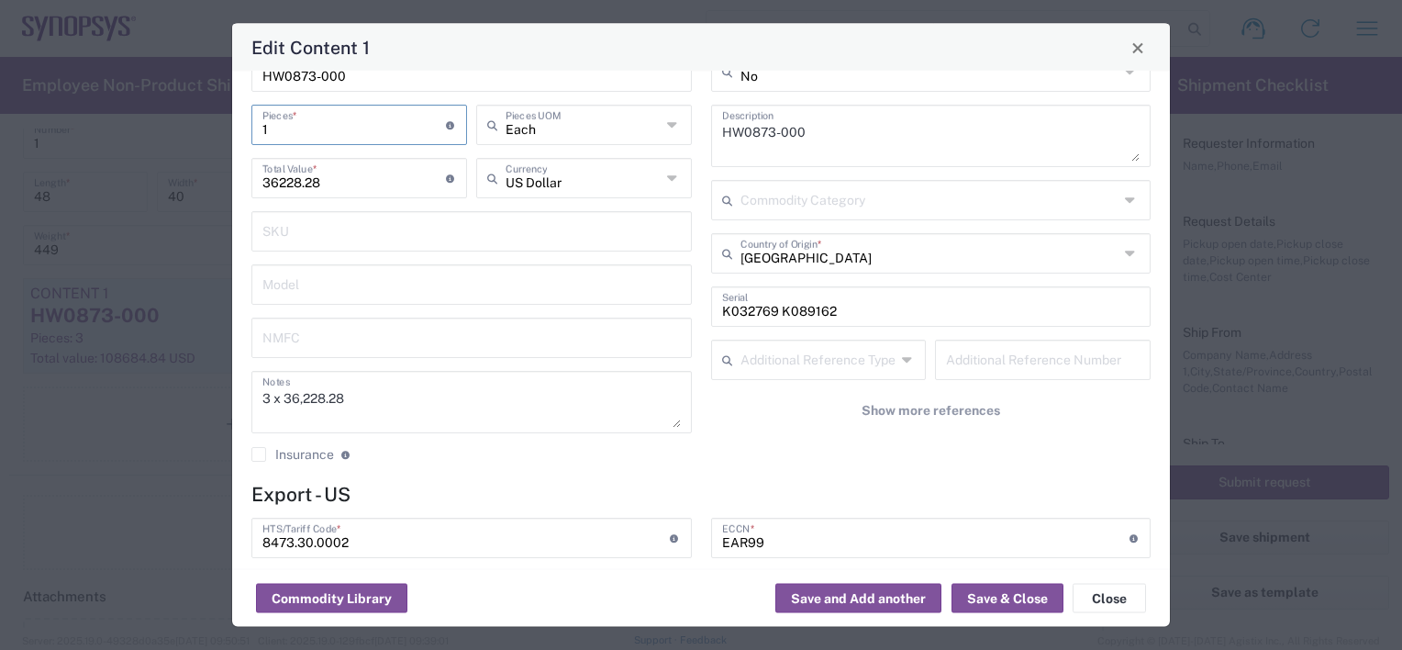
click at [269, 132] on input "1" at bounding box center [353, 124] width 183 height 32
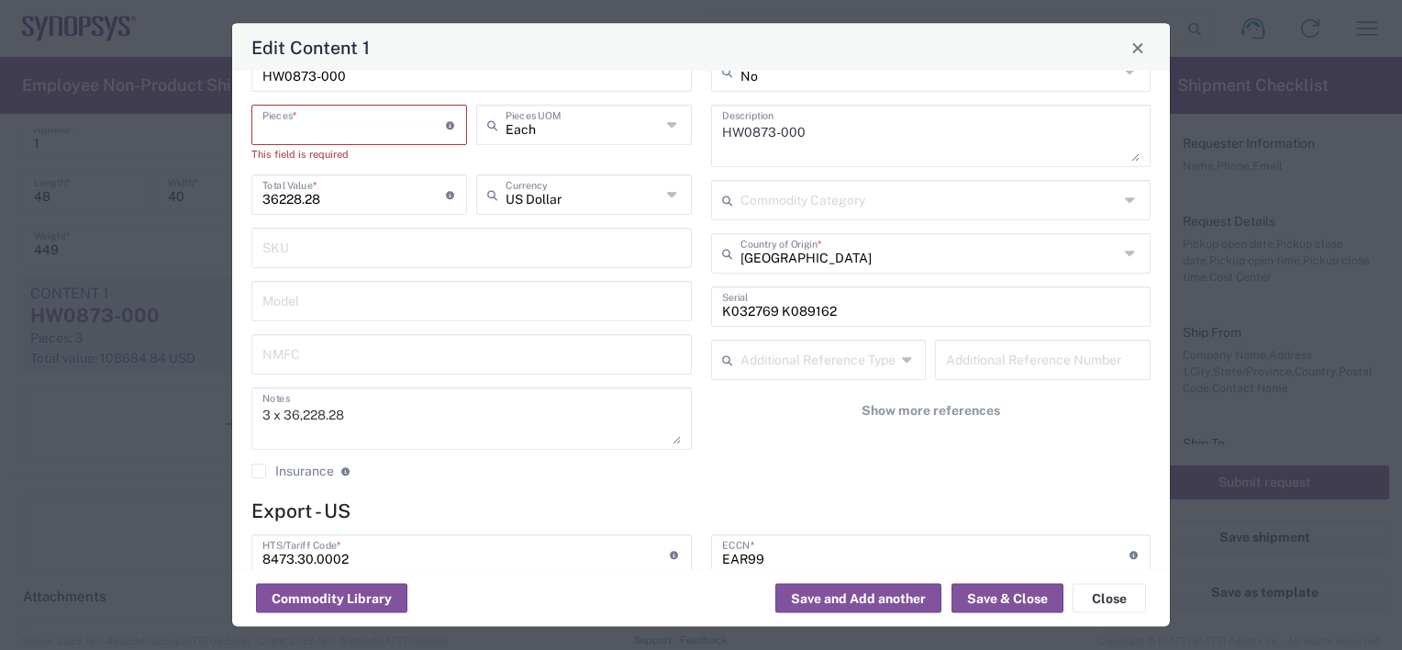
type input "2"
type input "72456.56"
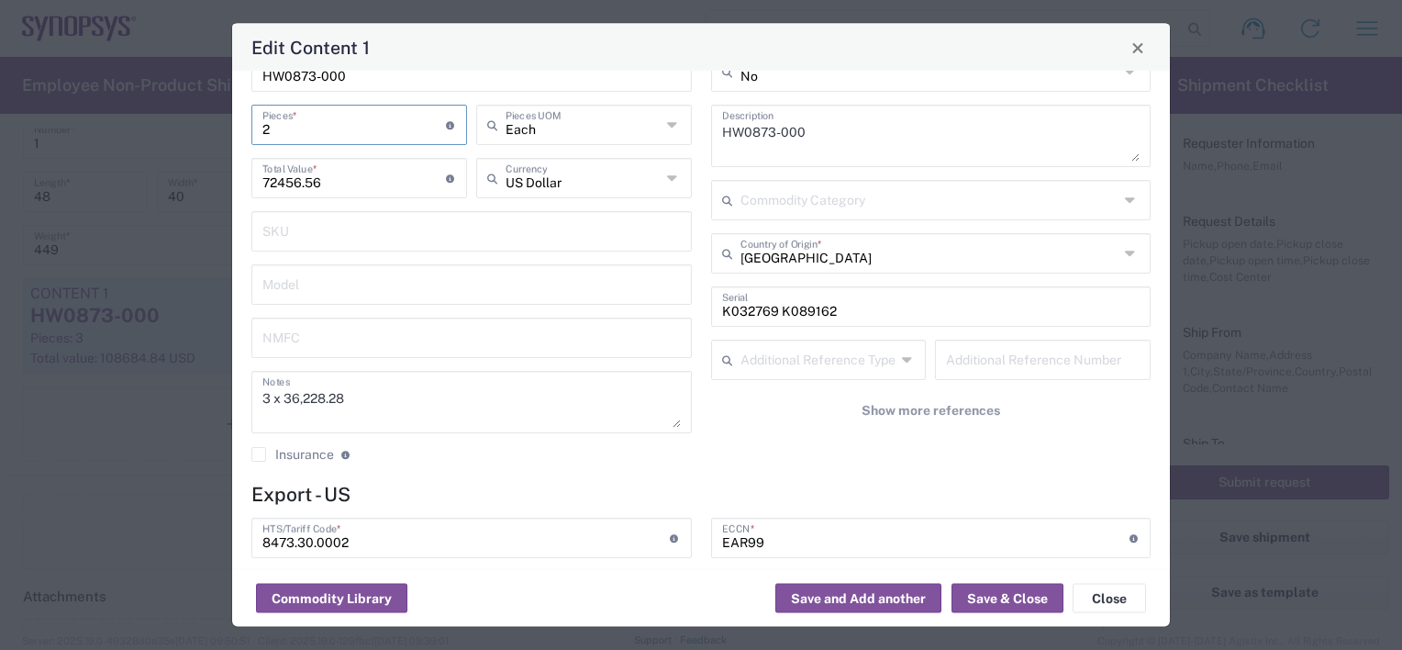
type input "2"
click at [269, 400] on textarea "3 x 36,228.28" at bounding box center [471, 402] width 418 height 51
type textarea "2 x 36,228.28"
click at [989, 597] on button "Save & Close" at bounding box center [1007, 598] width 112 height 29
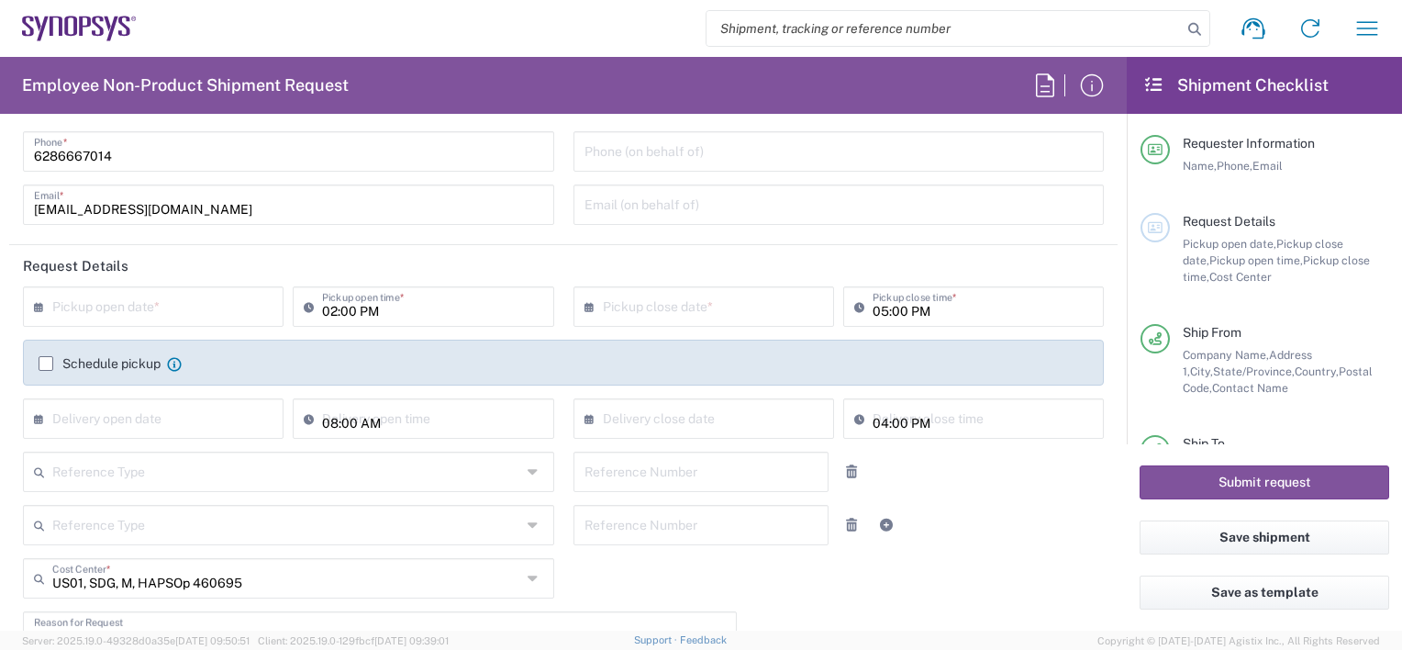
click at [202, 313] on input "text" at bounding box center [157, 305] width 210 height 32
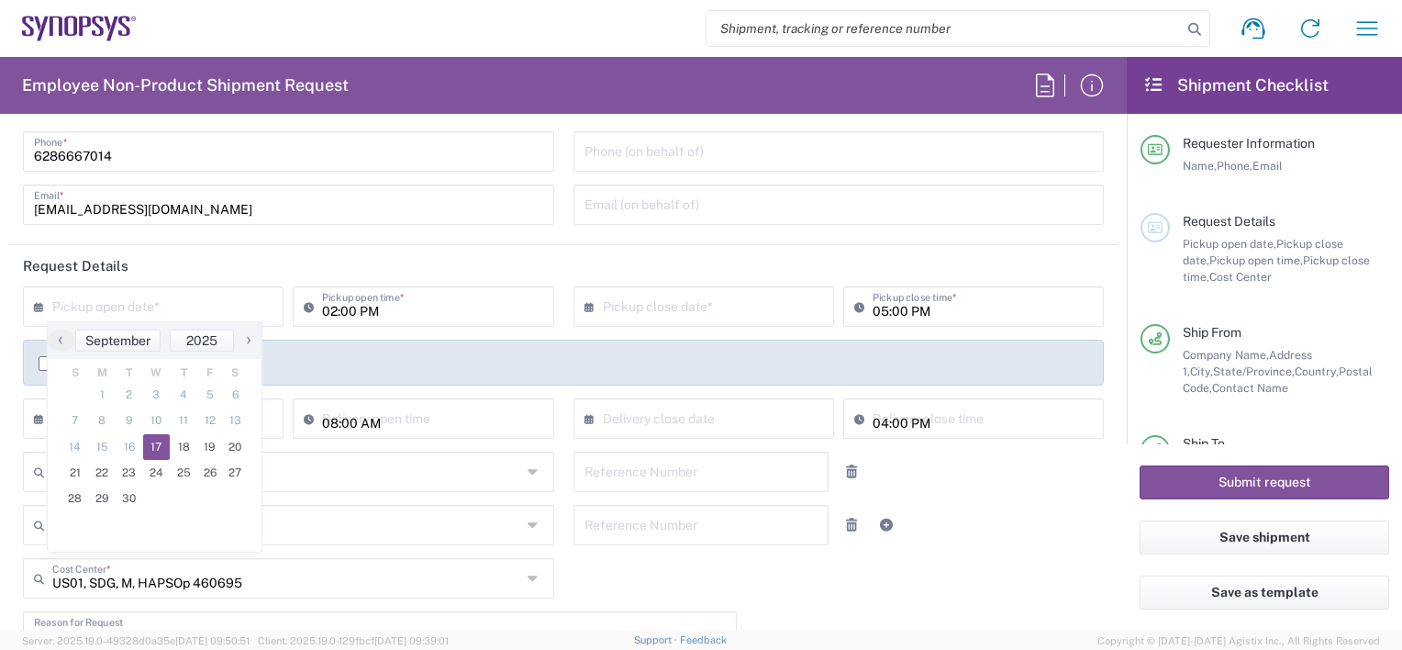
click at [161, 449] on span "17" at bounding box center [157, 447] width 28 height 26
type input "09/17/2025"
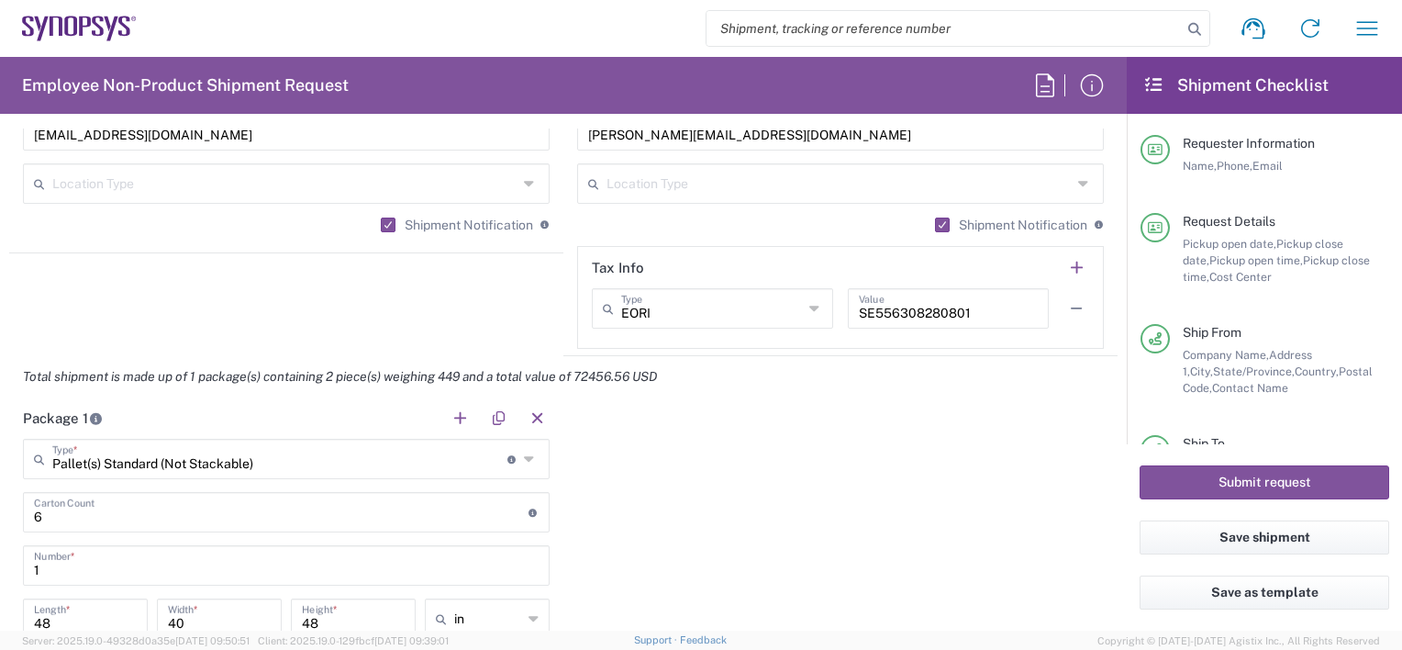
scroll to position [1651, 0]
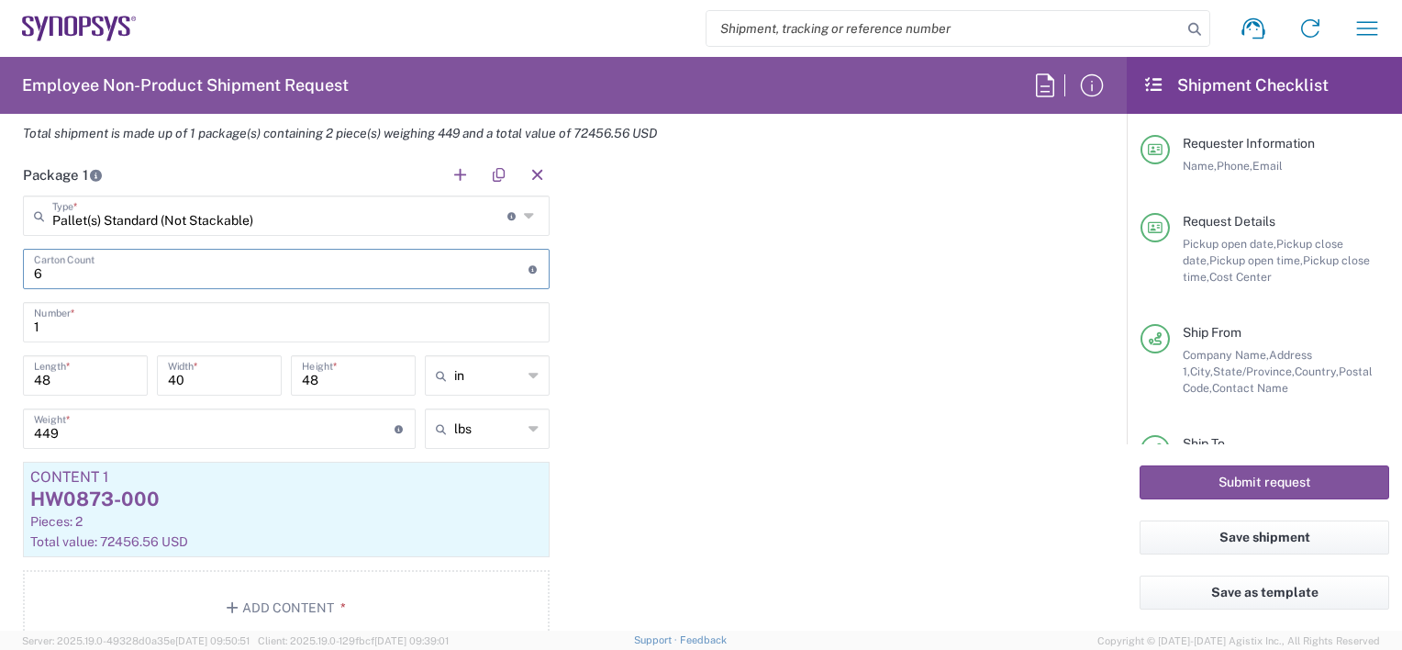
drag, startPoint x: 62, startPoint y: 278, endPoint x: -4, endPoint y: 277, distance: 66.1
click at [0, 277] on html "Shipment request Shipment tracking Employee non-product shipment request My shi…" at bounding box center [701, 325] width 1402 height 650
type input "2"
drag, startPoint x: 83, startPoint y: 422, endPoint x: 0, endPoint y: 411, distance: 84.2
click at [0, 411] on html "Shipment request Shipment tracking Employee non-product shipment request My shi…" at bounding box center [701, 325] width 1402 height 650
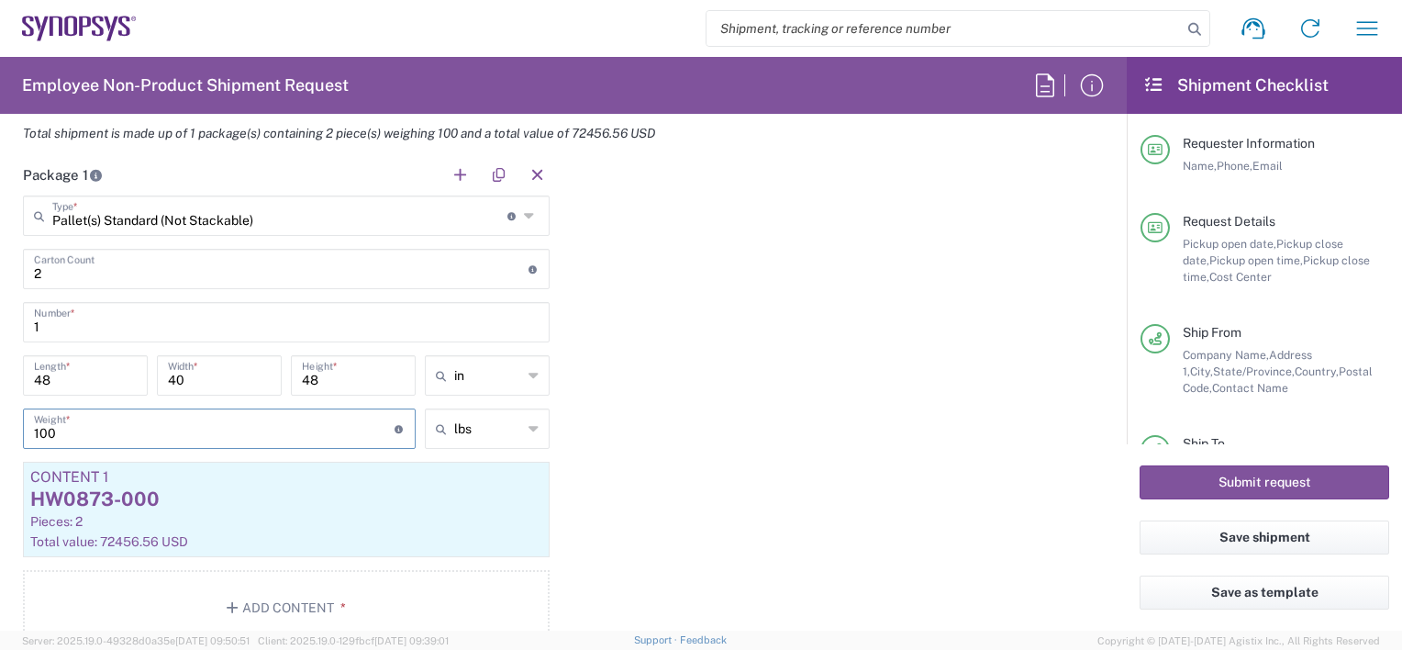
type input "100"
click at [766, 470] on div "Package 1 Pallet(s) Standard (Not Stackable) Type * Material used to package go…" at bounding box center [563, 406] width 1108 height 505
click at [1239, 547] on button "Save shipment" at bounding box center [1265, 537] width 250 height 34
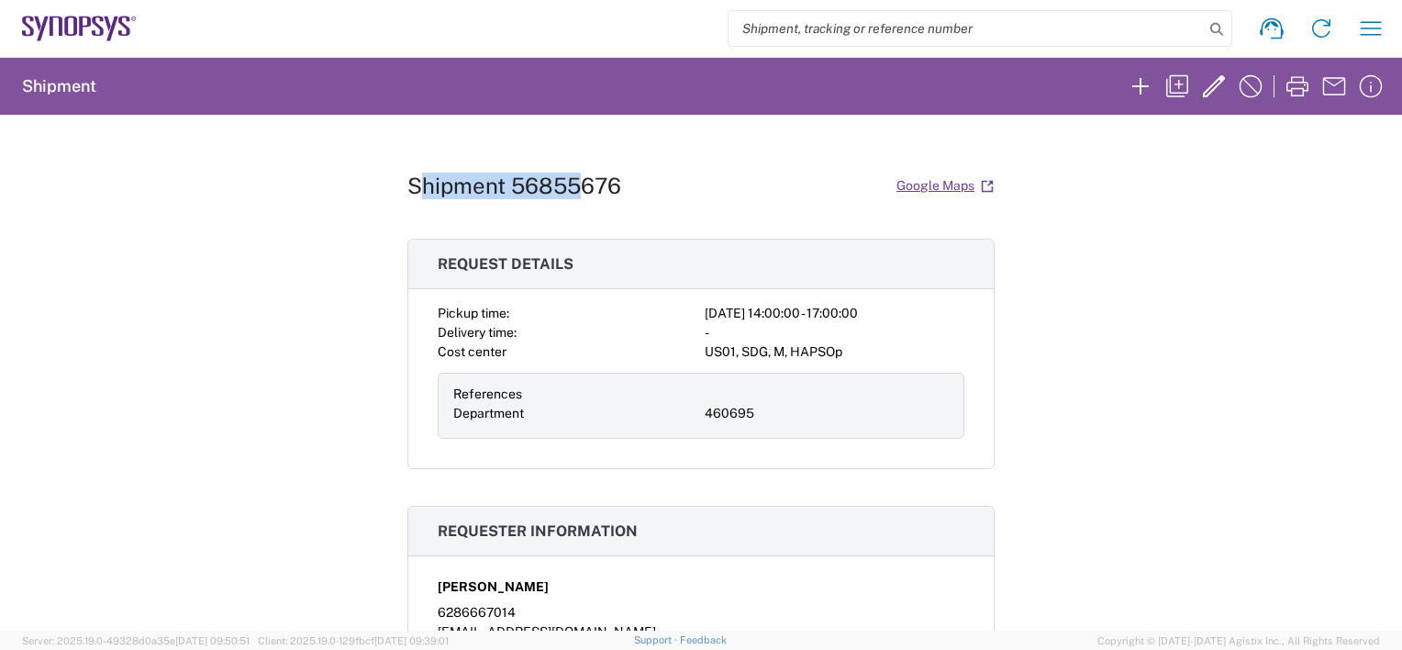
drag, startPoint x: 407, startPoint y: 180, endPoint x: 570, endPoint y: 195, distance: 163.1
click at [570, 195] on h1 "Shipment 56855676" at bounding box center [514, 185] width 214 height 27
click at [395, 183] on div "Shipment 56855676 Google Maps Request details Pickup time: 2025-09-17 14:00:00 …" at bounding box center [701, 373] width 1402 height 516
drag, startPoint x: 399, startPoint y: 183, endPoint x: 628, endPoint y: 187, distance: 228.5
click at [628, 187] on div "Shipment 56855676 Google Maps Request details Pickup time: 2025-09-17 14:00:00 …" at bounding box center [701, 373] width 1402 height 516
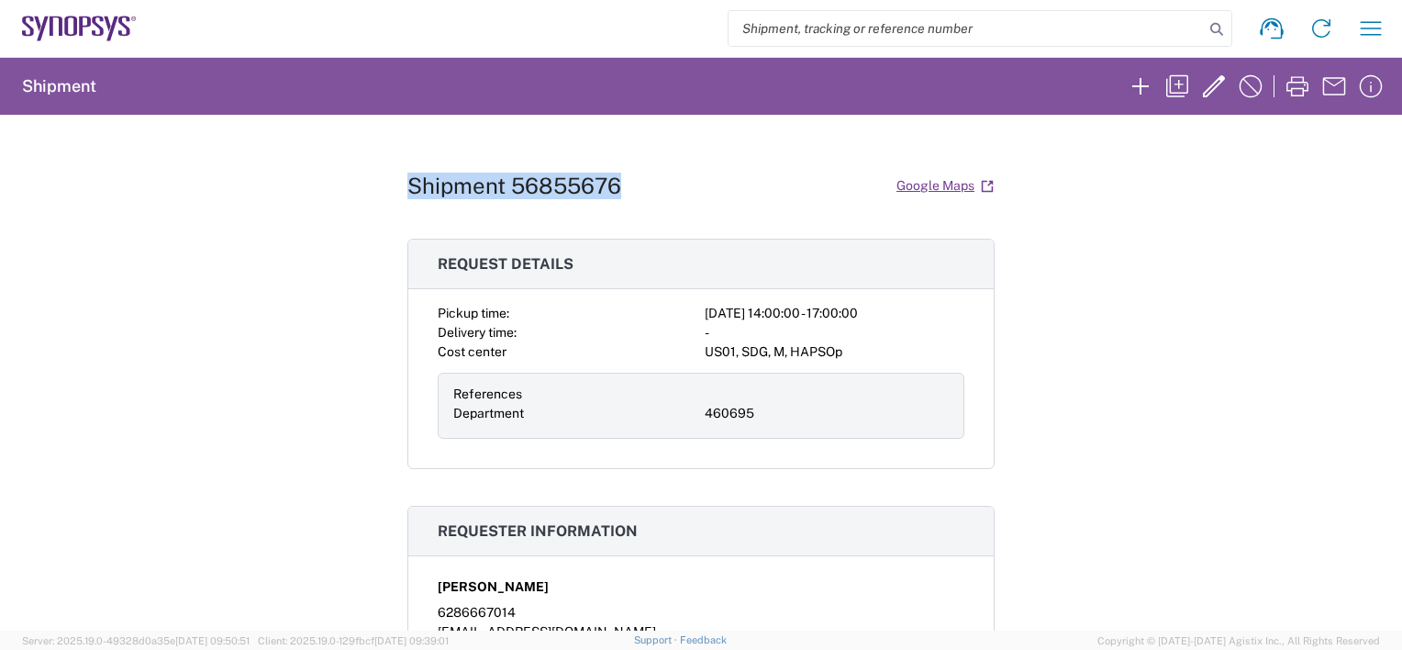
copy h1 "Shipment 56855676"
